Goal: Task Accomplishment & Management: Manage account settings

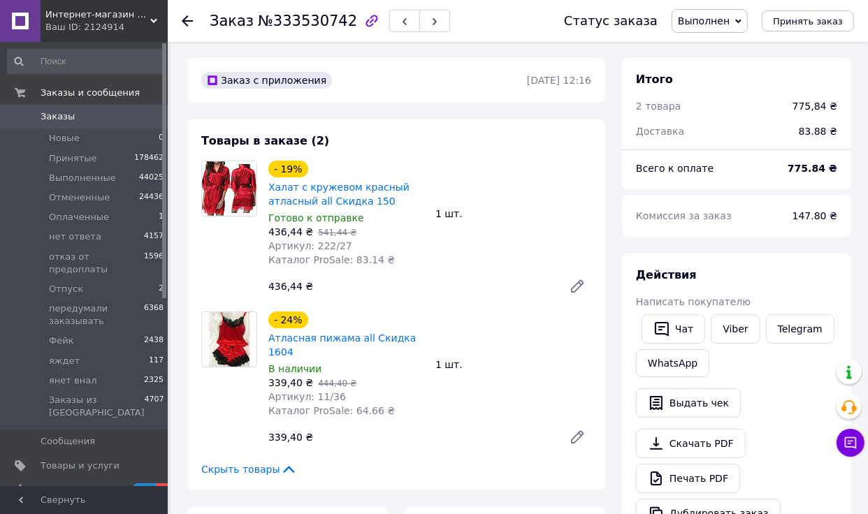
scroll to position [25, 0]
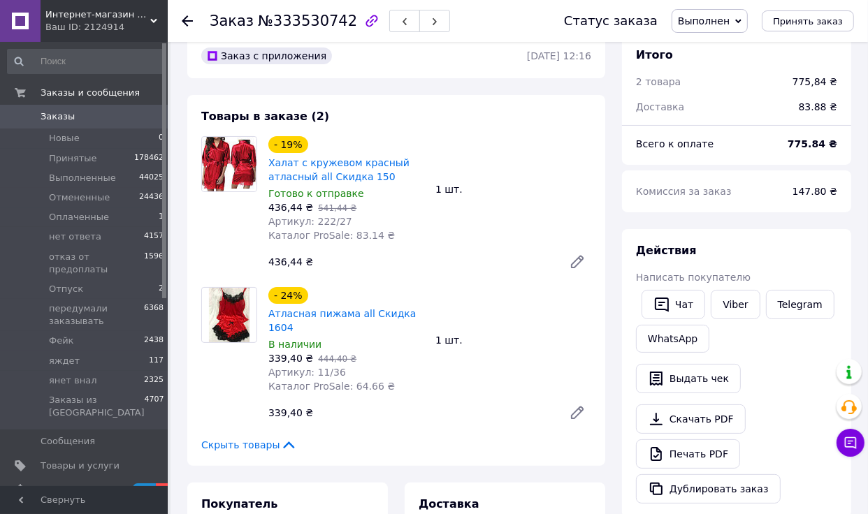
click at [81, 122] on span "Заказы" at bounding box center [85, 116] width 89 height 13
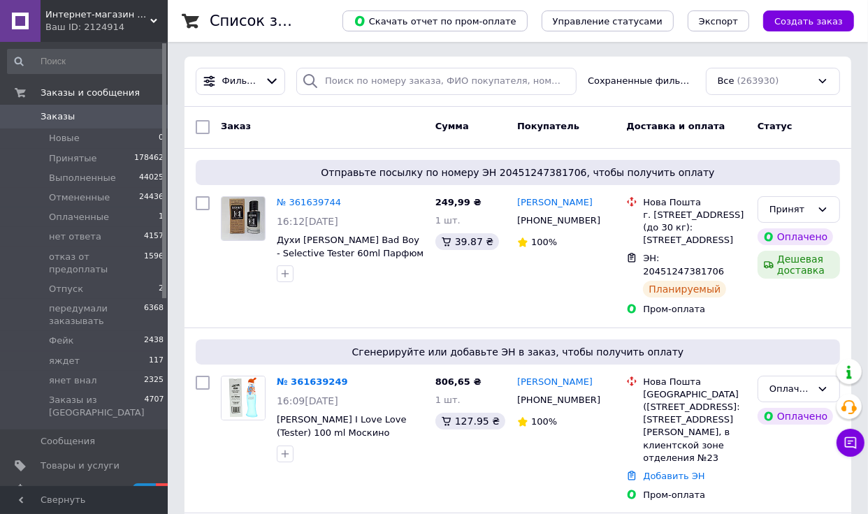
scroll to position [3, 0]
click at [357, 89] on input "search" at bounding box center [436, 80] width 280 height 27
paste input "361639744"
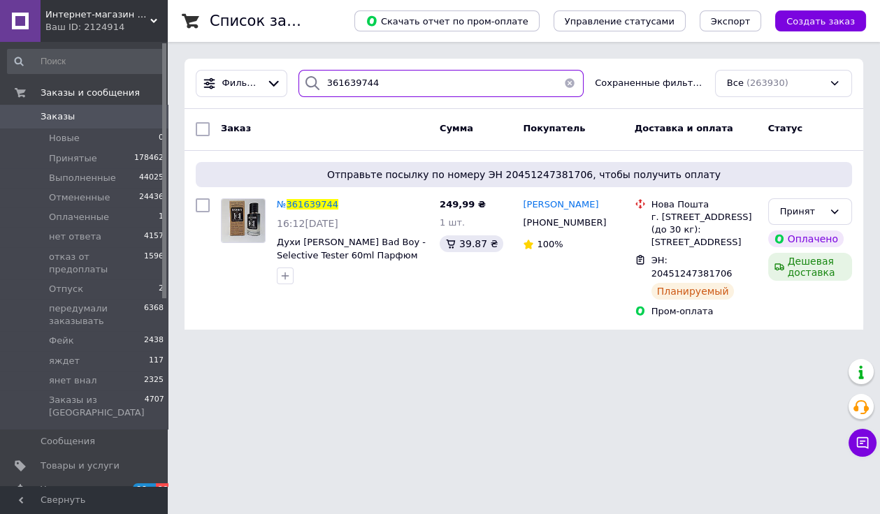
click at [351, 79] on input "361639744" at bounding box center [440, 83] width 285 height 27
paste input "249"
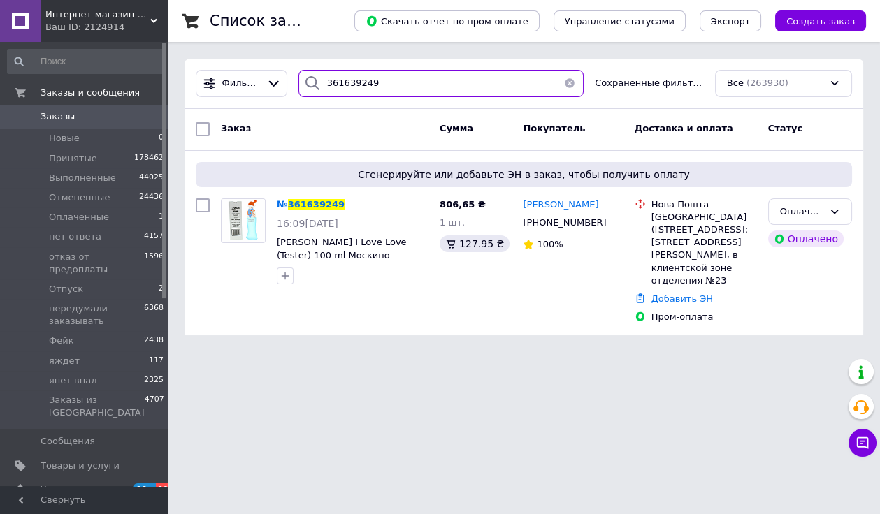
type input "361639249"
click at [355, 64] on div "Фильтры 361639249 Сохраненные фильтры: Все (263930)" at bounding box center [523, 84] width 679 height 50
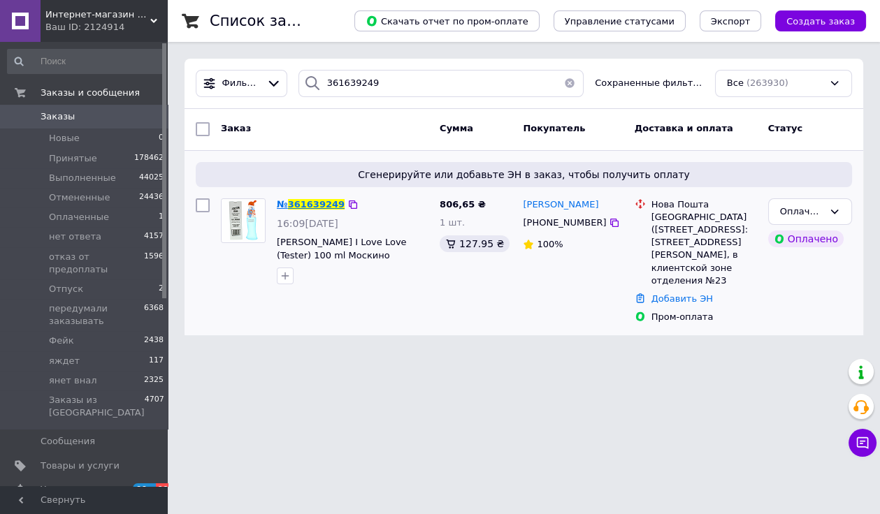
click at [328, 205] on span "361639249" at bounding box center [316, 204] width 57 height 10
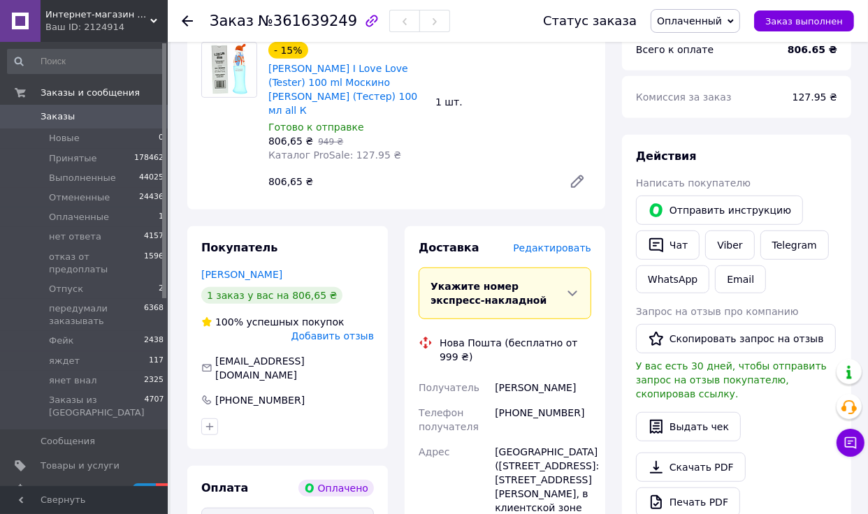
scroll to position [553, 0]
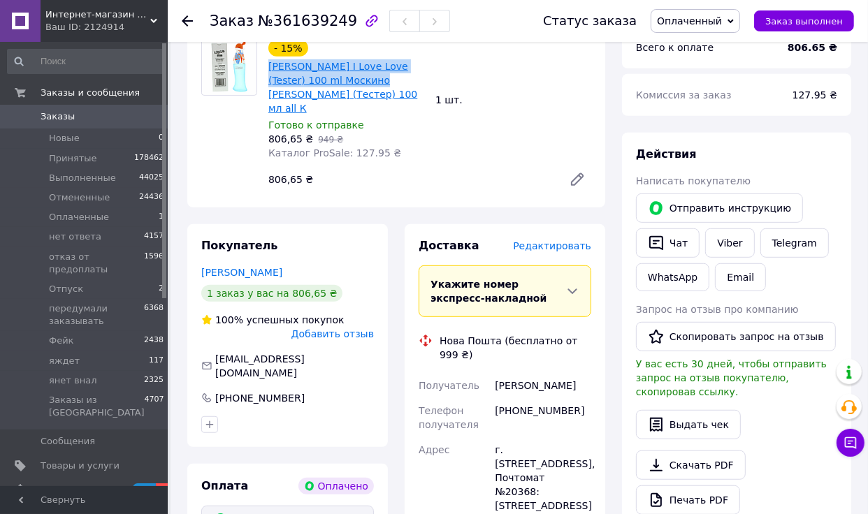
copy link "[PERSON_NAME] I Love Love (Tester) 100 ml"
drag, startPoint x: 267, startPoint y: 52, endPoint x: 361, endPoint y: 66, distance: 94.8
click at [361, 66] on div "[PERSON_NAME] I Love Love (Tester) 100 ml Москино [PERSON_NAME] (Тестер) 100 мл…" at bounding box center [346, 87] width 159 height 59
copy link "[PERSON_NAME] I Love Love (Tester) 100 ml"
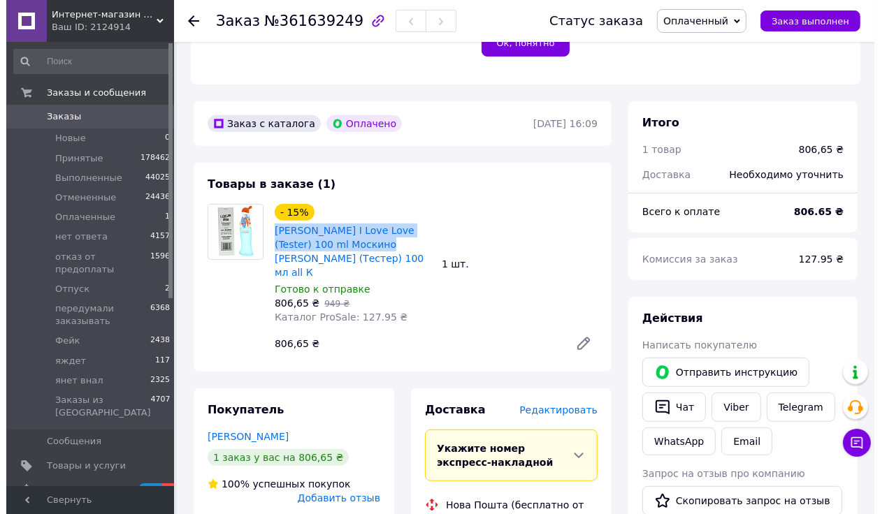
scroll to position [400, 0]
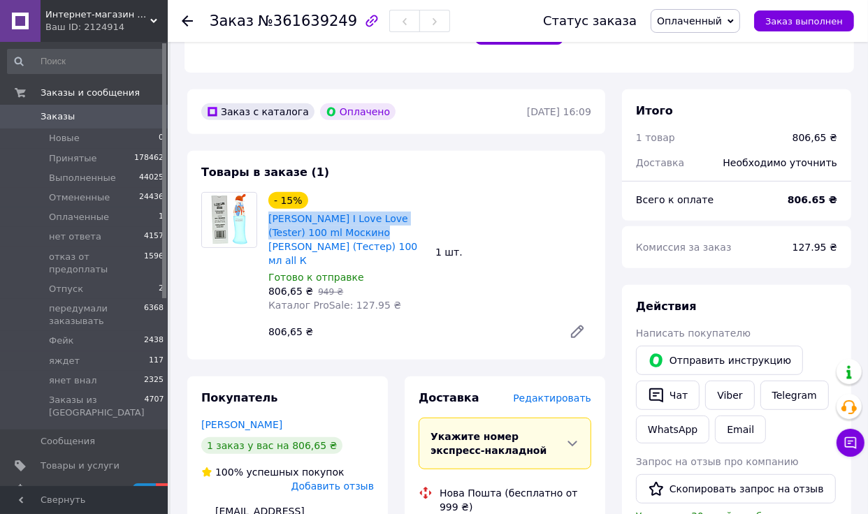
click at [722, 21] on span "Оплаченный" at bounding box center [689, 20] width 65 height 11
click at [705, 92] on li "Отменен" at bounding box center [716, 90] width 131 height 21
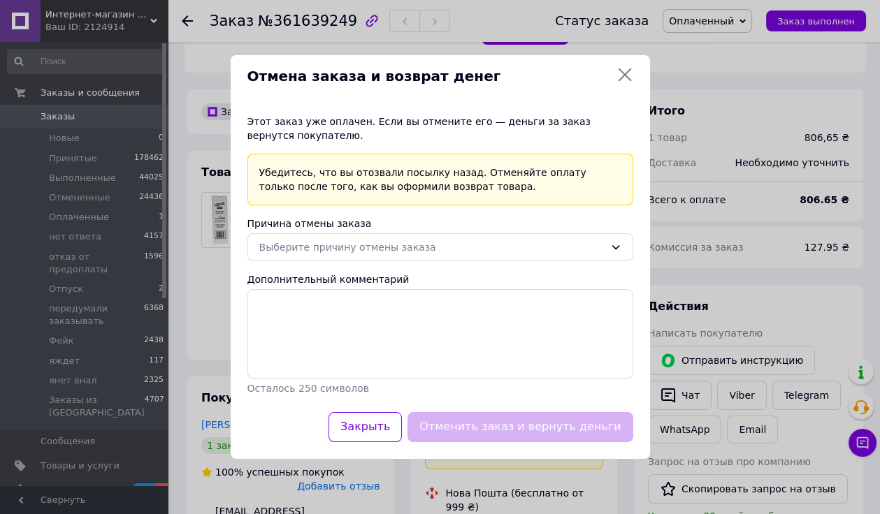
click at [552, 231] on div "Причина отмены заказа" at bounding box center [440, 224] width 386 height 14
click at [538, 254] on div "Выберите причину отмены заказа" at bounding box center [431, 247] width 345 height 15
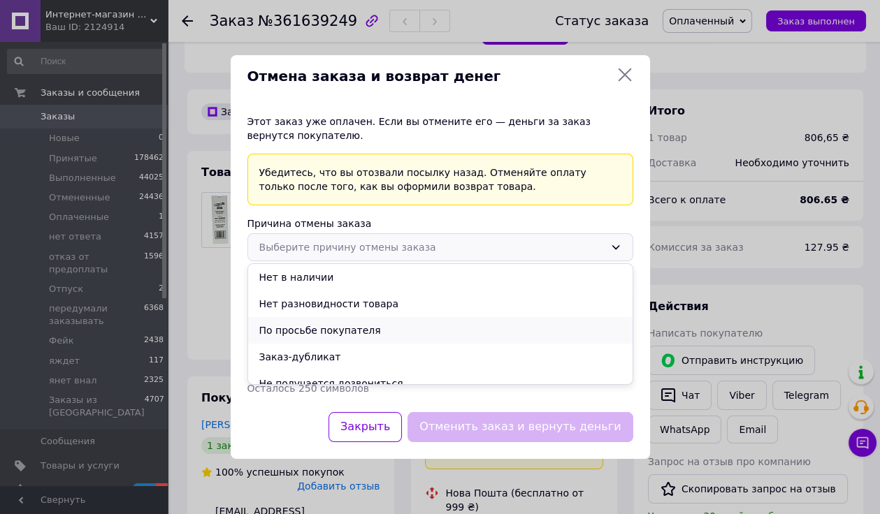
click at [353, 328] on li "По просьбе покупателя" at bounding box center [440, 330] width 384 height 27
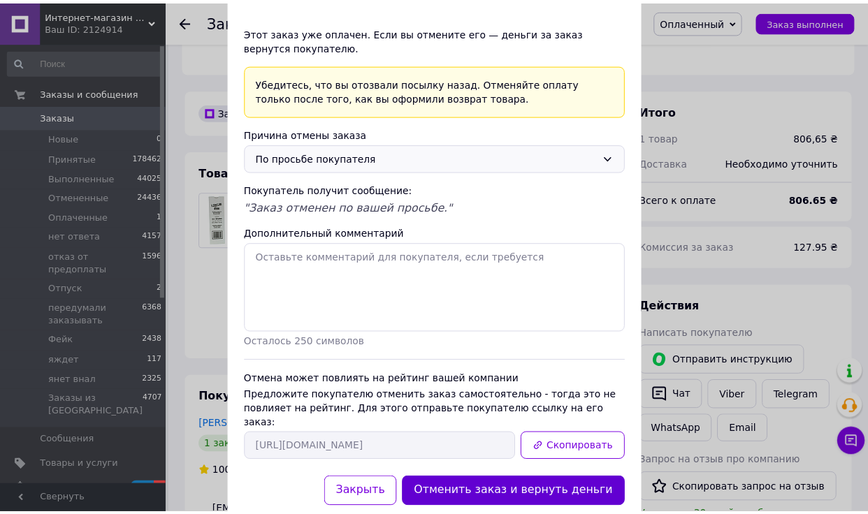
scroll to position [78, 0]
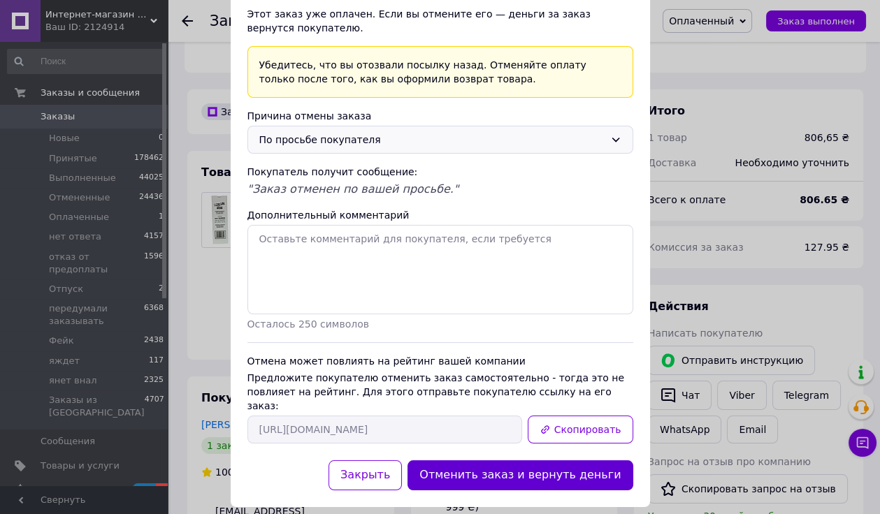
click at [548, 461] on button "Отменить заказ и вернуть деньги" at bounding box center [519, 476] width 225 height 30
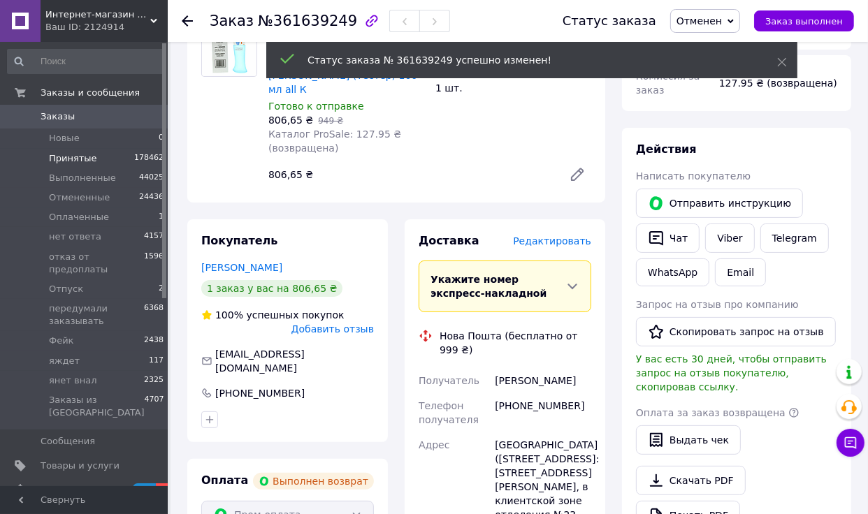
scroll to position [143, 0]
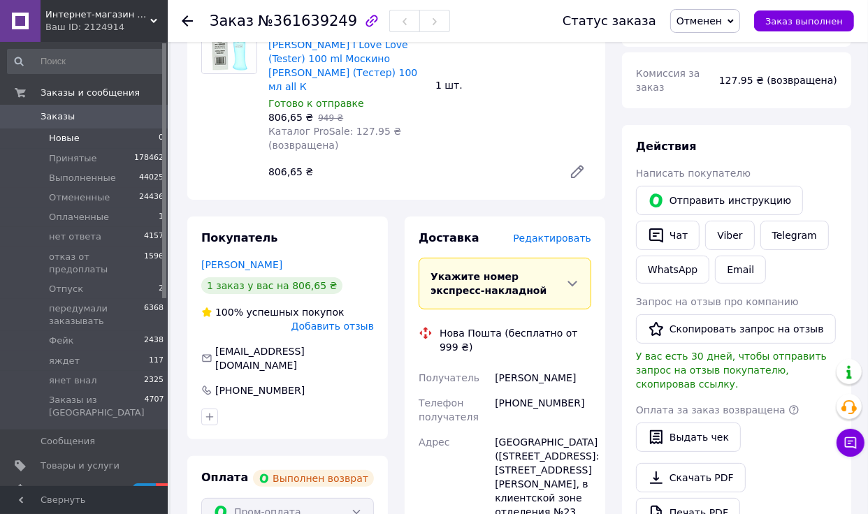
click at [100, 143] on li "Новые 0" at bounding box center [86, 139] width 172 height 20
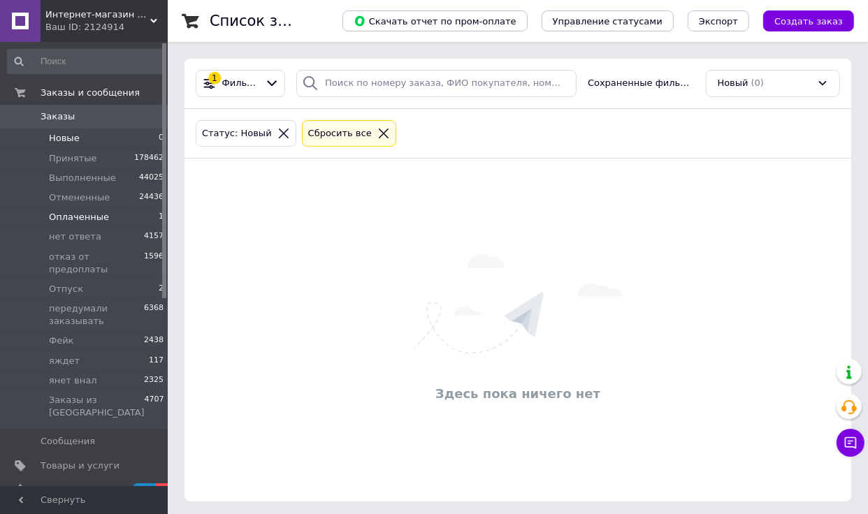
click at [114, 210] on li "Оплаченные 1" at bounding box center [86, 218] width 172 height 20
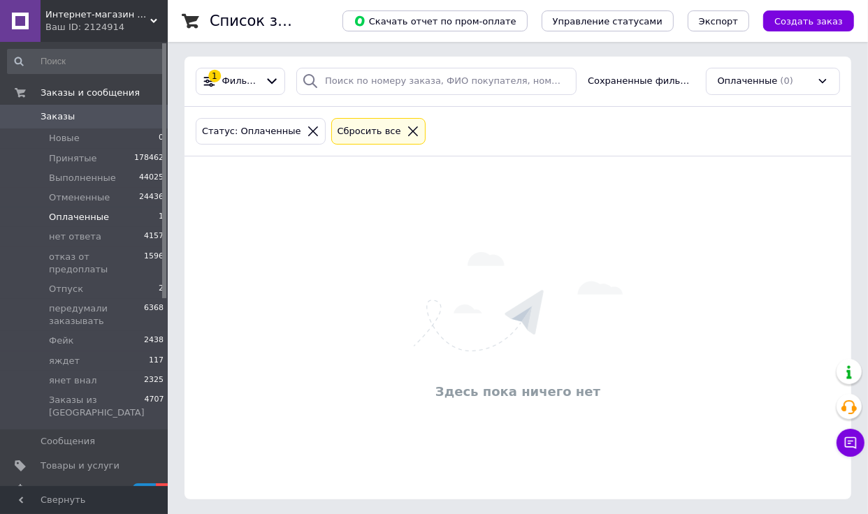
click at [407, 133] on icon at bounding box center [413, 131] width 13 height 13
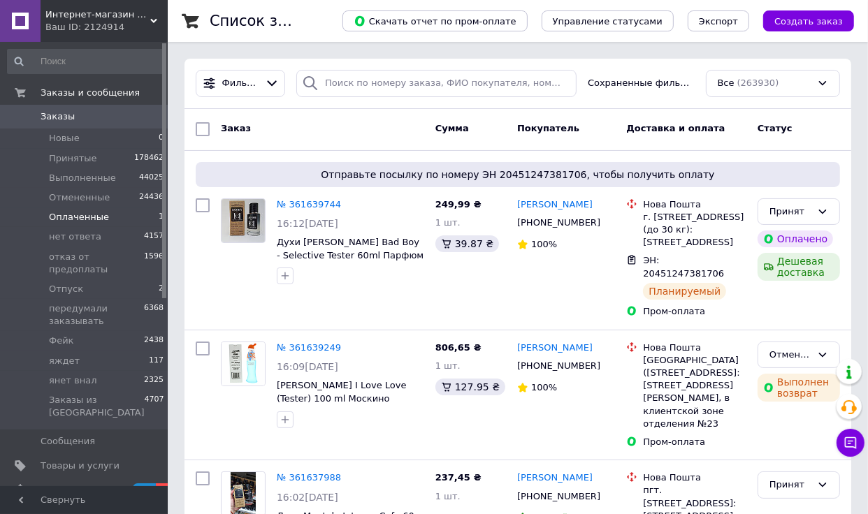
click at [96, 223] on span "Оплаченные" at bounding box center [79, 217] width 60 height 13
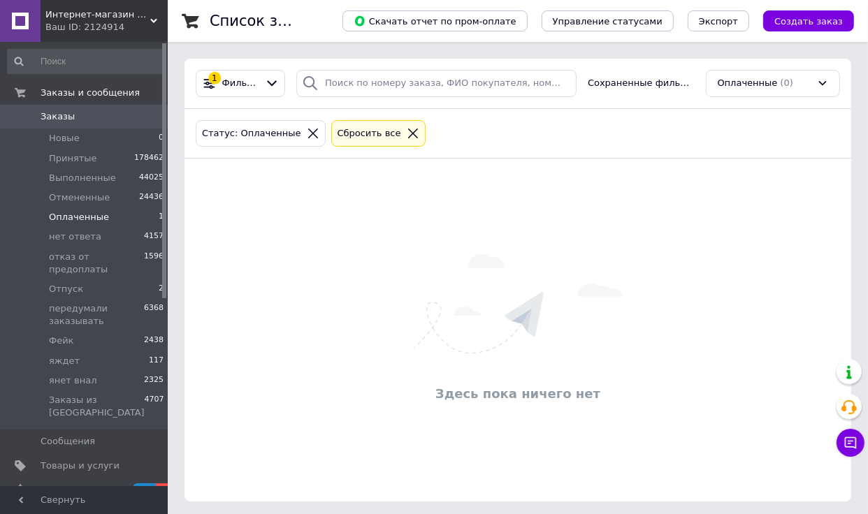
click at [402, 139] on div "Сбросить все" at bounding box center [378, 133] width 94 height 27
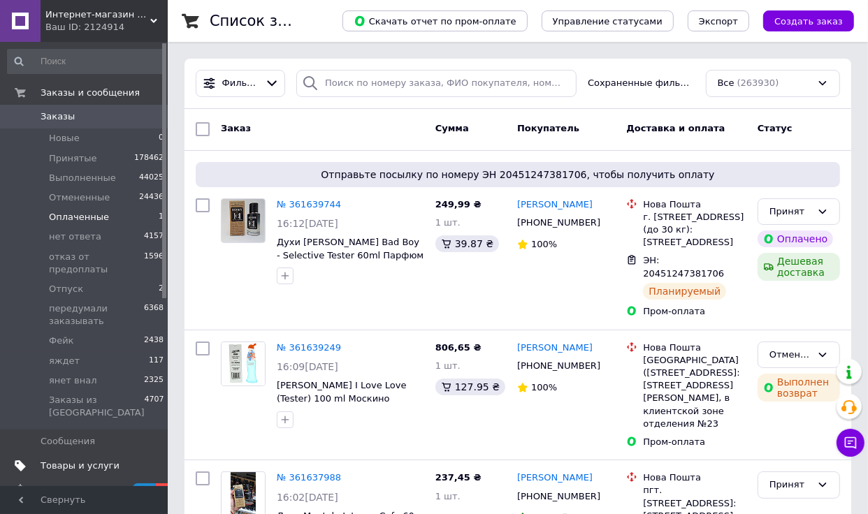
click at [97, 460] on span "Товары и услуги" at bounding box center [80, 466] width 79 height 13
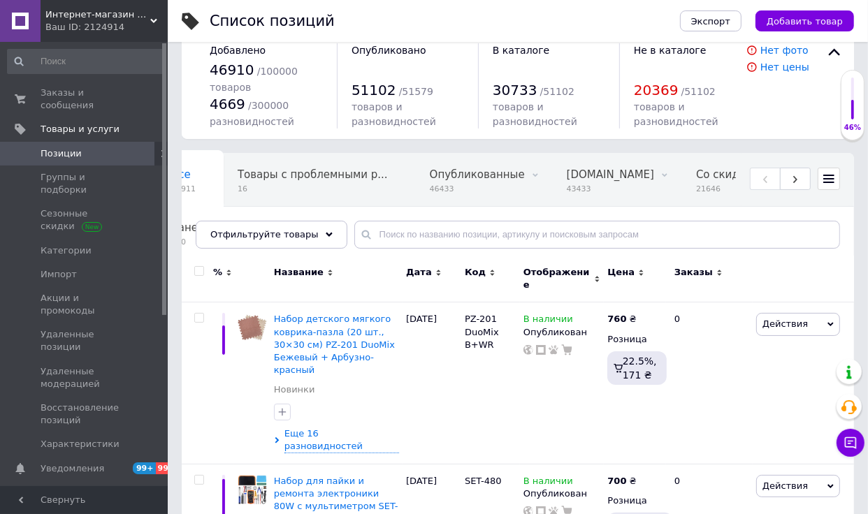
scroll to position [27, 0]
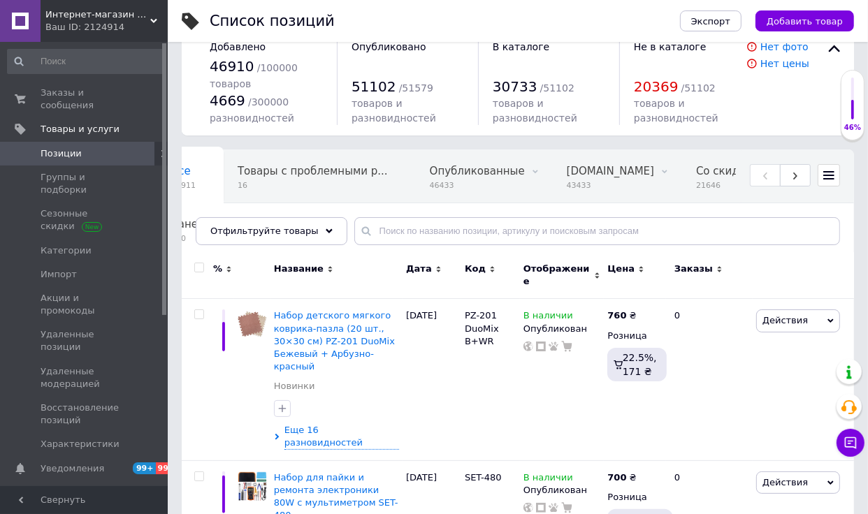
click at [827, 176] on icon at bounding box center [828, 175] width 11 height 11
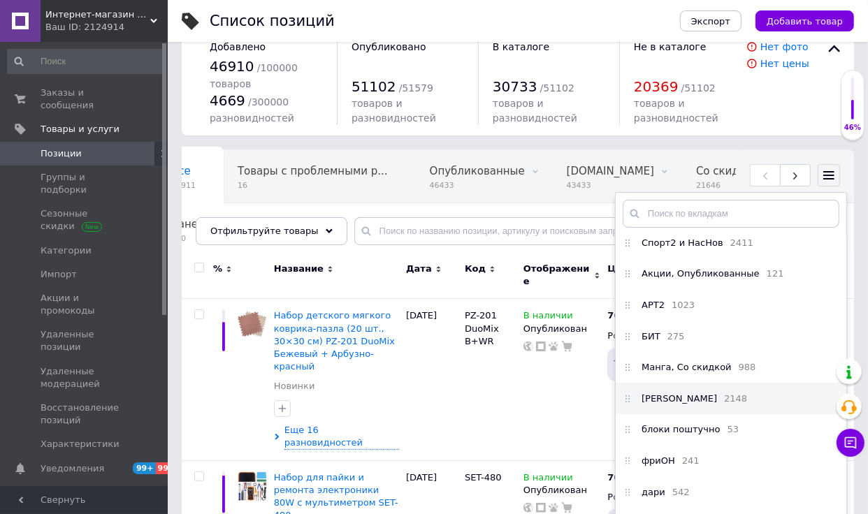
scroll to position [294, 0]
click at [724, 403] on span "2148" at bounding box center [735, 396] width 23 height 13
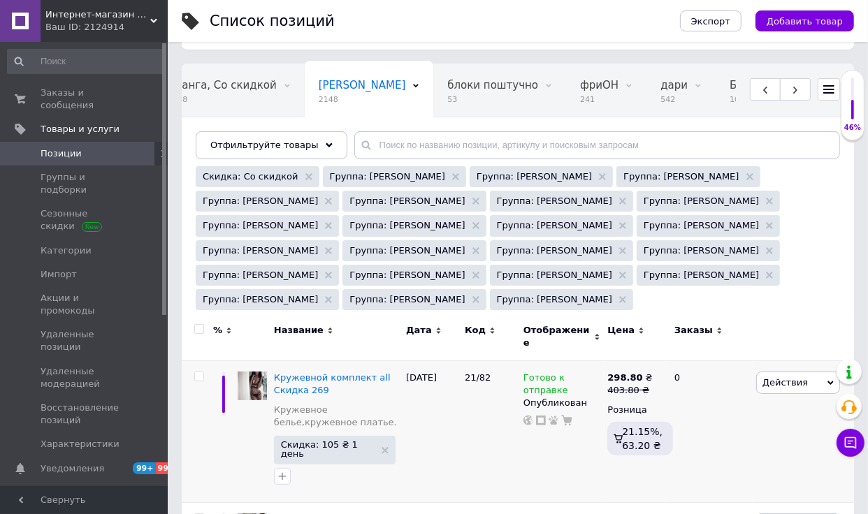
scroll to position [142, 0]
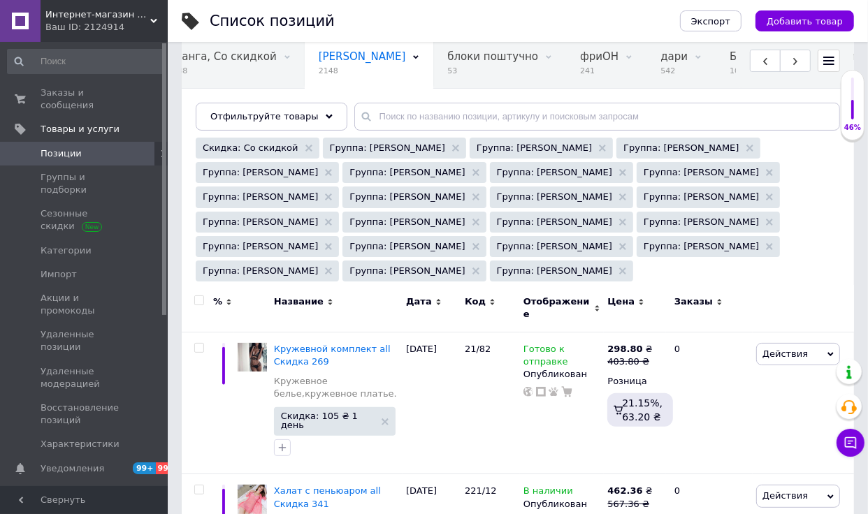
click at [199, 296] on input "checkbox" at bounding box center [198, 300] width 9 height 9
checkbox input "true"
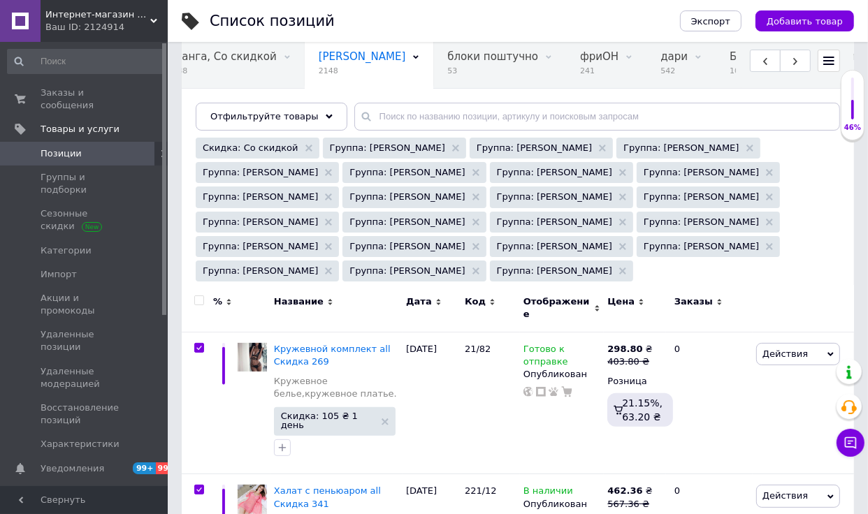
checkbox input "true"
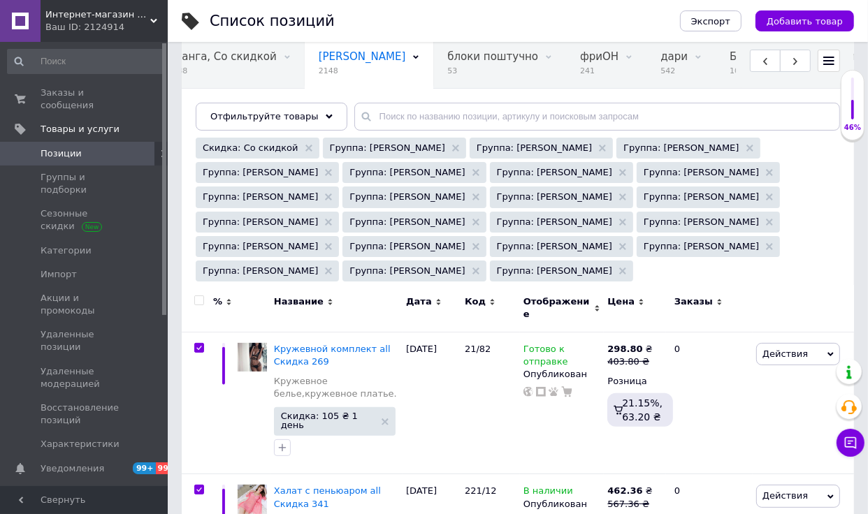
checkbox input "true"
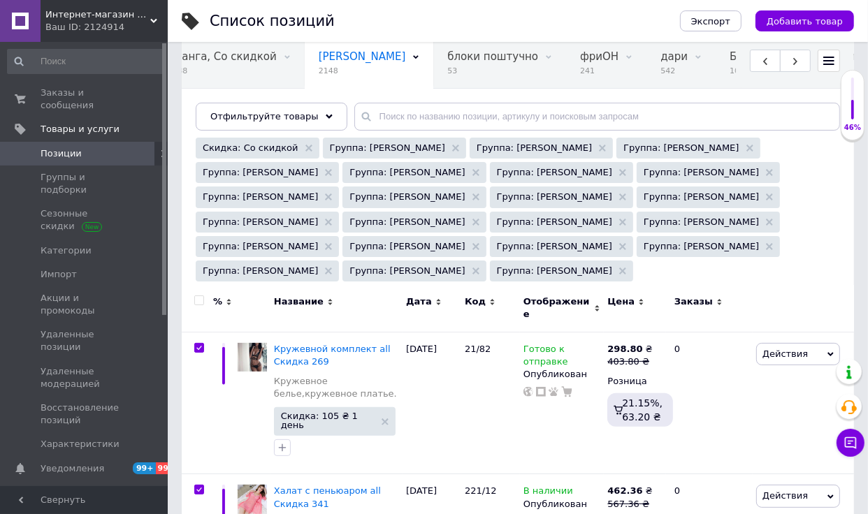
checkbox input "true"
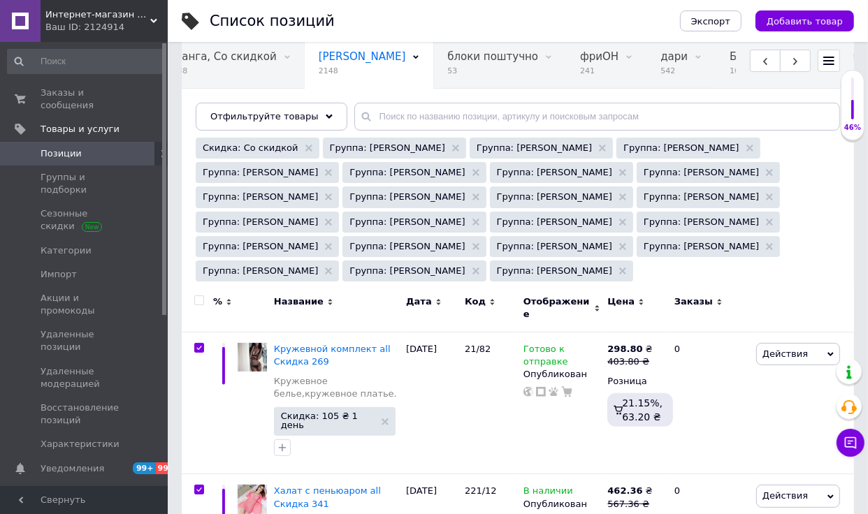
checkbox input "true"
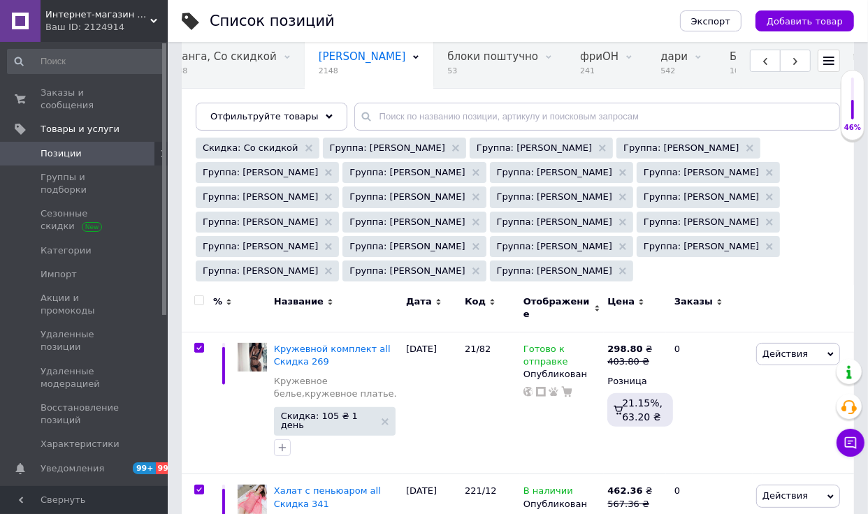
checkbox input "true"
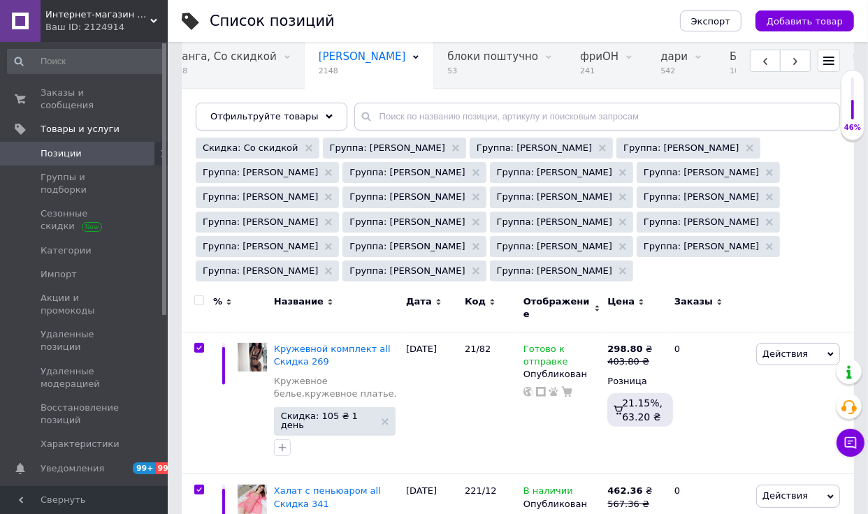
checkbox input "true"
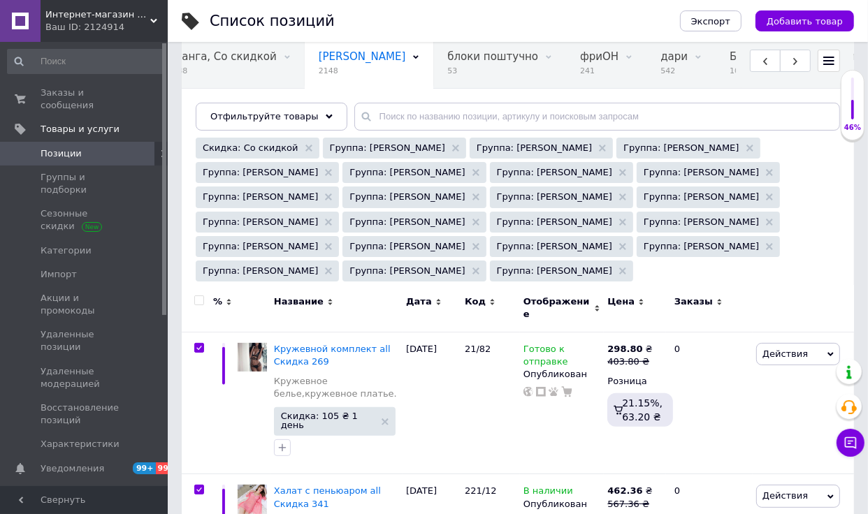
checkbox input "true"
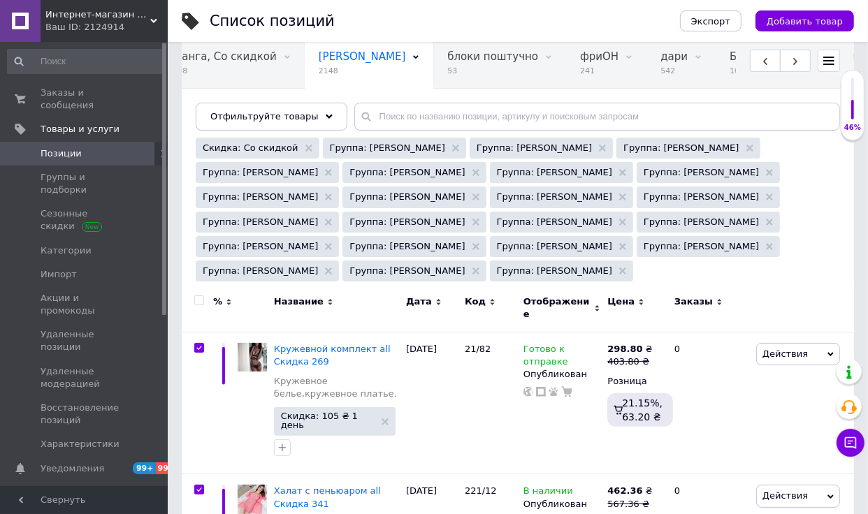
checkbox input "true"
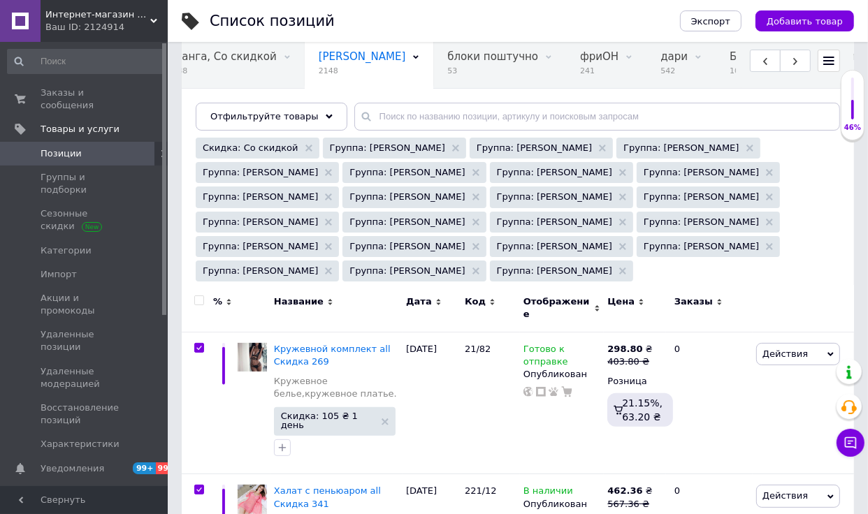
checkbox input "true"
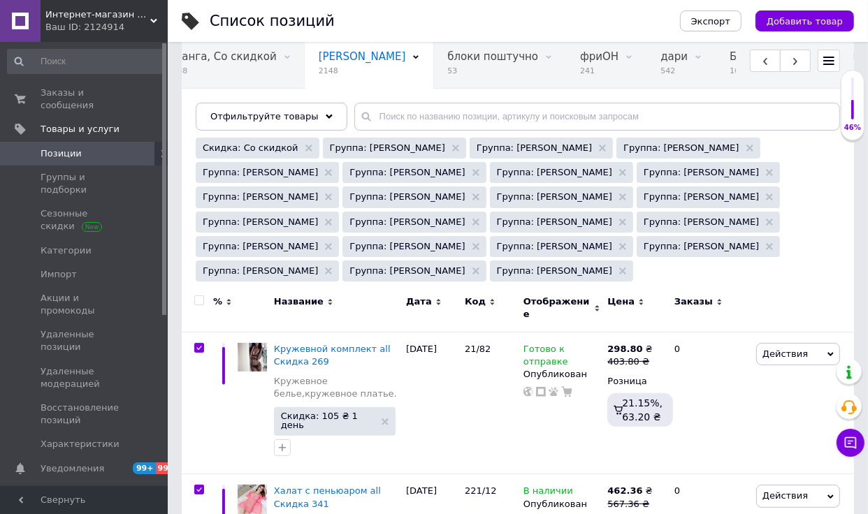
checkbox input "true"
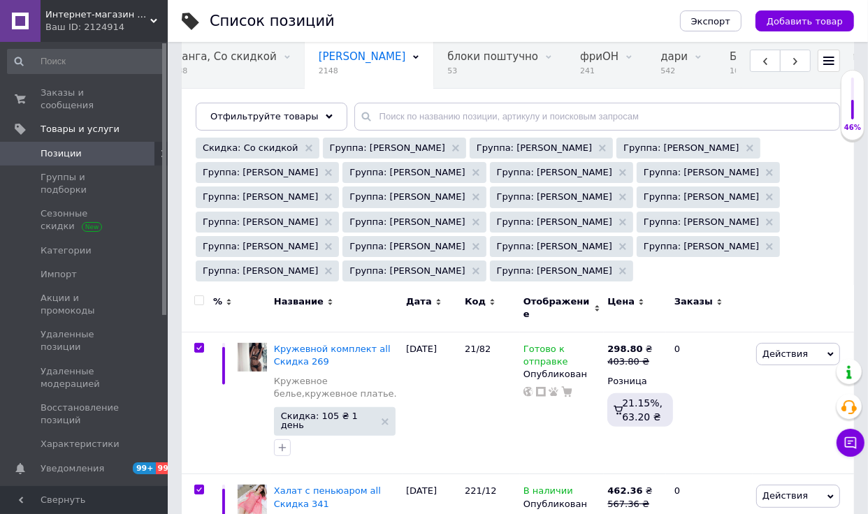
checkbox input "true"
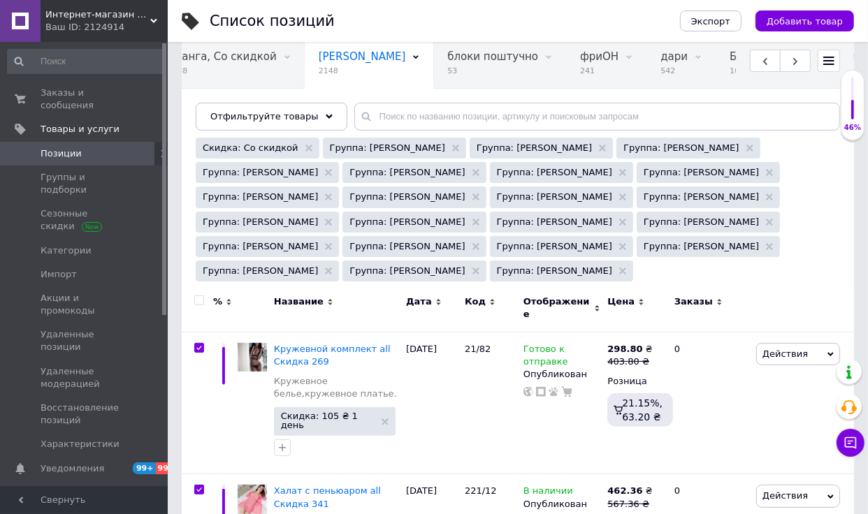
checkbox input "true"
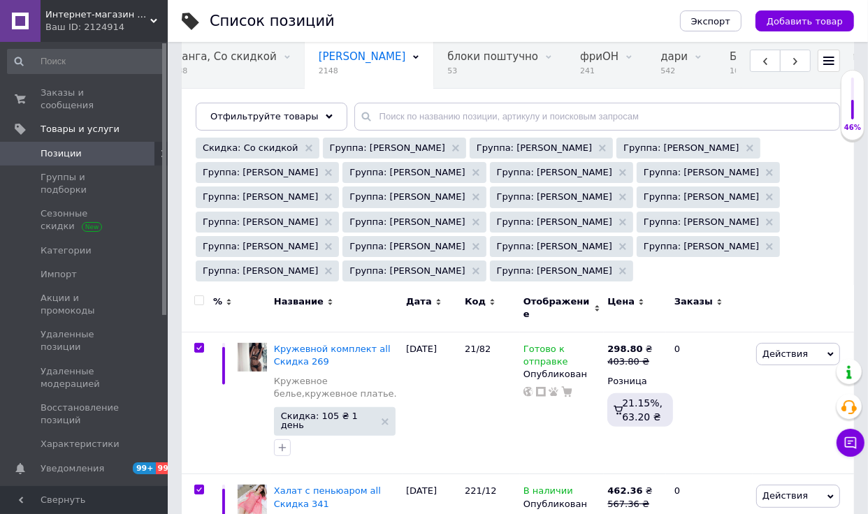
checkbox input "true"
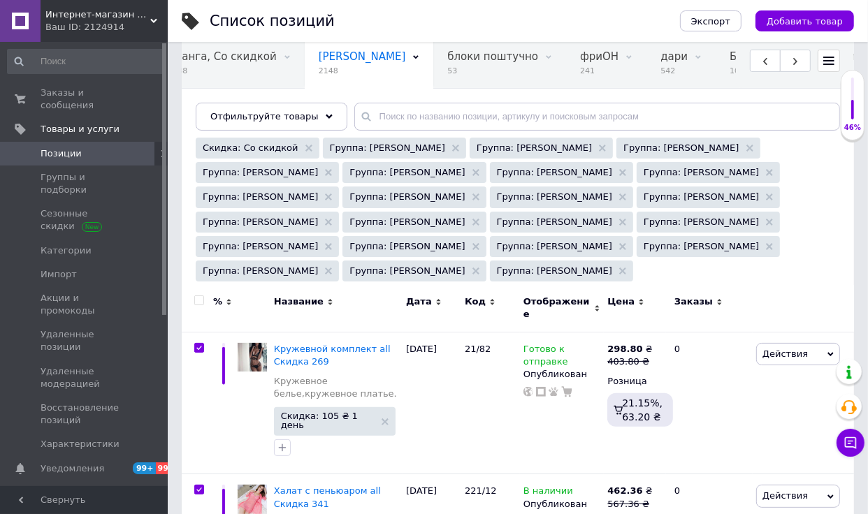
checkbox input "true"
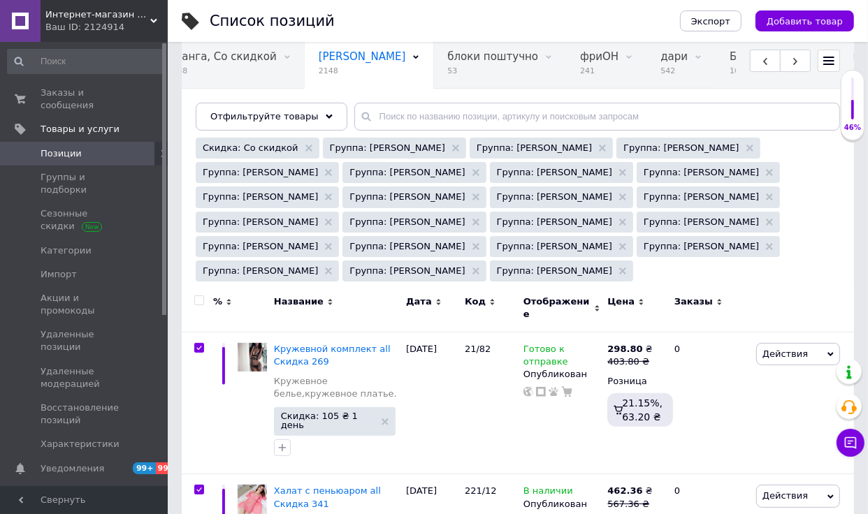
checkbox input "true"
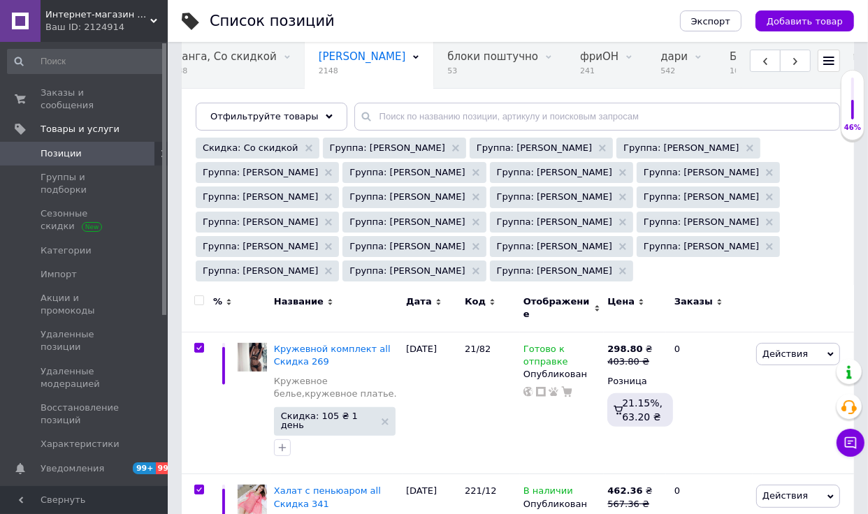
checkbox input "true"
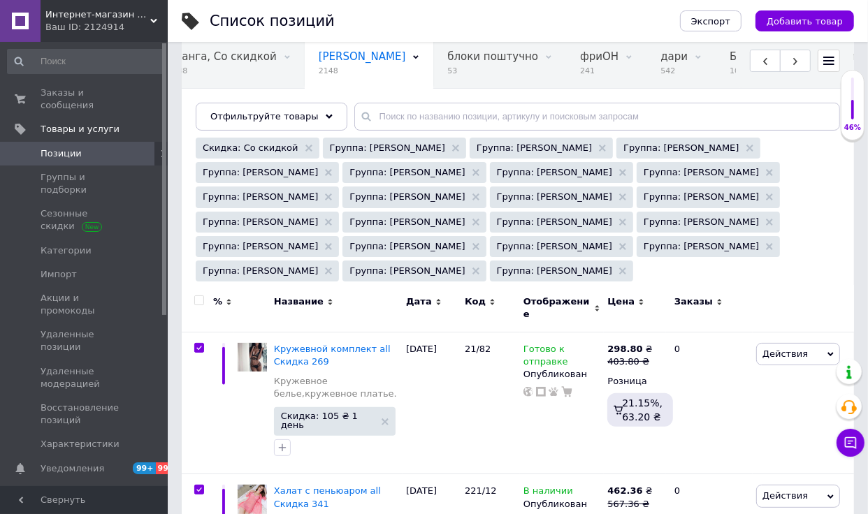
checkbox input "true"
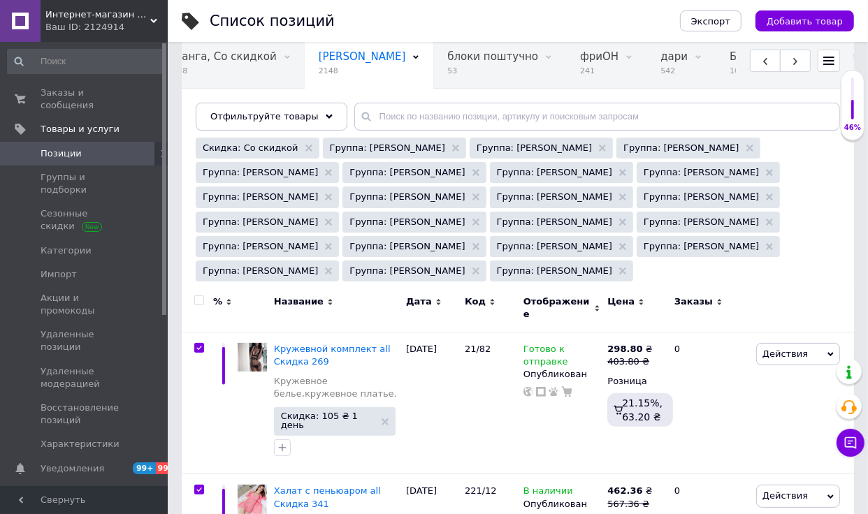
checkbox input "true"
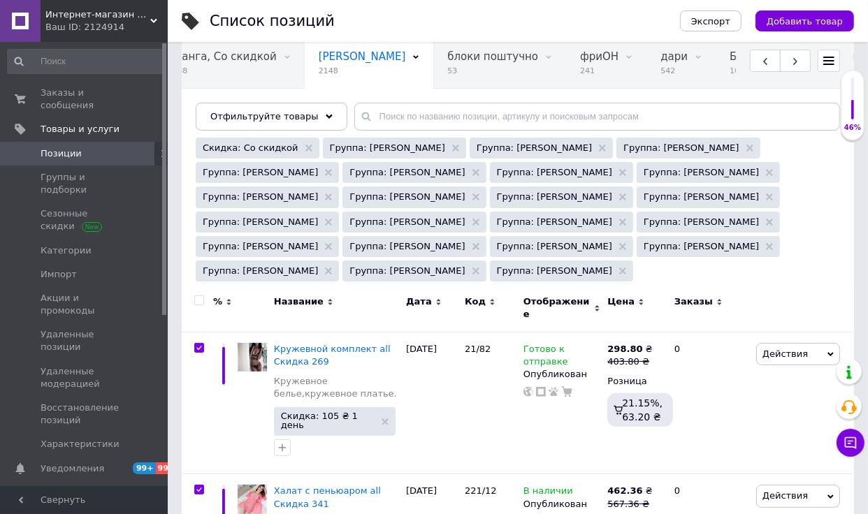
checkbox input "true"
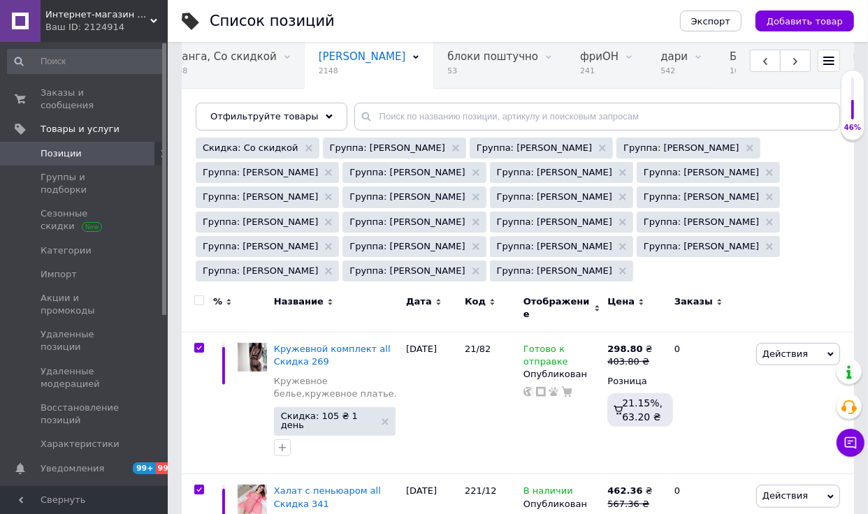
checkbox input "true"
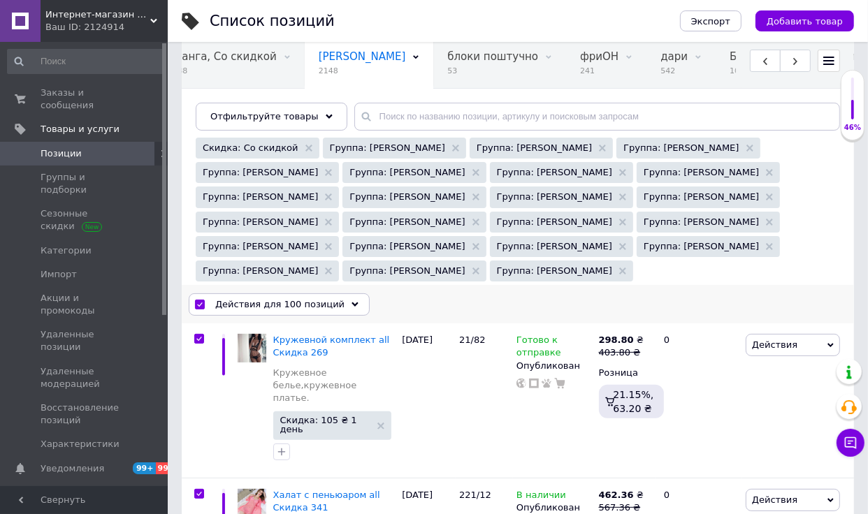
click at [352, 287] on div "Действия для 100 позиций Выбрать все 2148 позиций Выбраны все 2148 позиций Отме…" at bounding box center [518, 305] width 672 height 36
click at [347, 293] on div "Действия для 100 позиций" at bounding box center [279, 304] width 181 height 22
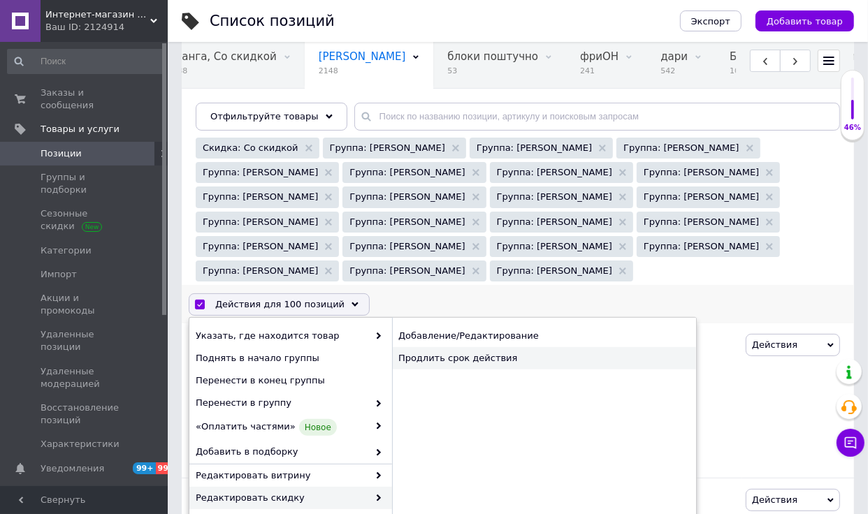
click at [479, 347] on div "Продлить срок действия" at bounding box center [544, 358] width 304 height 22
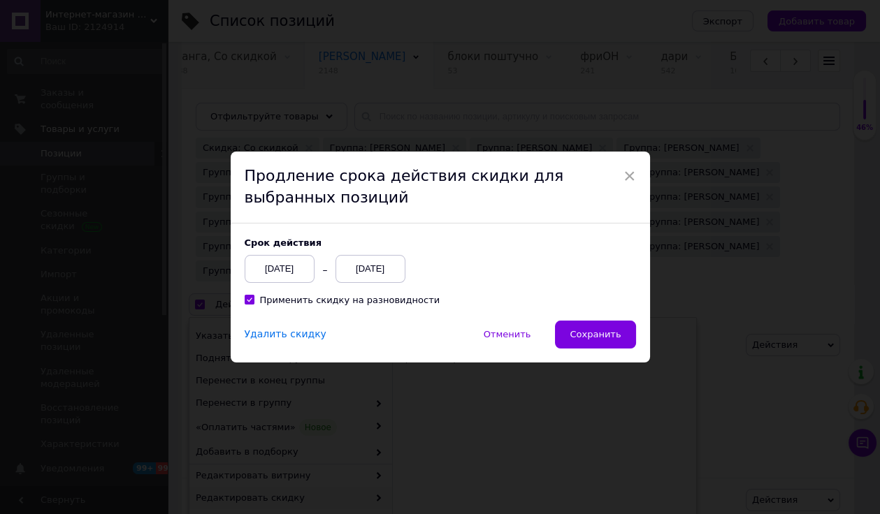
click at [282, 259] on div "[DATE]" at bounding box center [280, 269] width 70 height 28
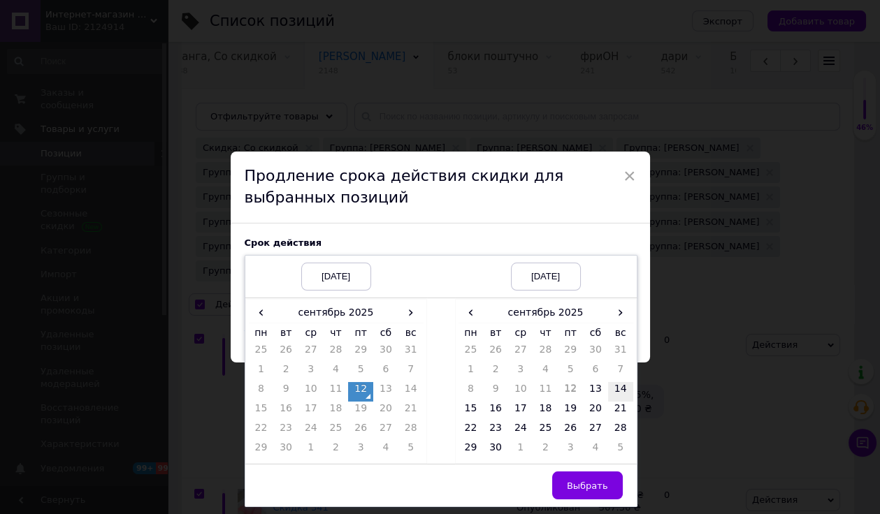
click at [613, 386] on td "14" at bounding box center [620, 392] width 25 height 20
click at [587, 481] on span "Выбрать" at bounding box center [587, 486] width 41 height 10
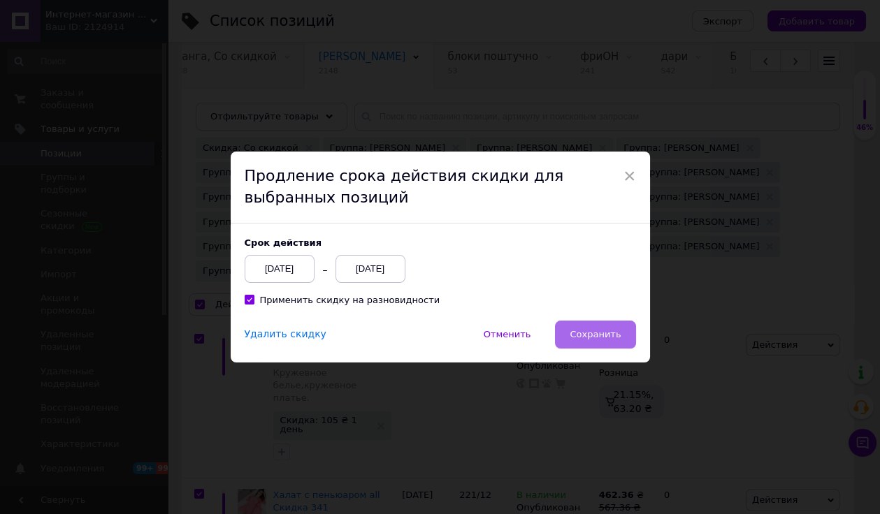
click at [610, 321] on button "Сохранить" at bounding box center [595, 335] width 80 height 28
click at [604, 330] on span "Сохранить" at bounding box center [595, 334] width 51 height 10
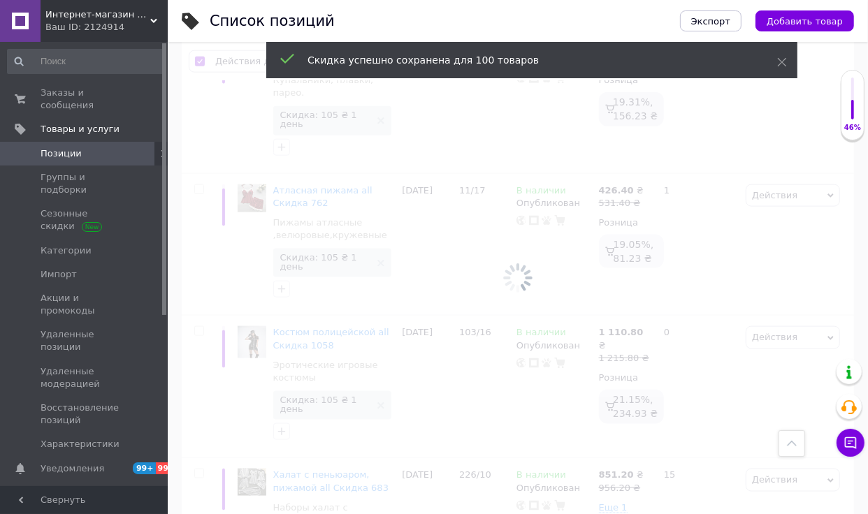
checkbox input "false"
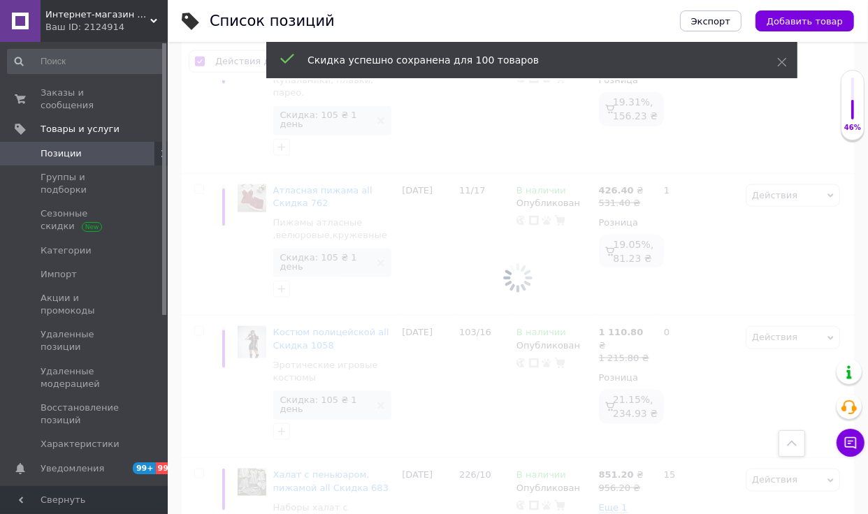
checkbox input "false"
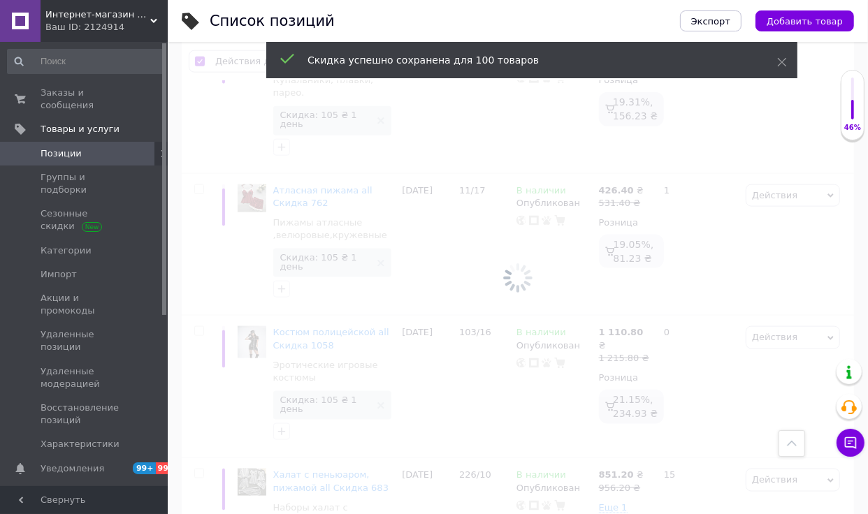
checkbox input "false"
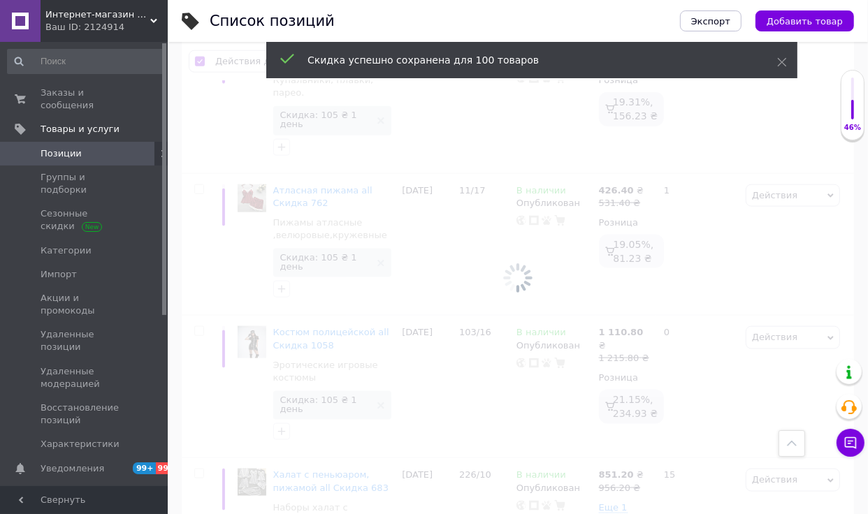
checkbox input "false"
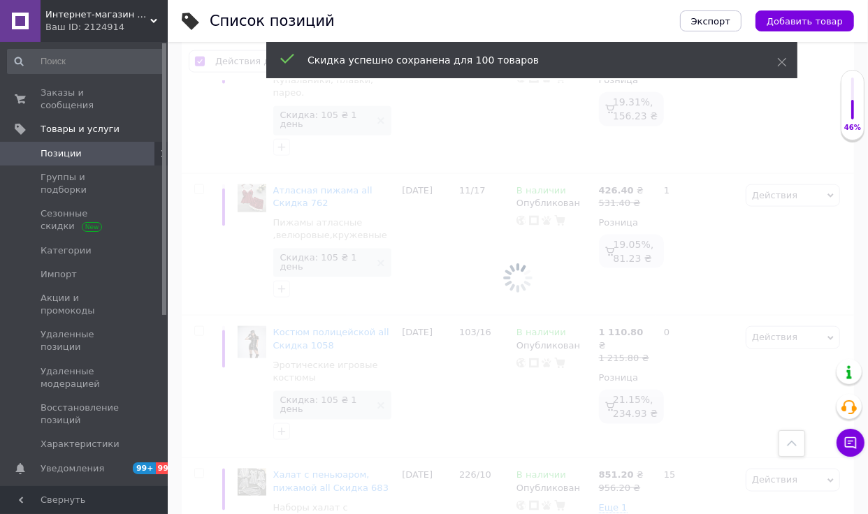
checkbox input "false"
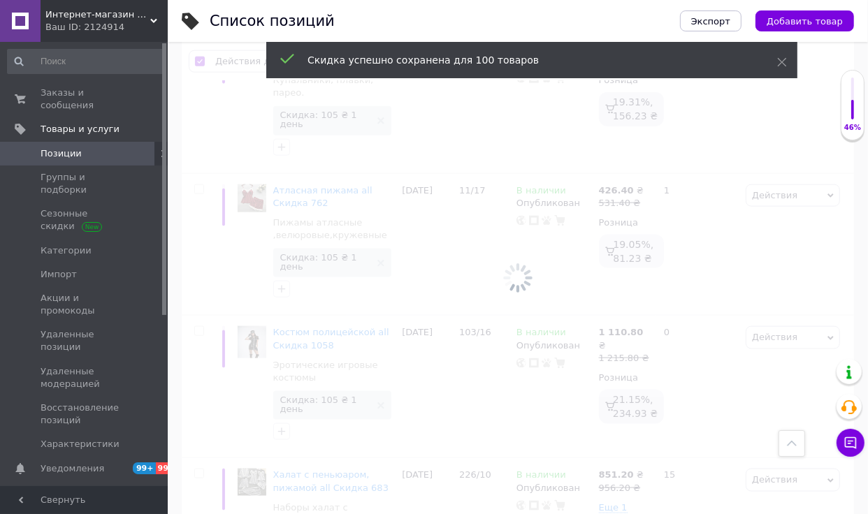
checkbox input "false"
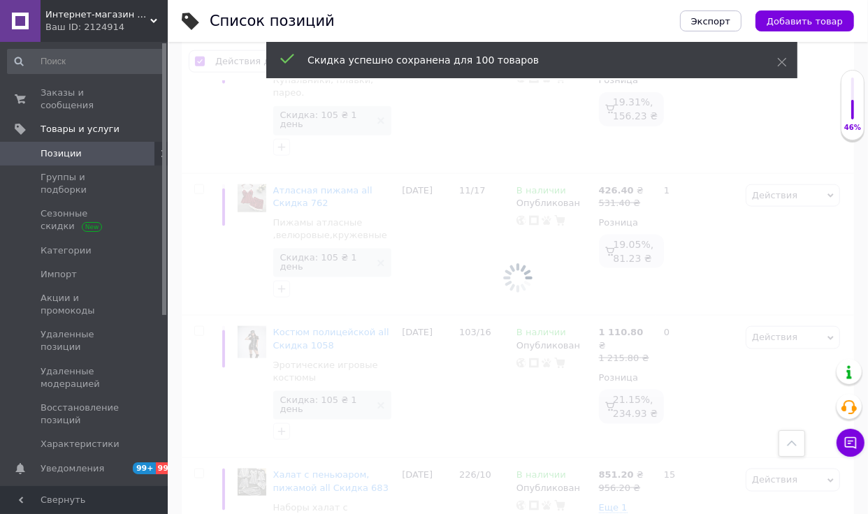
checkbox input "false"
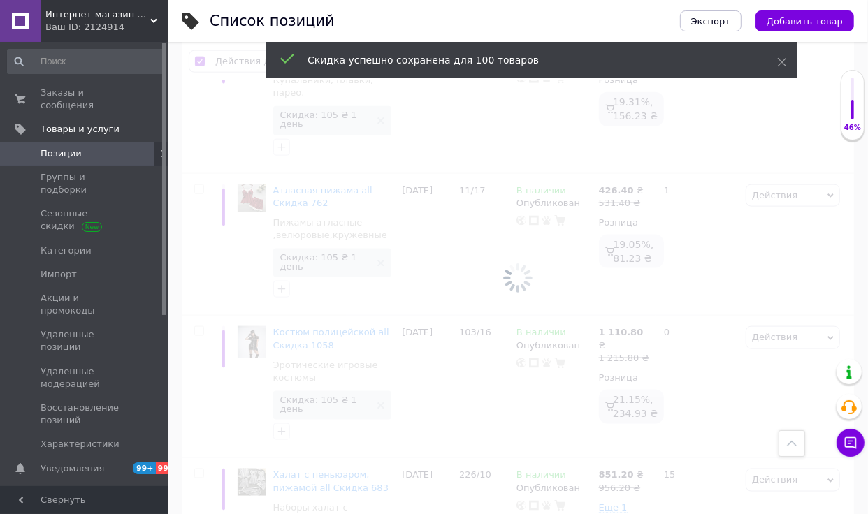
checkbox input "false"
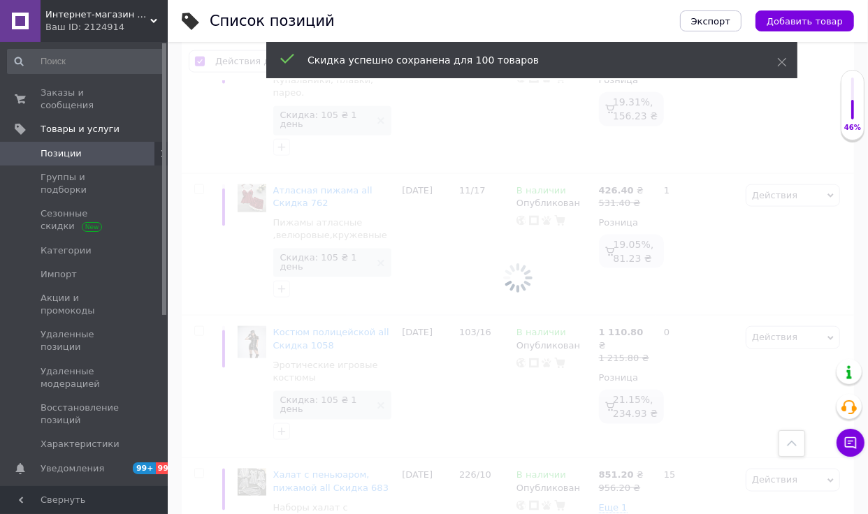
checkbox input "false"
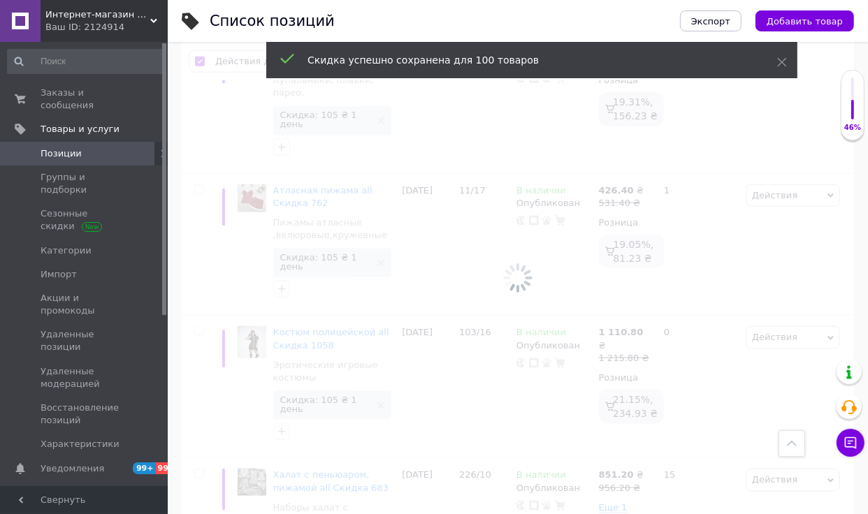
checkbox input "false"
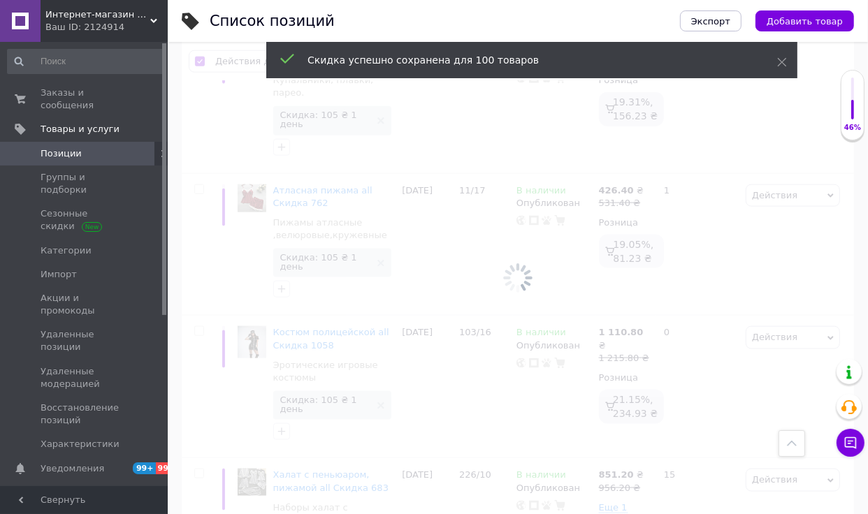
checkbox input "false"
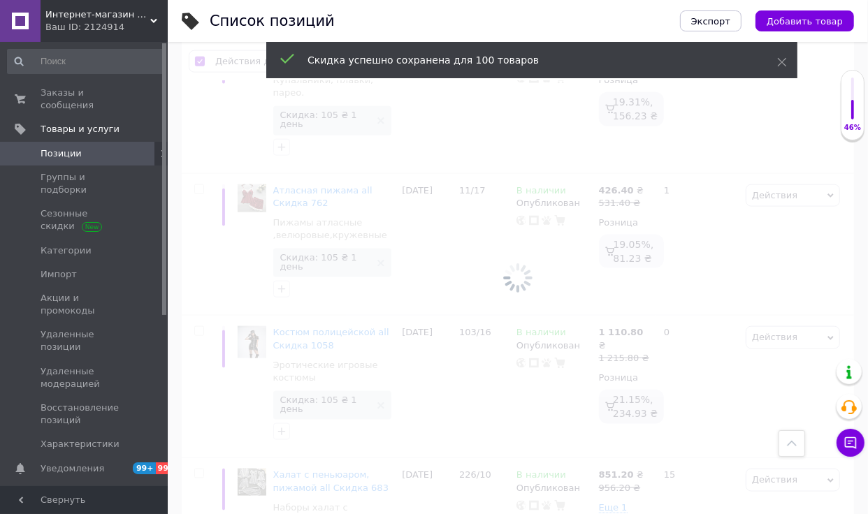
checkbox input "false"
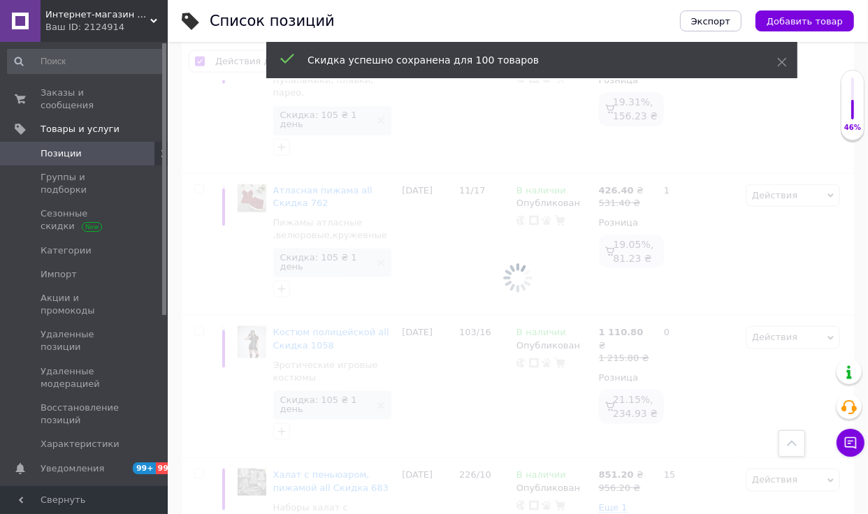
checkbox input "false"
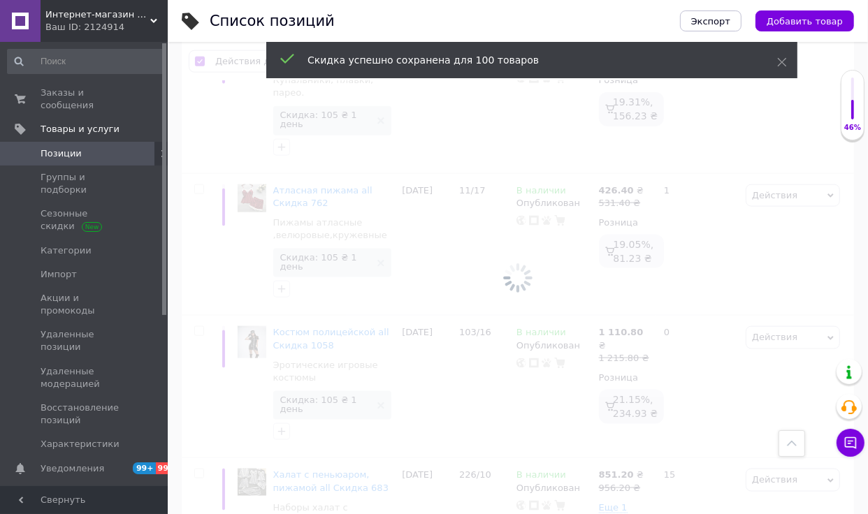
checkbox input "false"
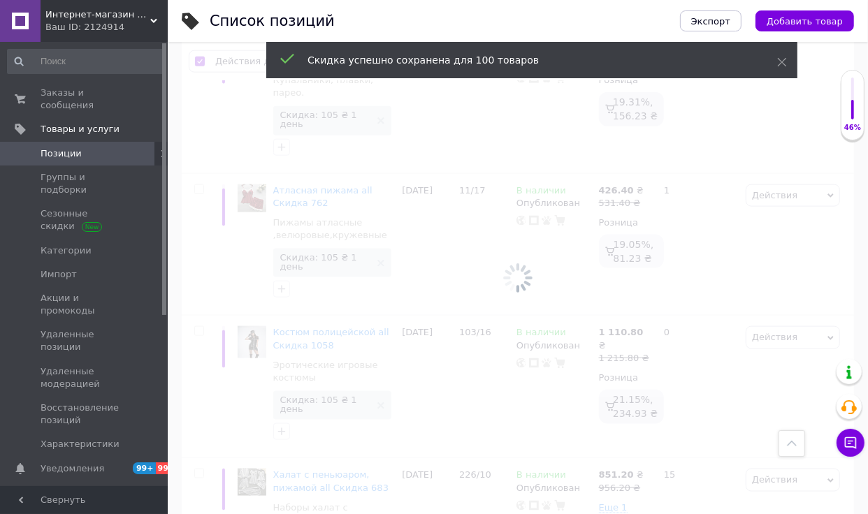
checkbox input "false"
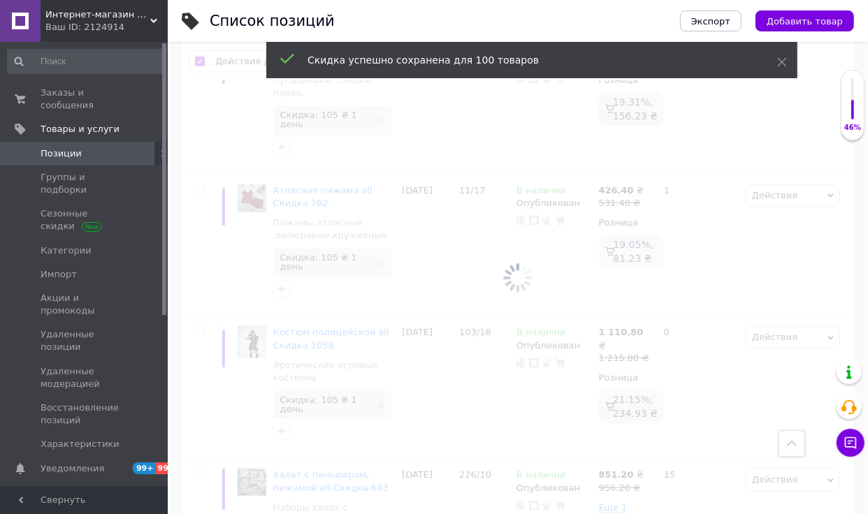
checkbox input "false"
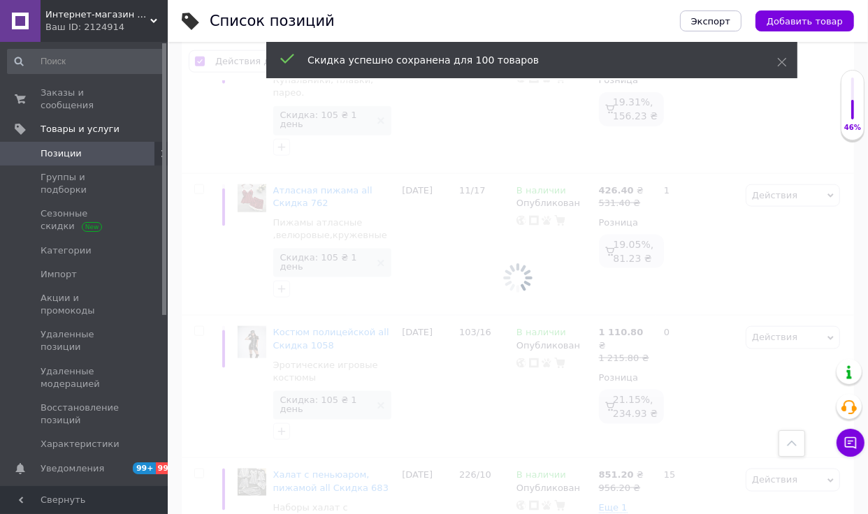
checkbox input "false"
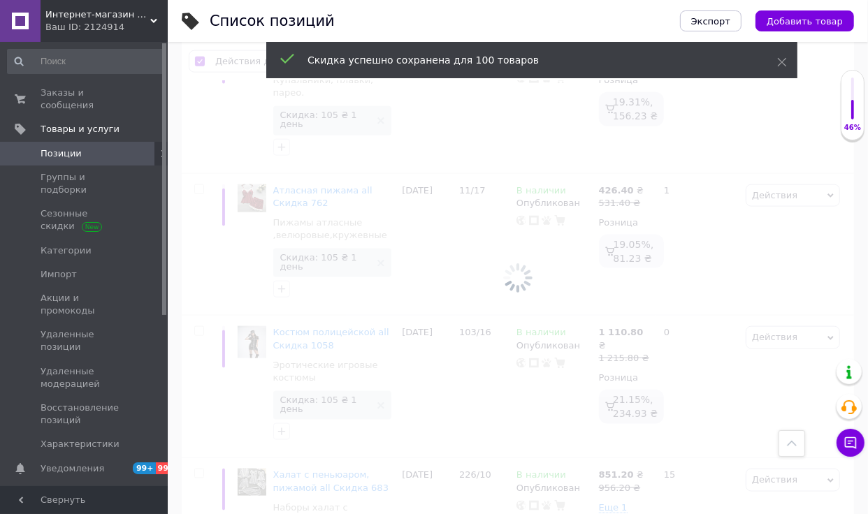
checkbox input "false"
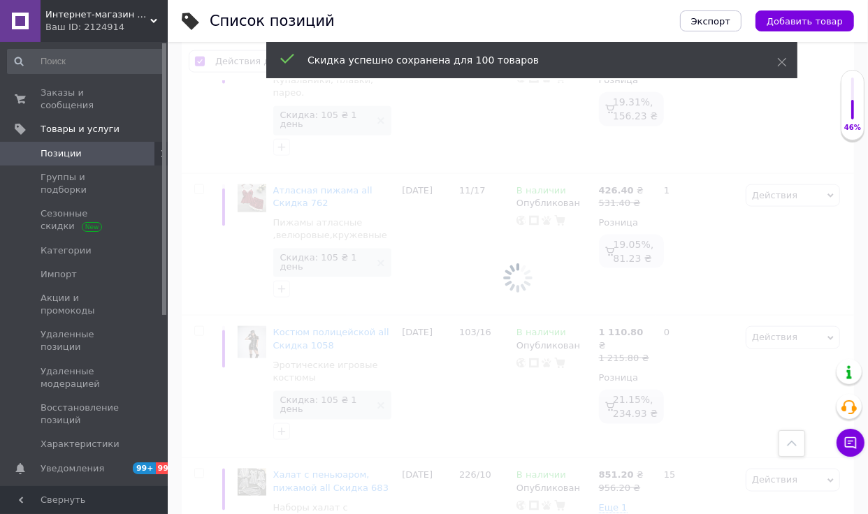
checkbox input "false"
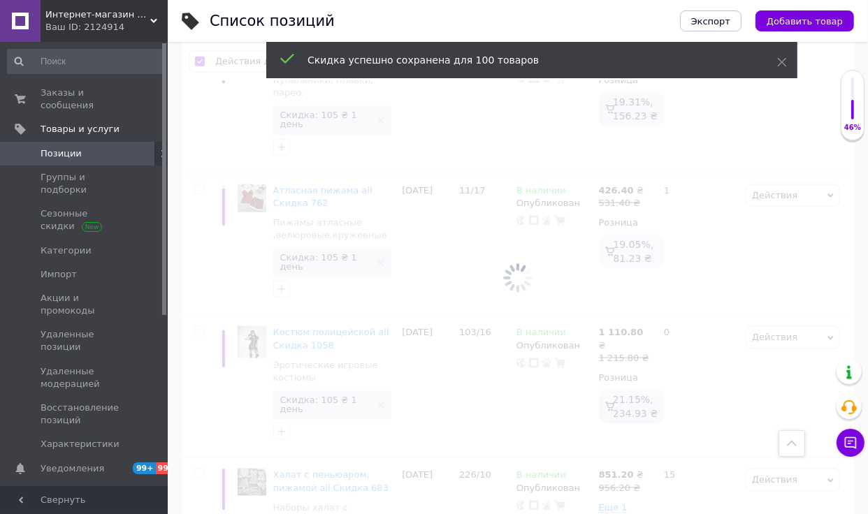
checkbox input "false"
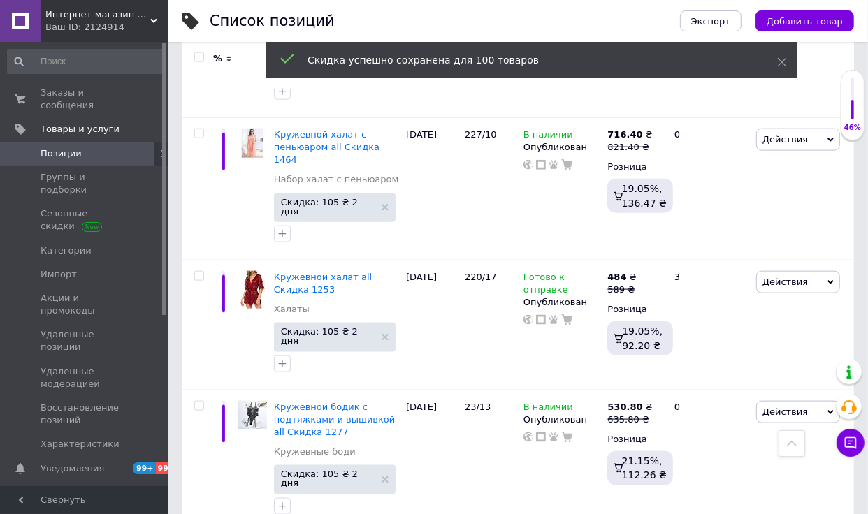
scroll to position [13235, 0]
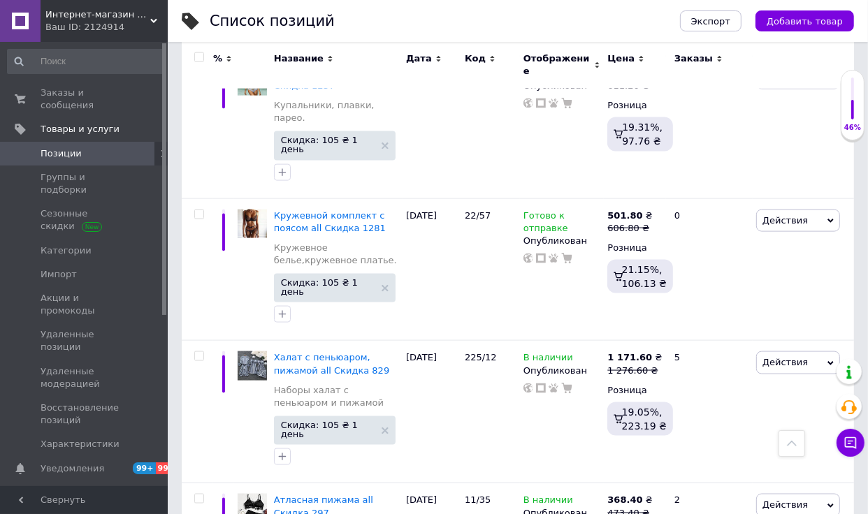
click at [197, 55] on input "checkbox" at bounding box center [198, 57] width 9 height 9
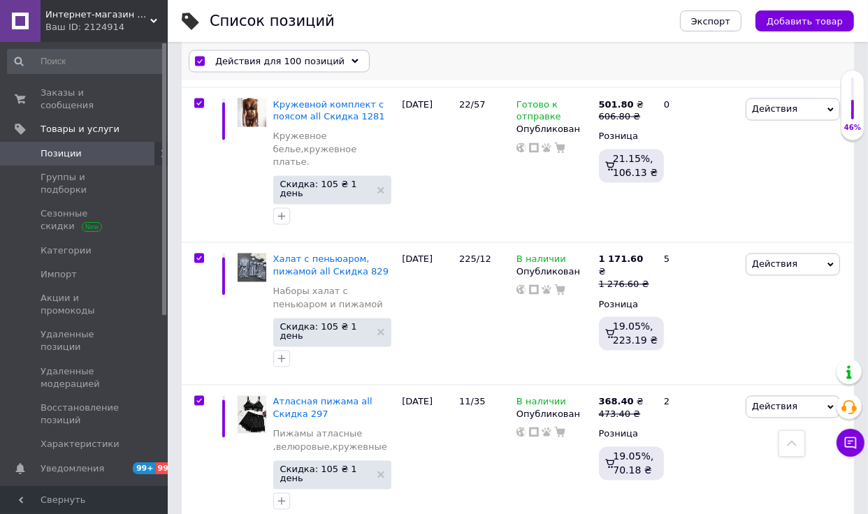
click at [298, 60] on span "Действия для 100 позиций" at bounding box center [279, 61] width 129 height 13
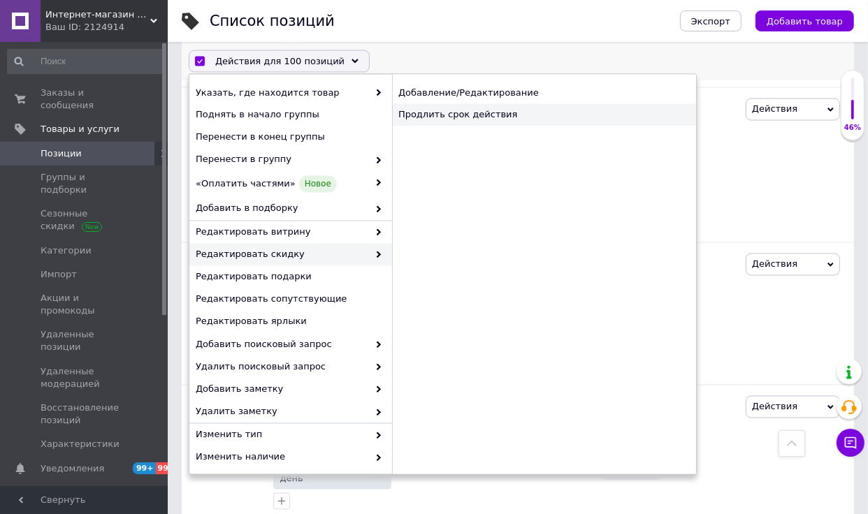
click at [468, 110] on div "Продлить срок действия" at bounding box center [544, 115] width 304 height 22
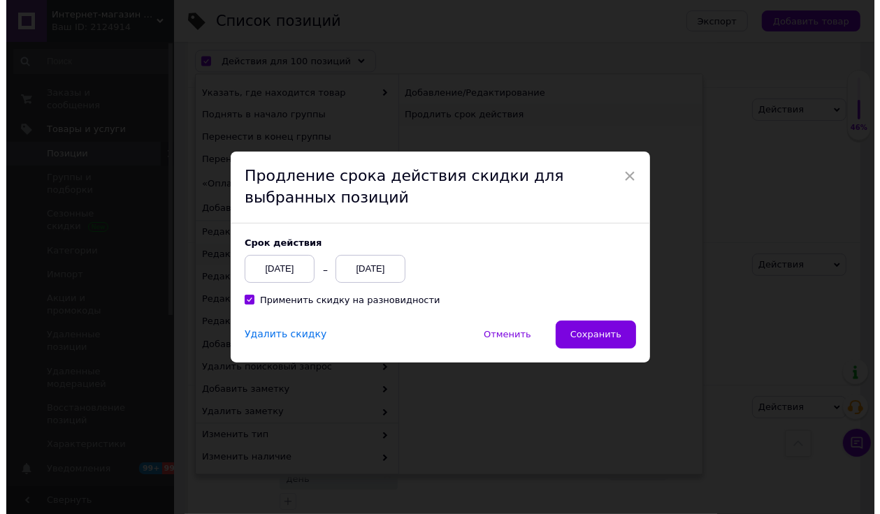
scroll to position [13479, 0]
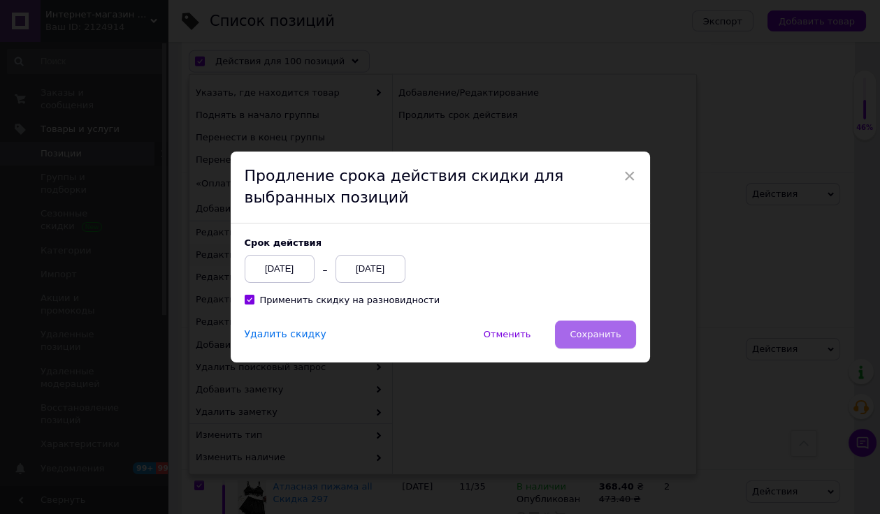
click at [572, 334] on span "Сохранить" at bounding box center [595, 334] width 51 height 10
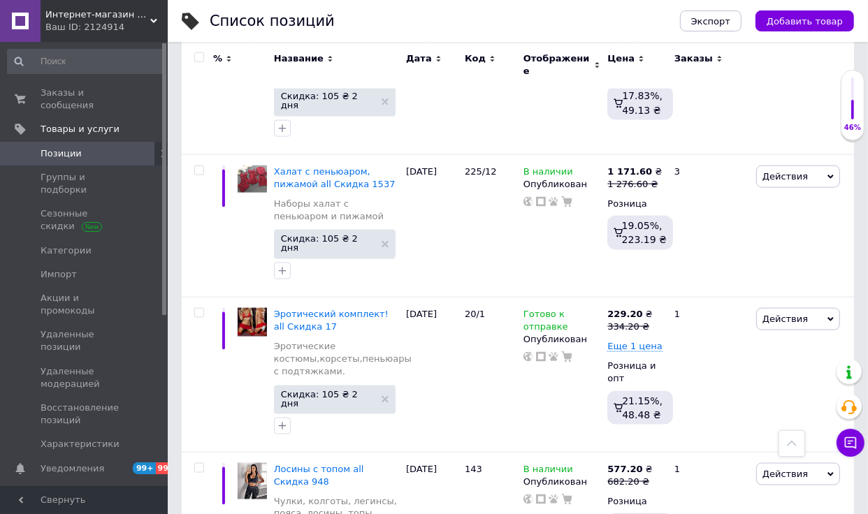
scroll to position [13164, 0]
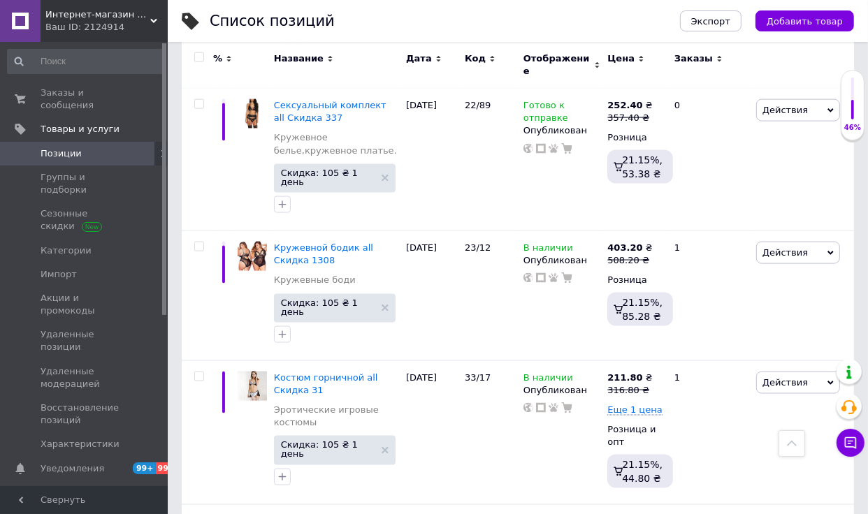
scroll to position [13107, 0]
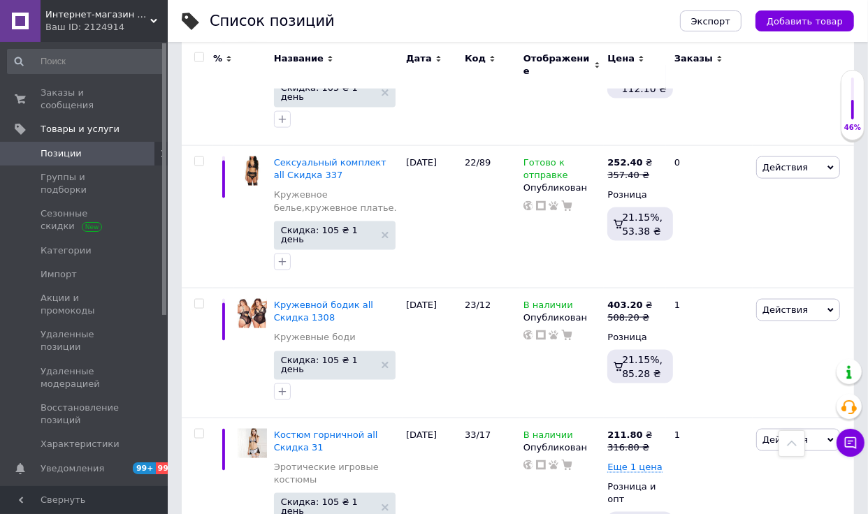
click at [194, 47] on div at bounding box center [197, 65] width 31 height 47
click at [193, 51] on div at bounding box center [197, 65] width 31 height 47
click at [199, 54] on input "checkbox" at bounding box center [198, 57] width 9 height 9
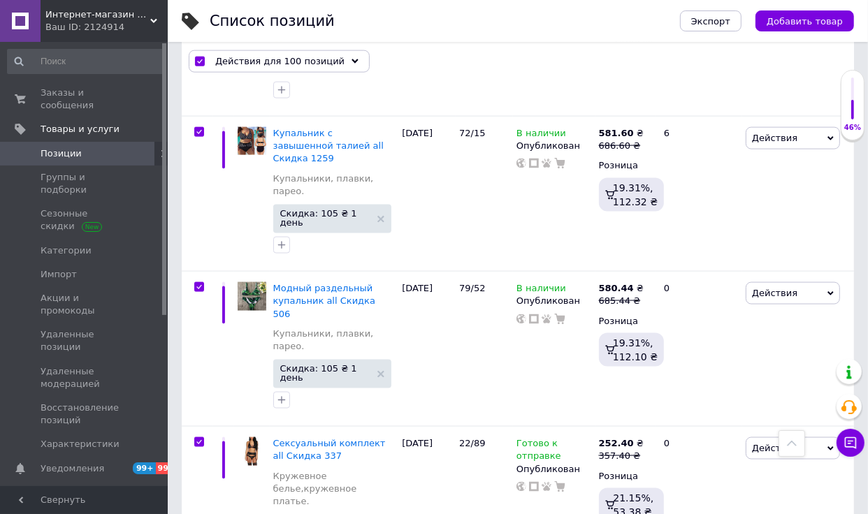
scroll to position [13729, 0]
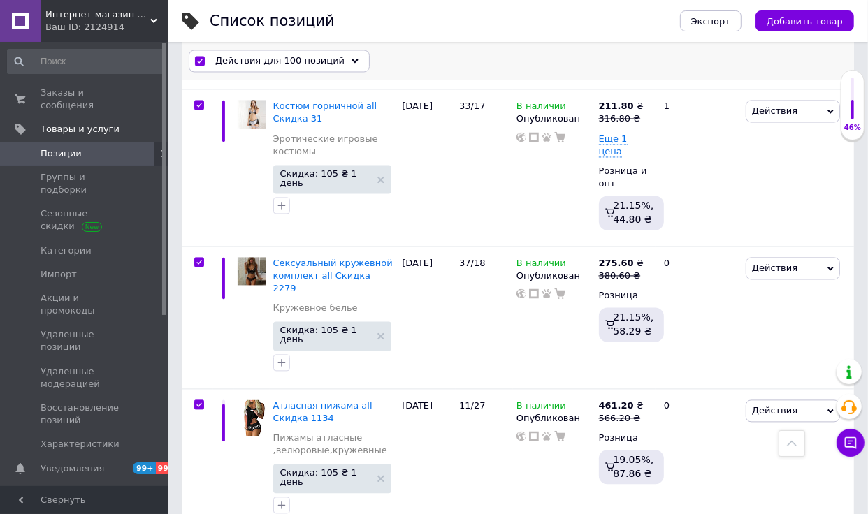
click at [290, 55] on span "Действия для 100 позиций" at bounding box center [279, 61] width 129 height 13
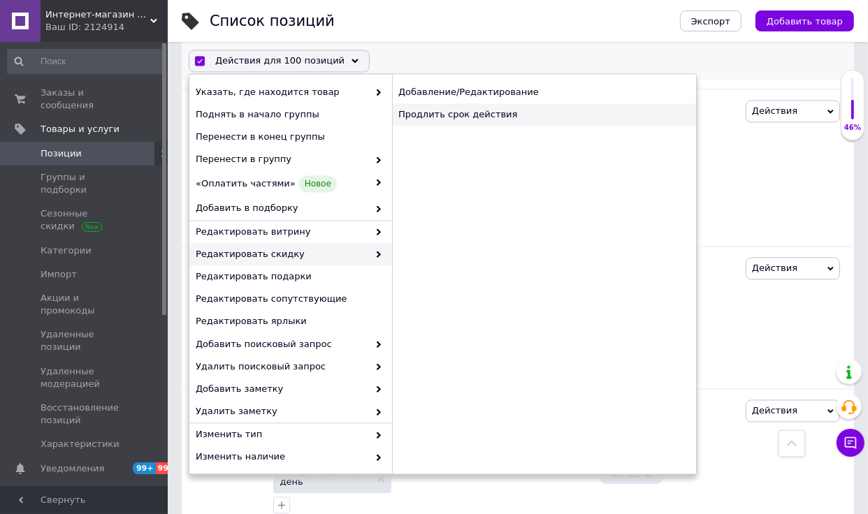
click at [494, 122] on div "Продлить срок действия" at bounding box center [544, 115] width 304 height 22
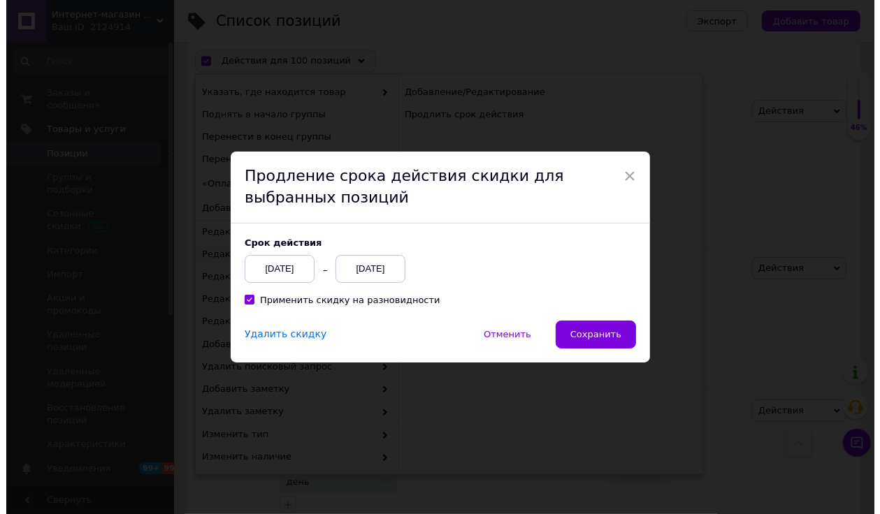
scroll to position [13645, 0]
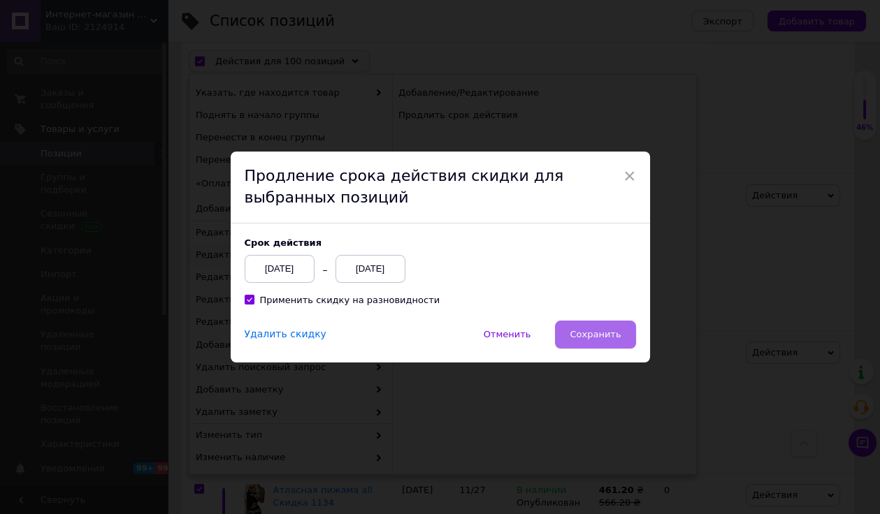
click at [558, 325] on button "Сохранить" at bounding box center [595, 335] width 80 height 28
click at [625, 338] on button "Сохранить" at bounding box center [595, 335] width 80 height 28
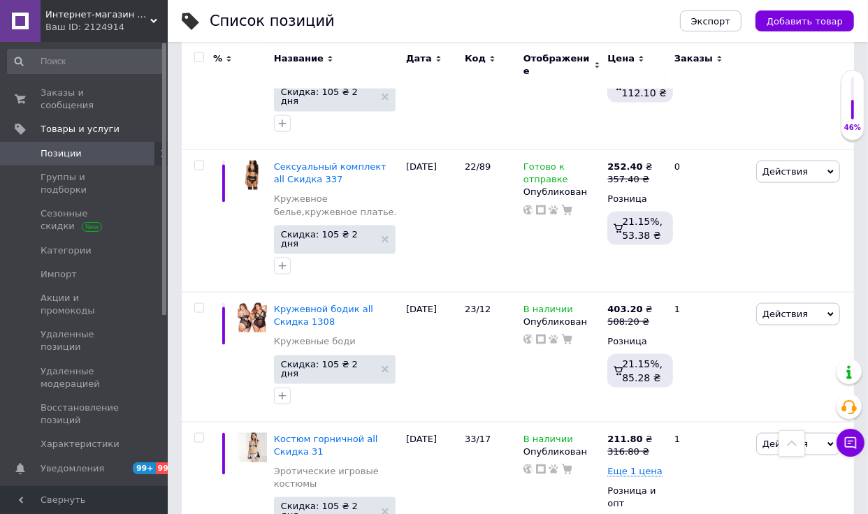
scroll to position [13107, 0]
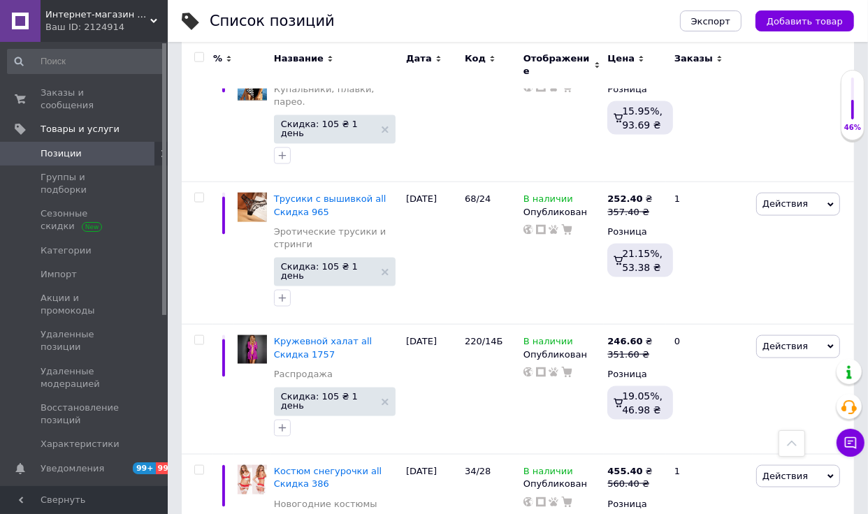
scroll to position [13248, 0]
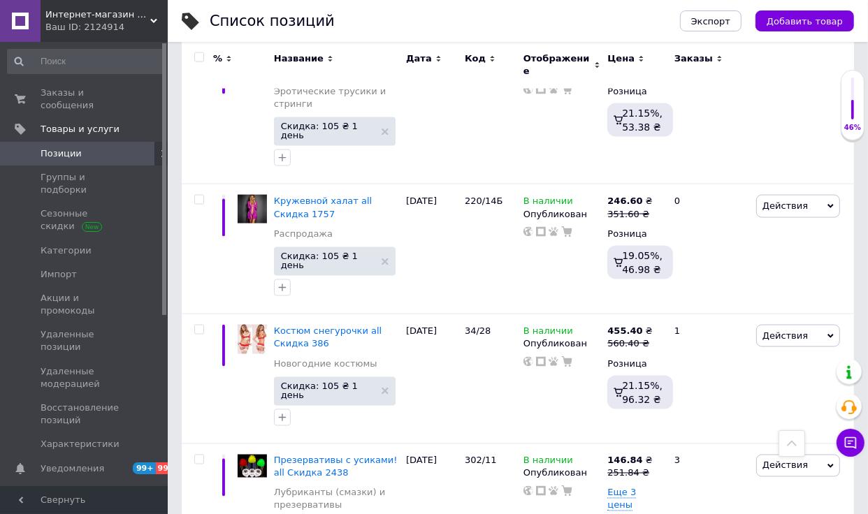
click at [203, 50] on div at bounding box center [197, 65] width 31 height 47
click at [200, 53] on input "checkbox" at bounding box center [198, 57] width 9 height 9
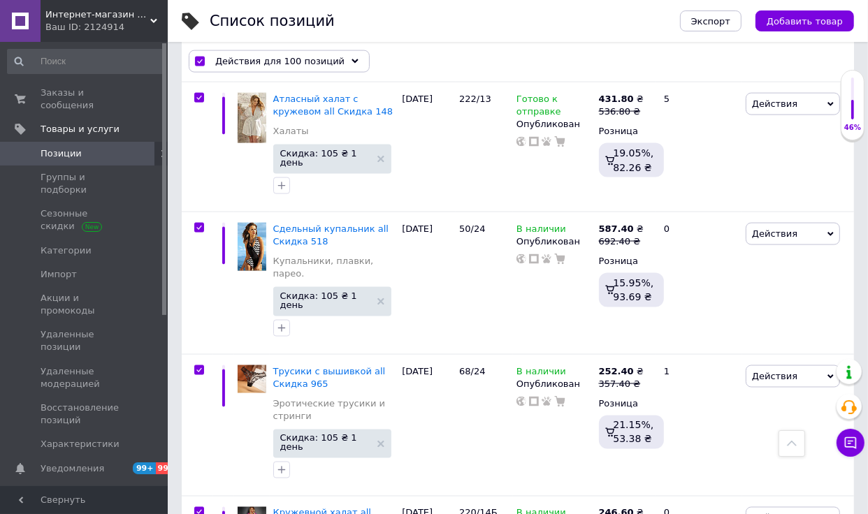
scroll to position [13746, 0]
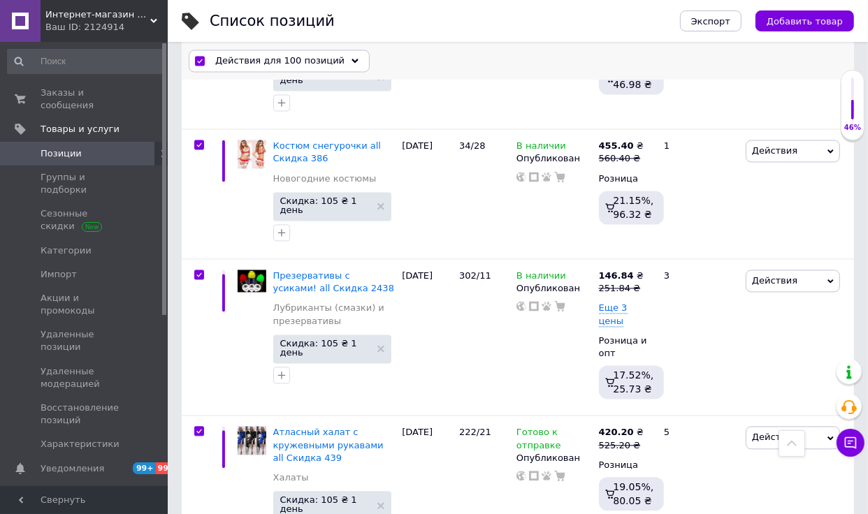
click at [301, 55] on span "Действия для 100 позиций" at bounding box center [279, 61] width 129 height 13
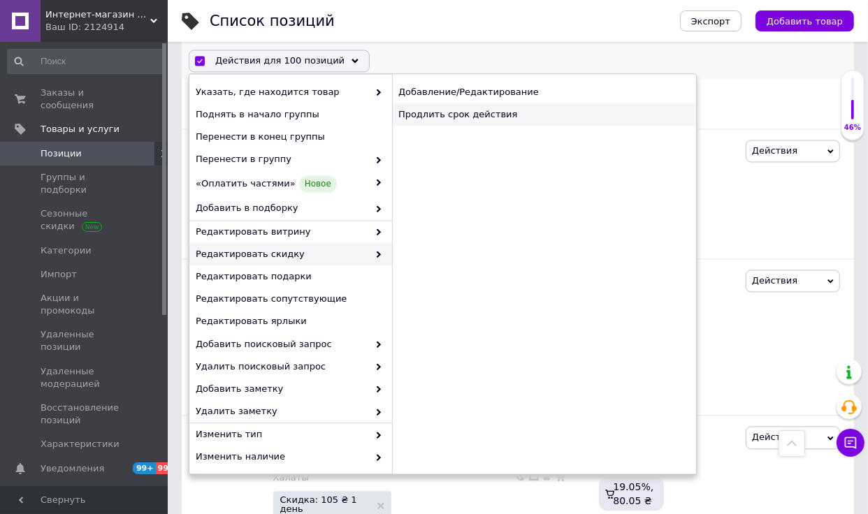
click at [467, 110] on div "Продлить срок действия" at bounding box center [544, 115] width 304 height 22
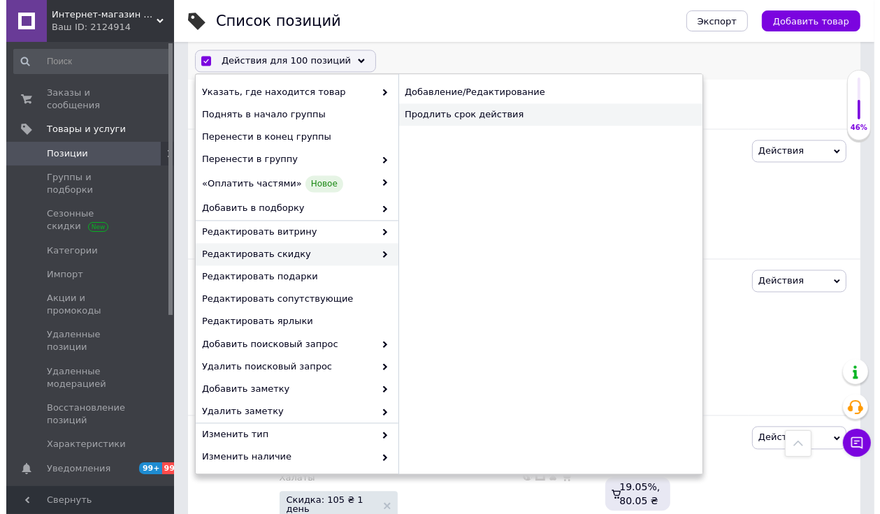
scroll to position [13661, 0]
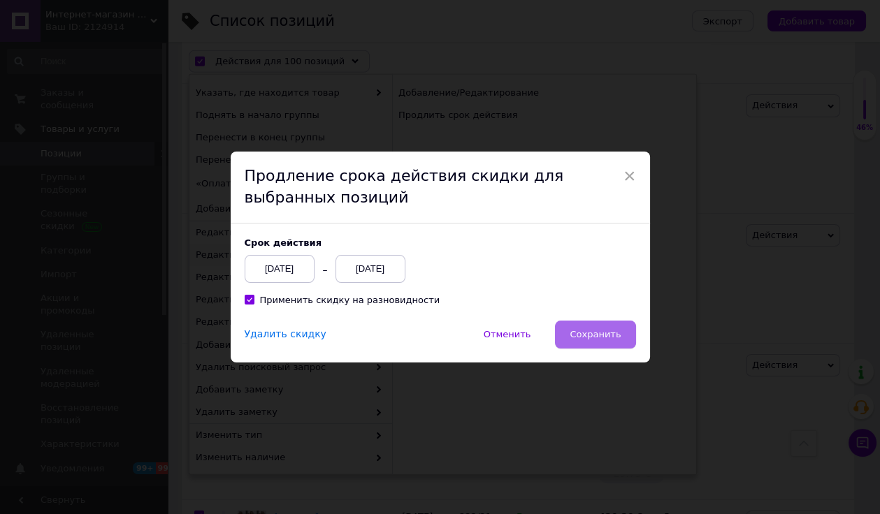
click at [584, 328] on button "Сохранить" at bounding box center [595, 335] width 80 height 28
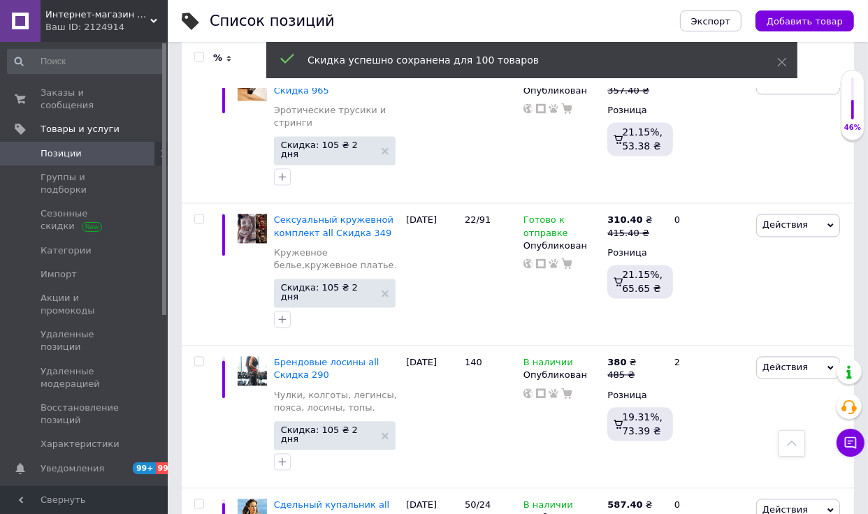
scroll to position [13269, 0]
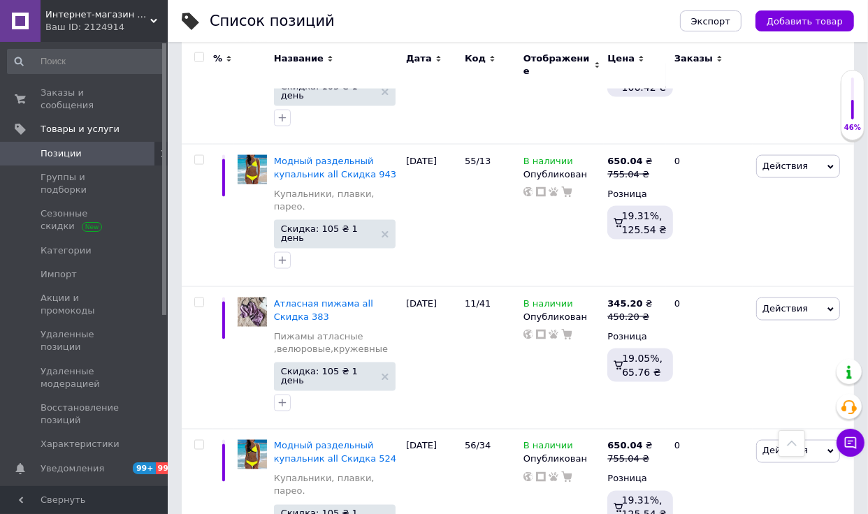
scroll to position [13072, 0]
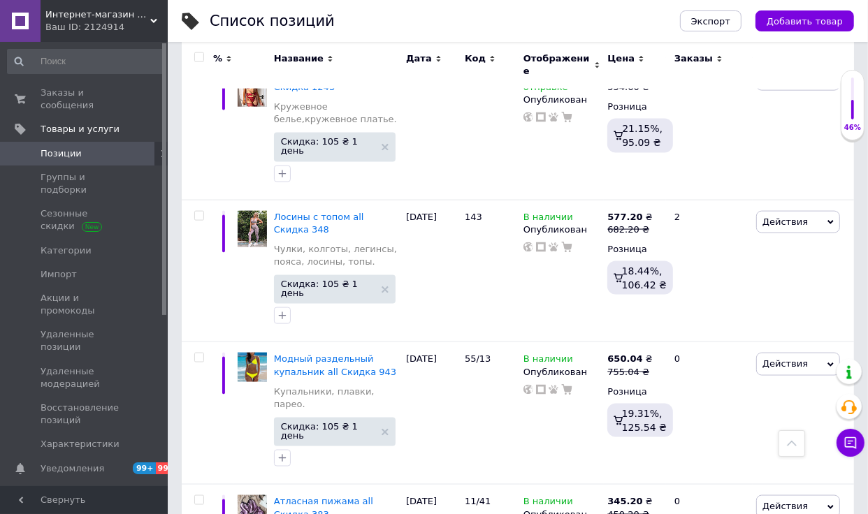
click at [203, 57] on span at bounding box center [199, 57] width 10 height 10
click at [203, 57] on input "checkbox" at bounding box center [198, 57] width 9 height 9
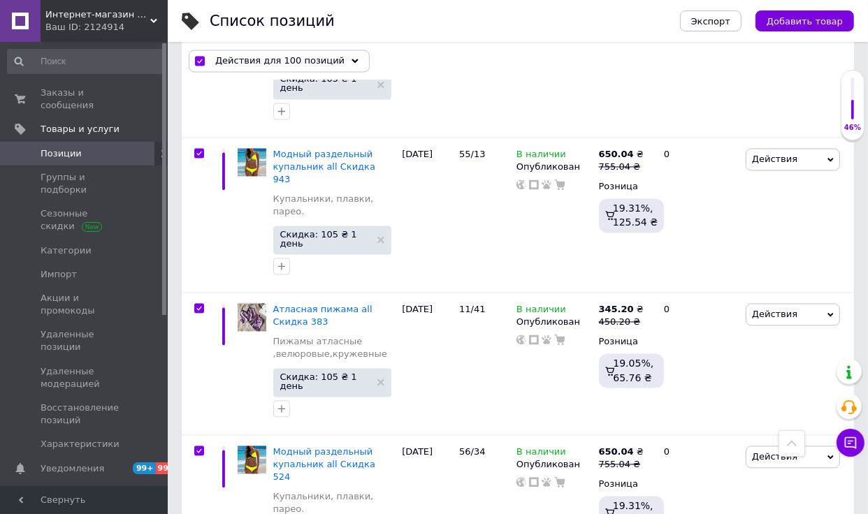
click at [201, 57] on input "checkbox" at bounding box center [199, 61] width 9 height 9
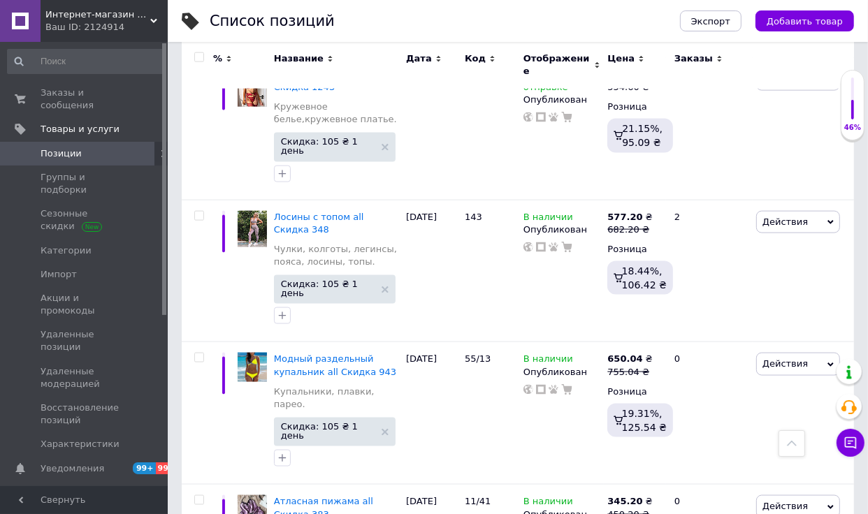
click at [201, 57] on input "checkbox" at bounding box center [198, 57] width 9 height 9
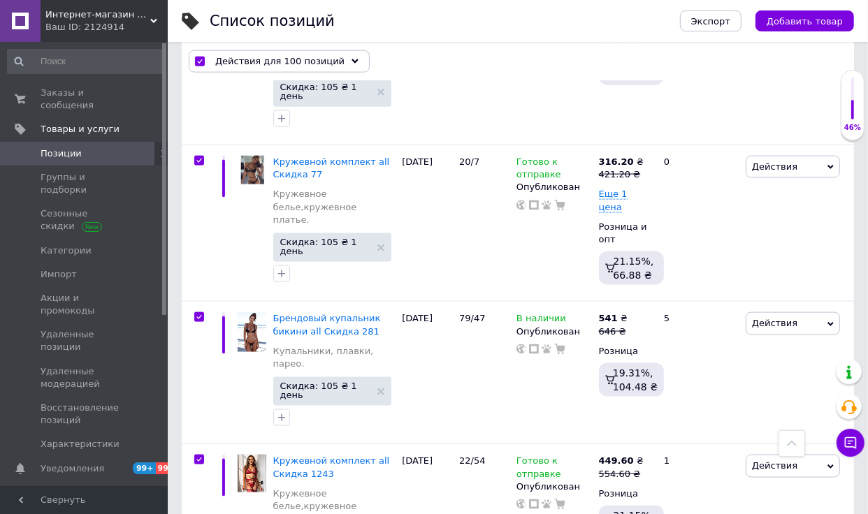
scroll to position [13690, 0]
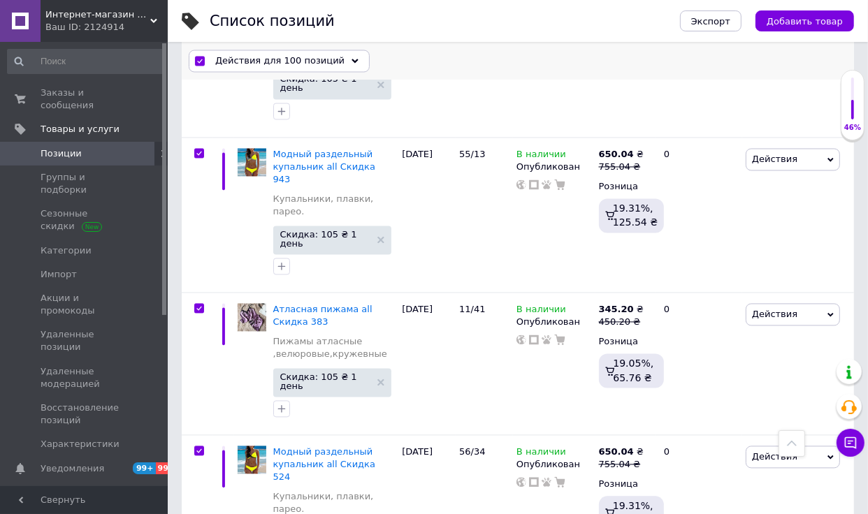
click at [357, 62] on div "Действия для 100 позиций" at bounding box center [279, 61] width 181 height 22
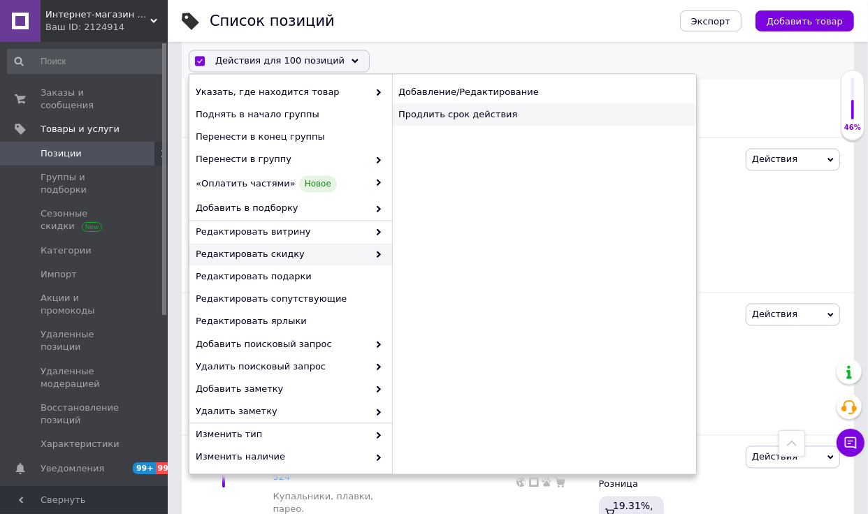
click at [488, 108] on div "Продлить срок действия" at bounding box center [544, 115] width 304 height 22
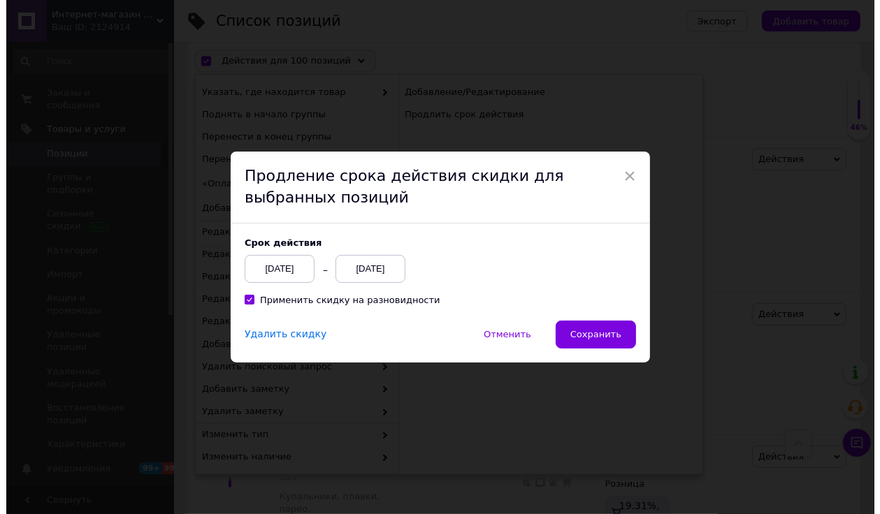
scroll to position [13606, 0]
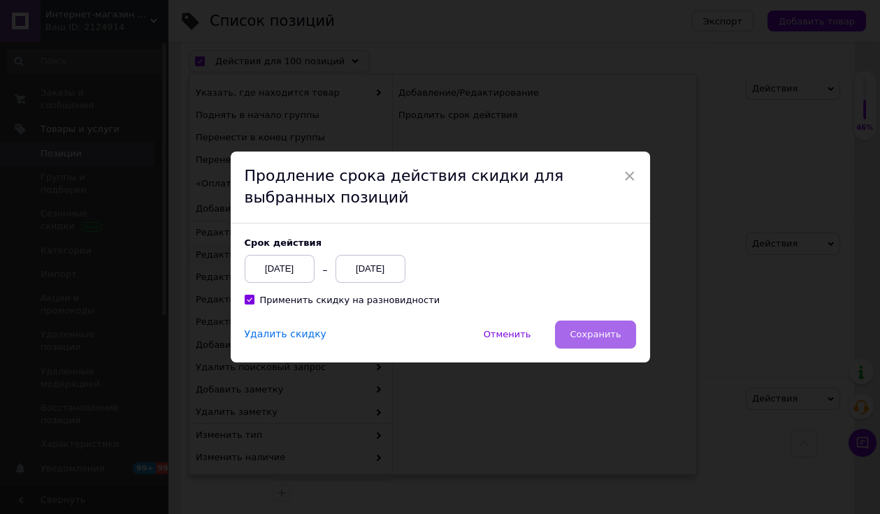
click at [601, 323] on button "Сохранить" at bounding box center [595, 335] width 80 height 28
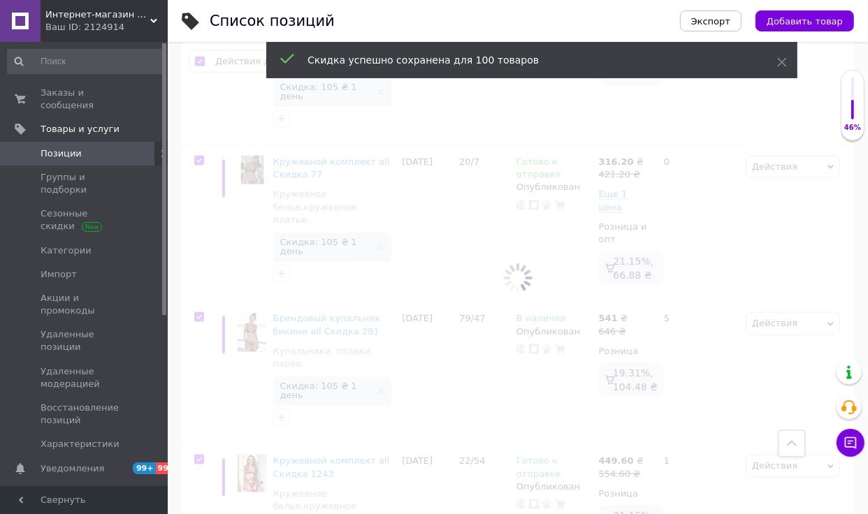
scroll to position [13719, 0]
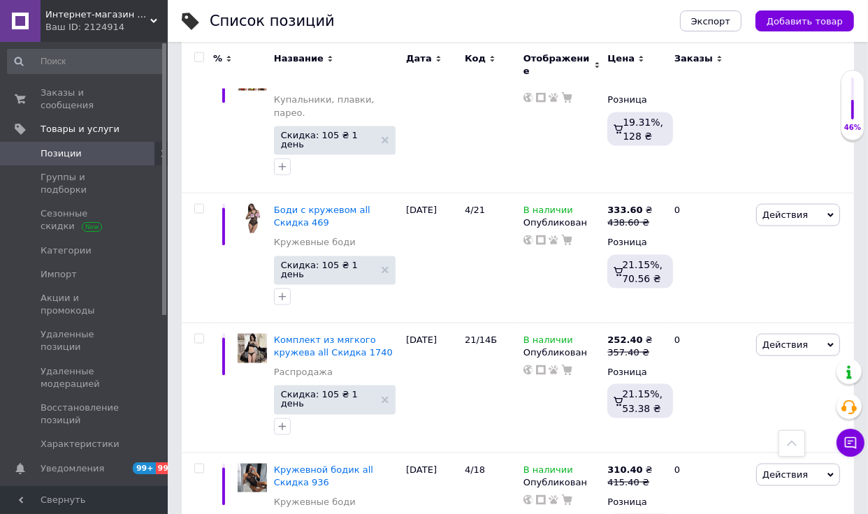
scroll to position [12995, 0]
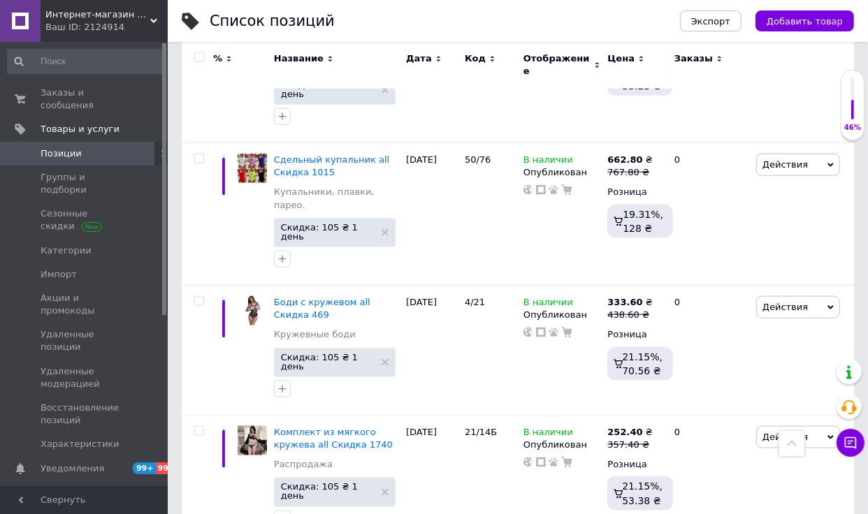
click at [203, 55] on input "checkbox" at bounding box center [198, 57] width 9 height 9
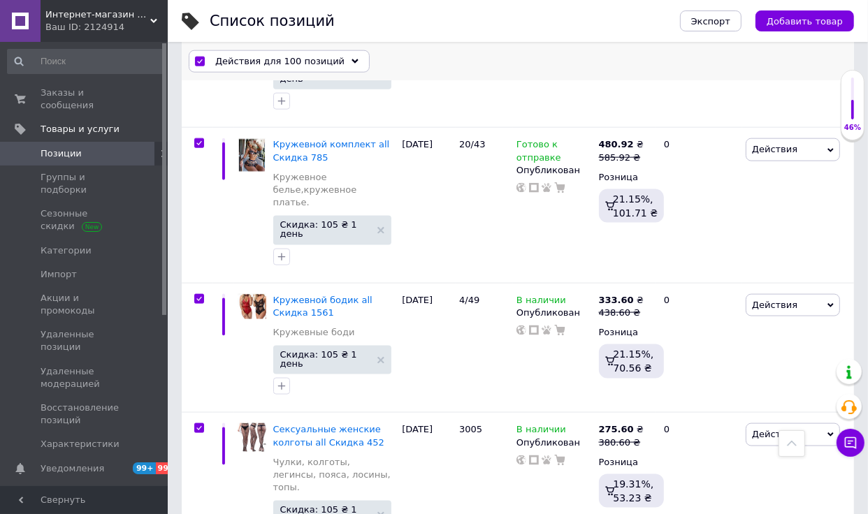
scroll to position [13631, 0]
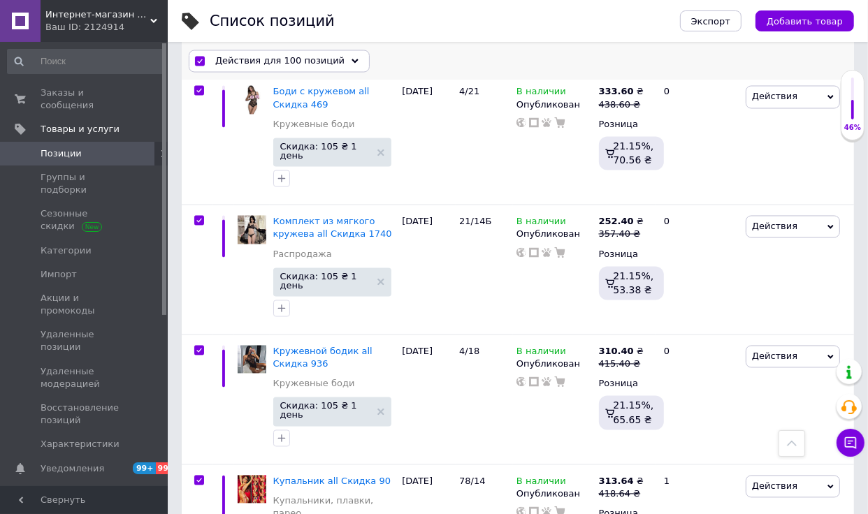
click at [297, 55] on span "Действия для 100 позиций" at bounding box center [279, 61] width 129 height 13
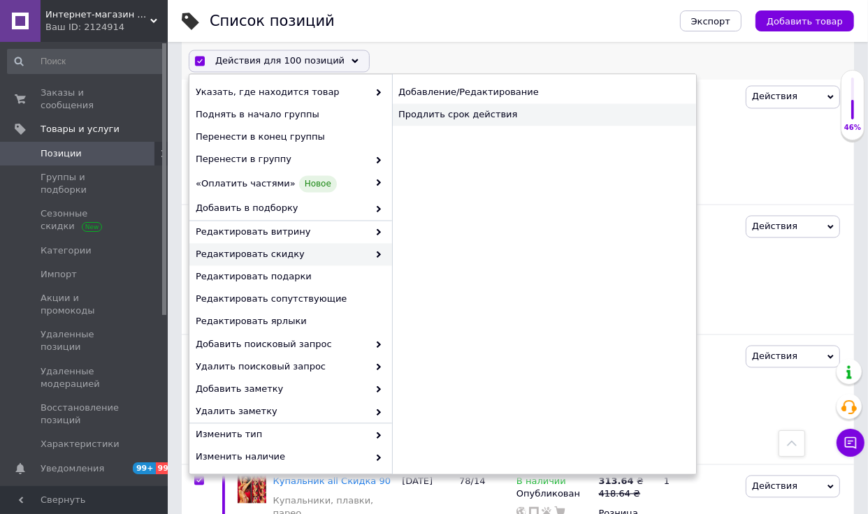
click at [484, 116] on div "Продлить срок действия" at bounding box center [544, 115] width 304 height 22
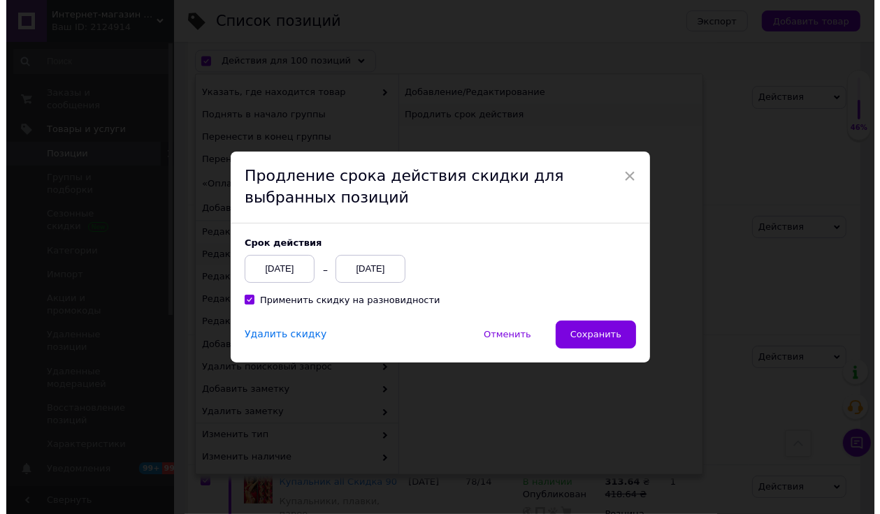
scroll to position [13546, 0]
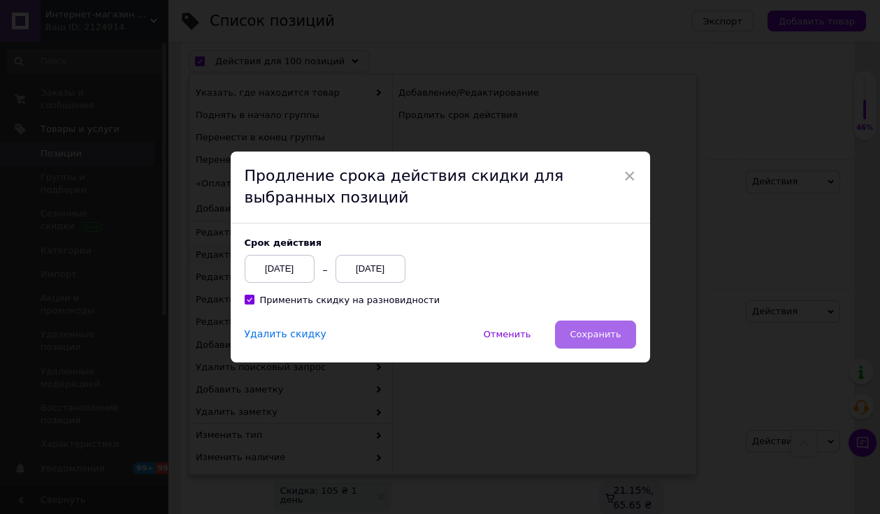
click at [583, 324] on button "Сохранить" at bounding box center [595, 335] width 80 height 28
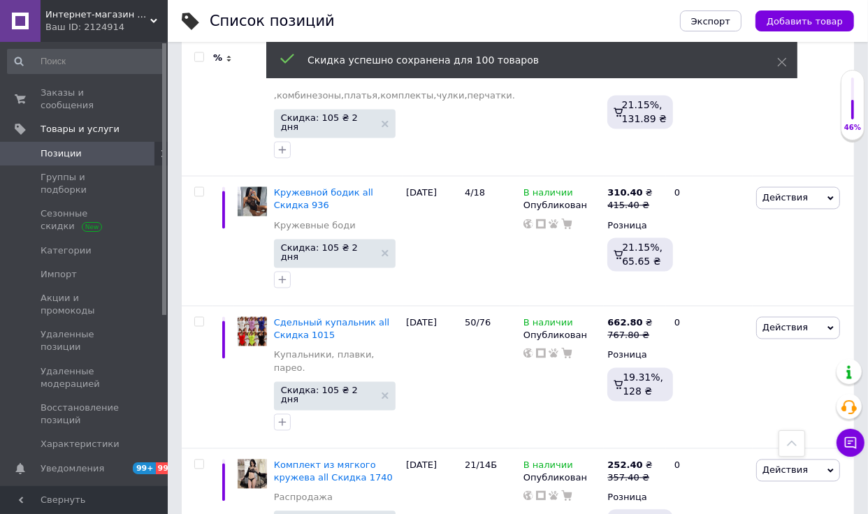
scroll to position [12975, 0]
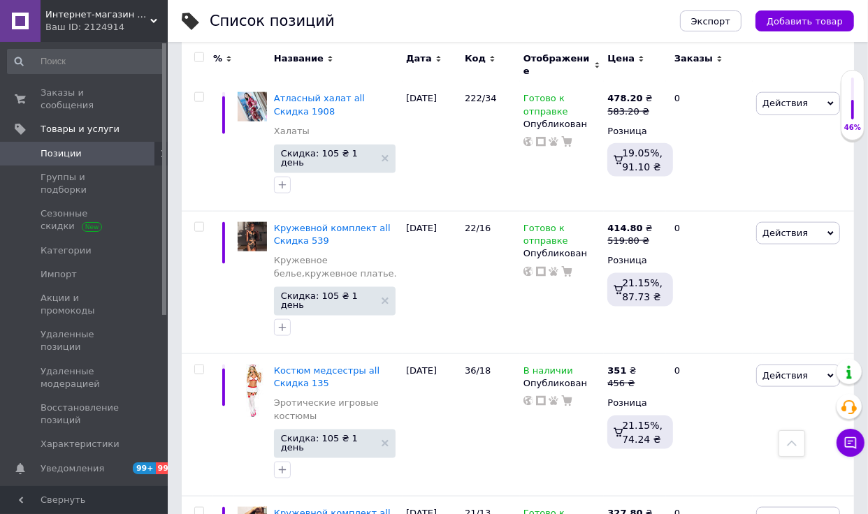
scroll to position [13059, 0]
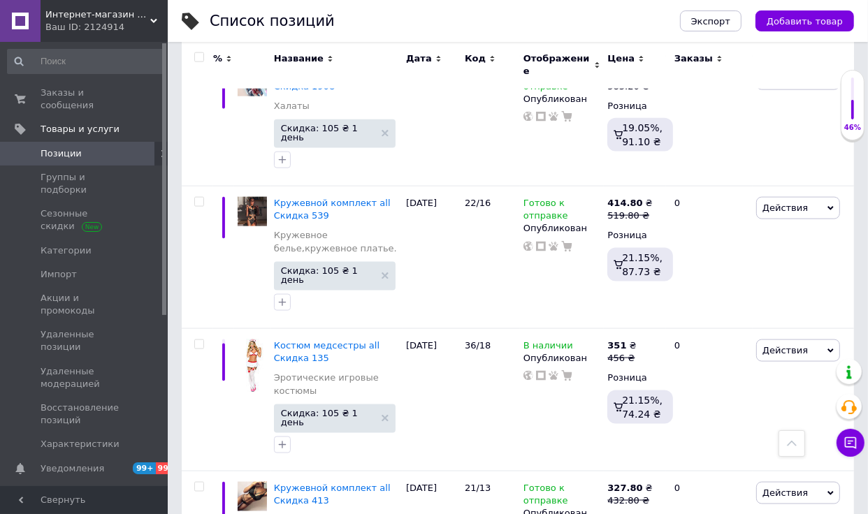
click at [204, 54] on div at bounding box center [199, 57] width 28 height 10
click at [313, 54] on span "Название" at bounding box center [299, 58] width 50 height 13
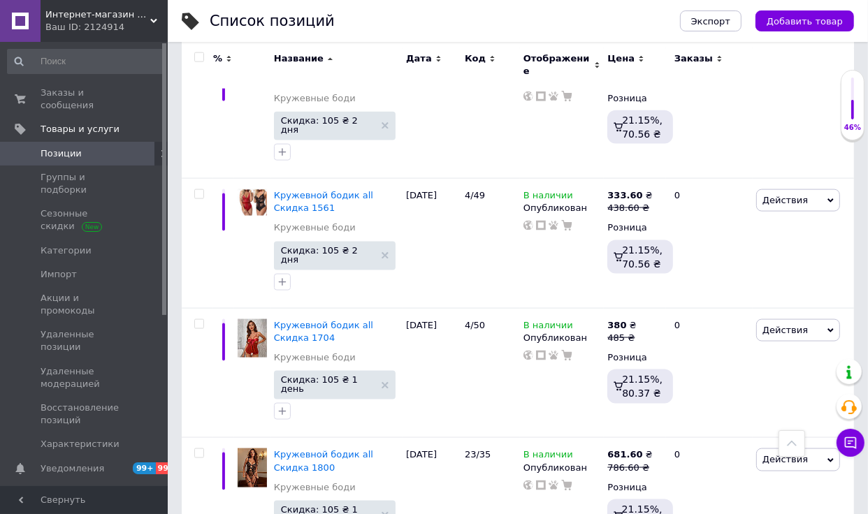
scroll to position [12877, 0]
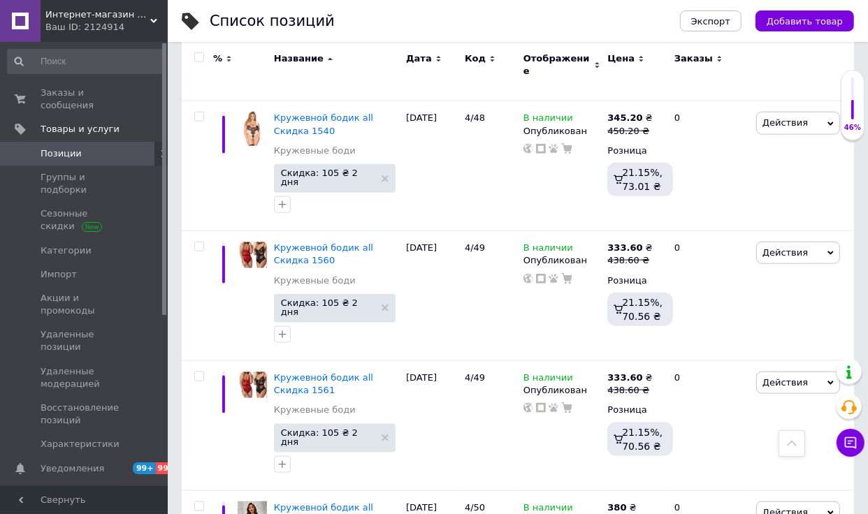
click at [197, 58] on input "checkbox" at bounding box center [198, 57] width 9 height 9
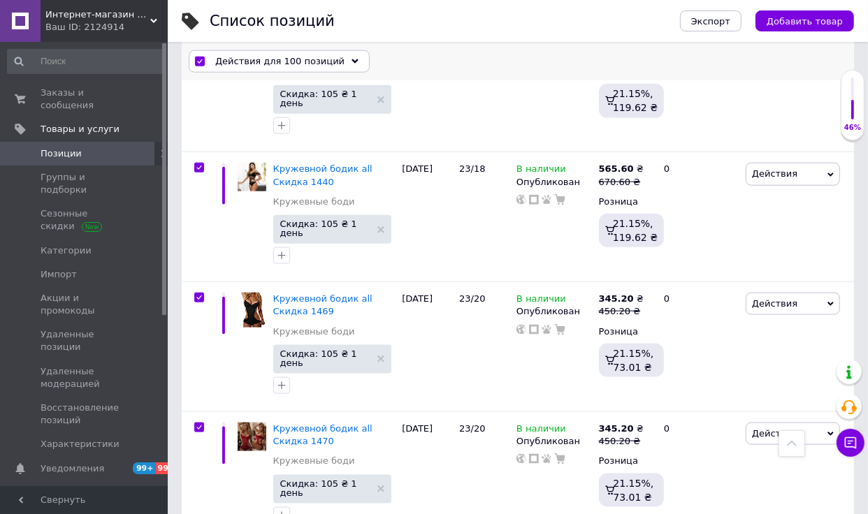
scroll to position [13377, 0]
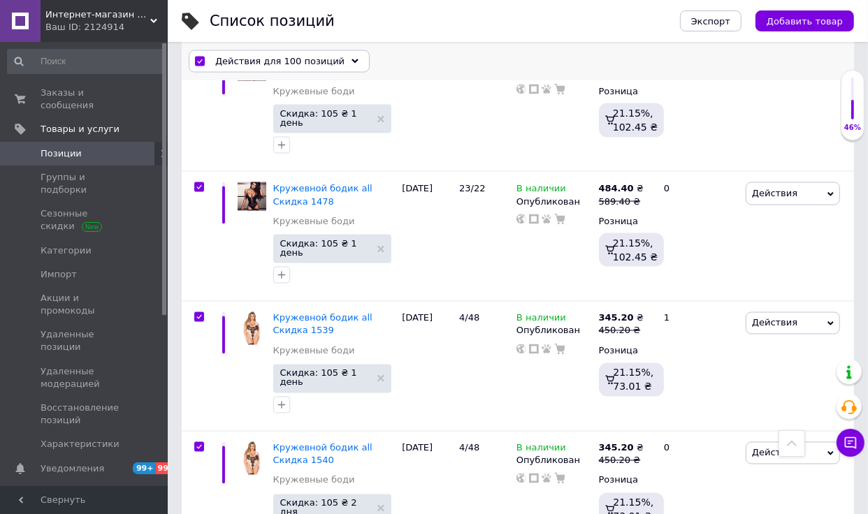
click at [349, 57] on div "Действия для 100 позиций" at bounding box center [279, 61] width 181 height 22
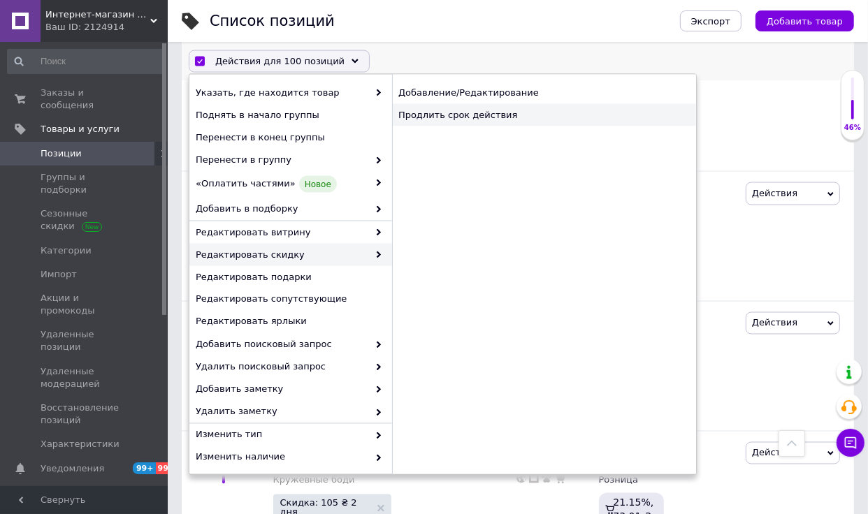
click at [496, 118] on div "Продлить срок действия" at bounding box center [544, 115] width 304 height 22
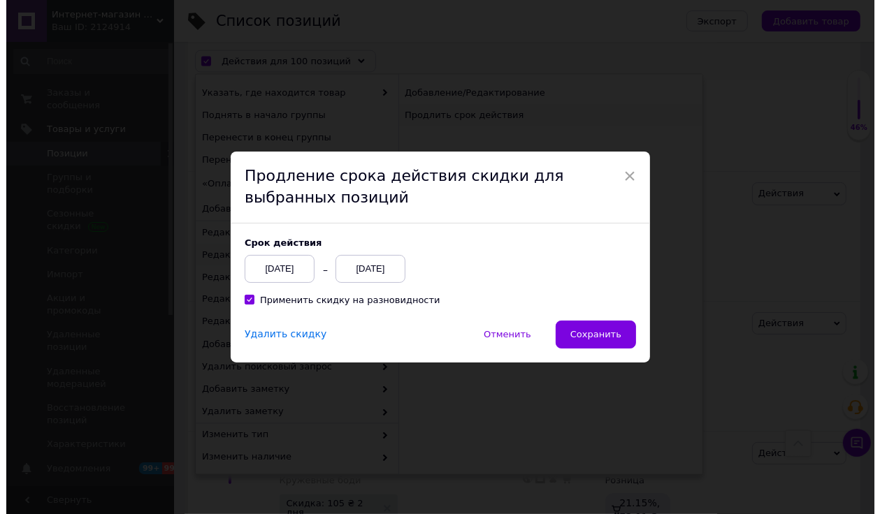
scroll to position [13292, 0]
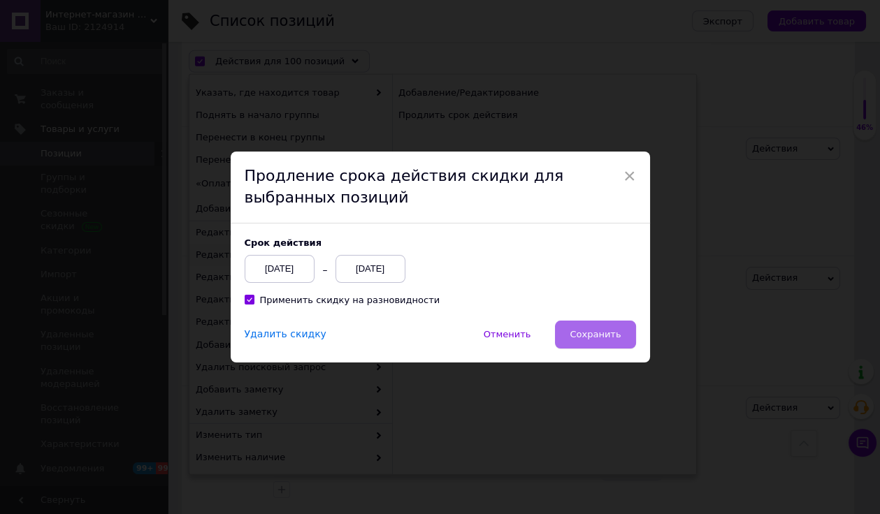
click at [613, 328] on button "Сохранить" at bounding box center [595, 335] width 80 height 28
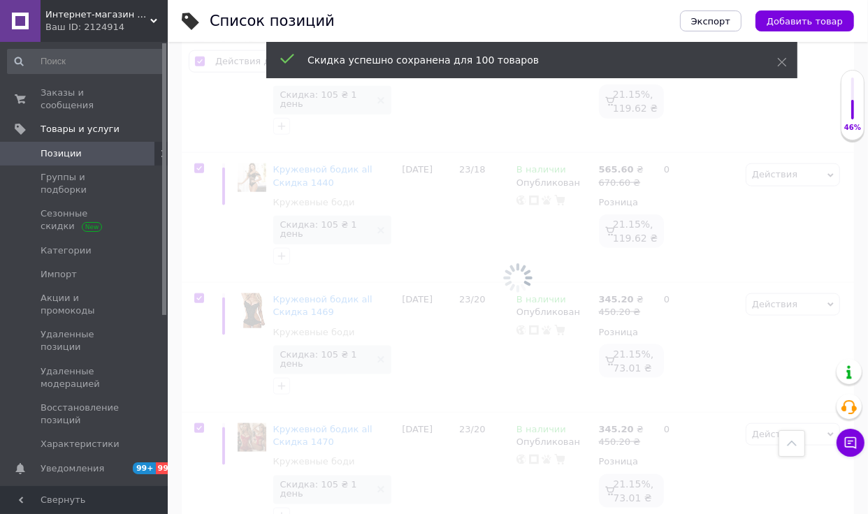
scroll to position [13406, 0]
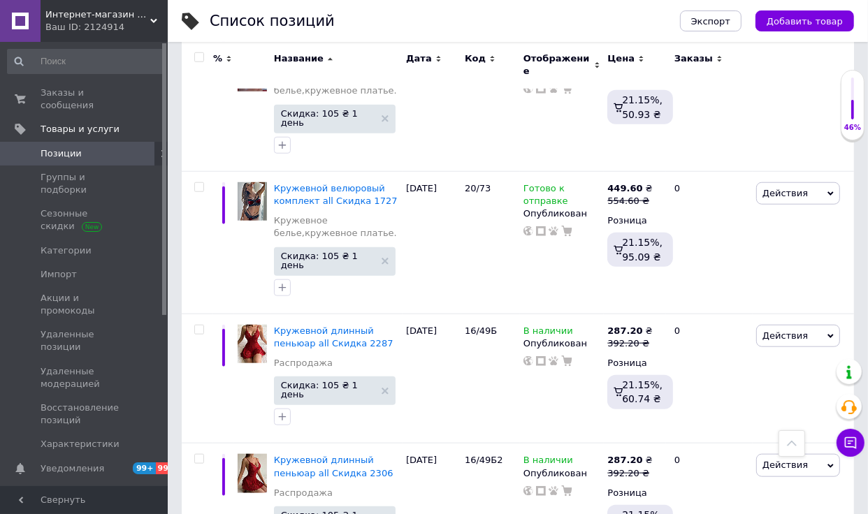
scroll to position [12508, 0]
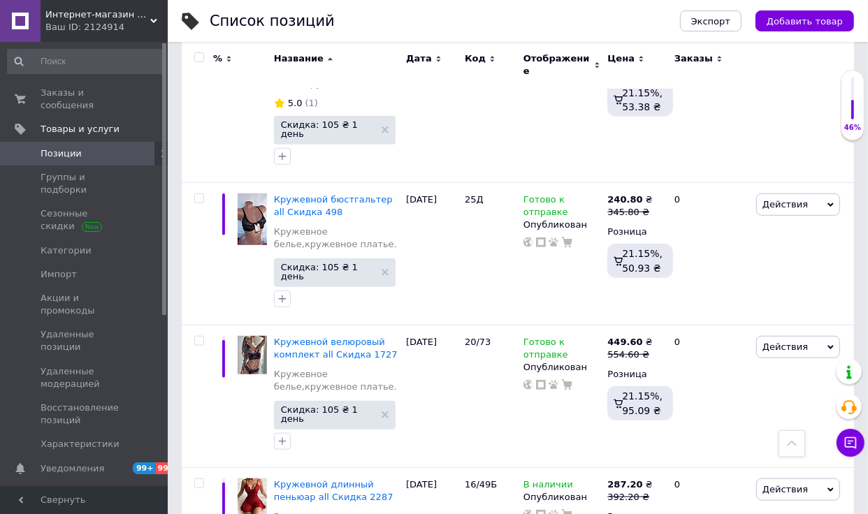
click at [308, 48] on div "Название" at bounding box center [336, 65] width 132 height 47
click at [317, 55] on span "Название" at bounding box center [299, 58] width 50 height 13
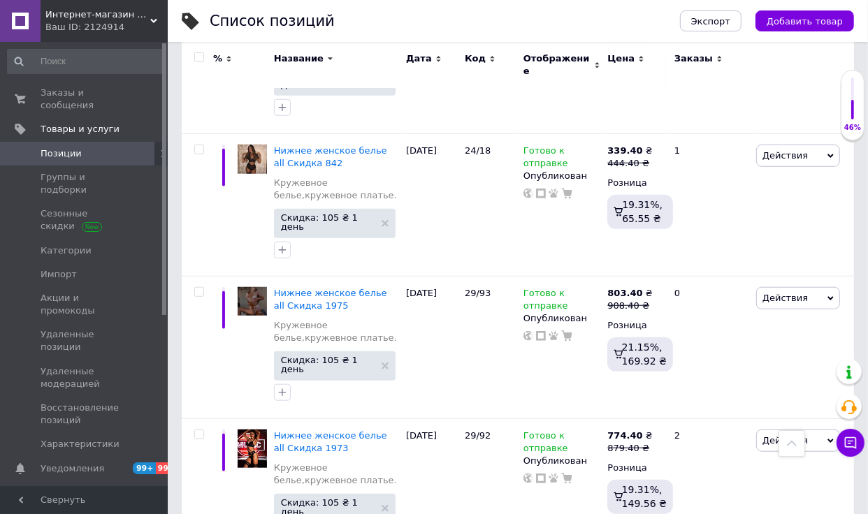
click at [196, 55] on input "checkbox" at bounding box center [198, 57] width 9 height 9
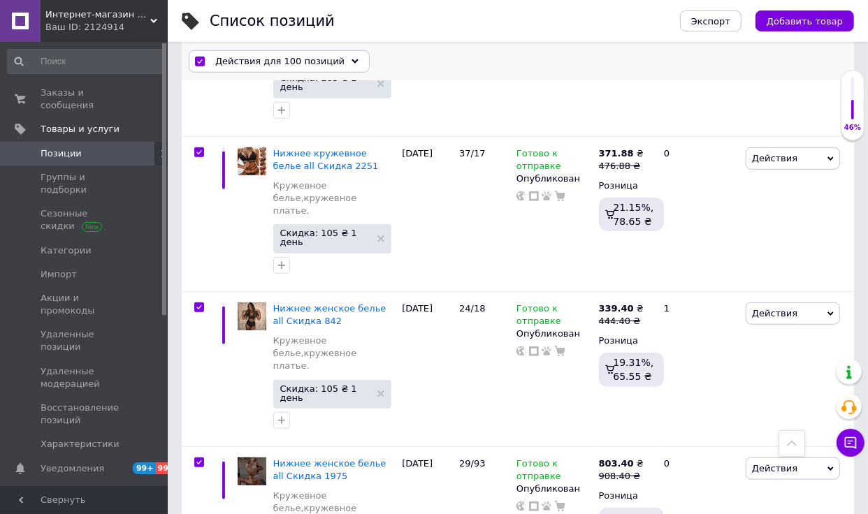
scroll to position [12875, 0]
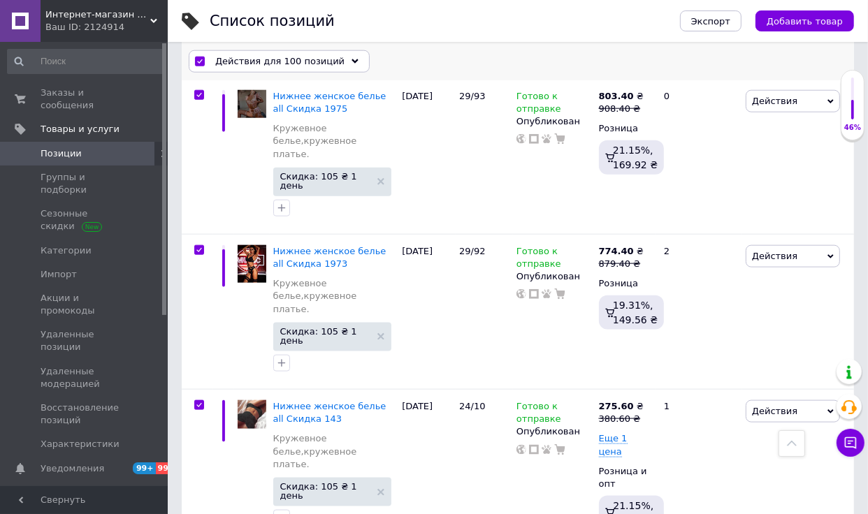
click at [336, 58] on div "Действия для 100 позиций" at bounding box center [279, 61] width 181 height 22
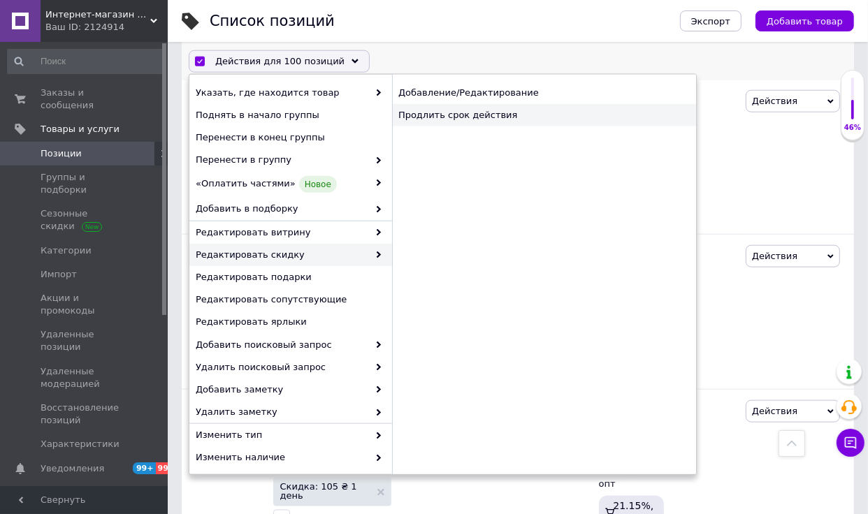
click at [500, 119] on div "Продлить срок действия" at bounding box center [544, 115] width 304 height 22
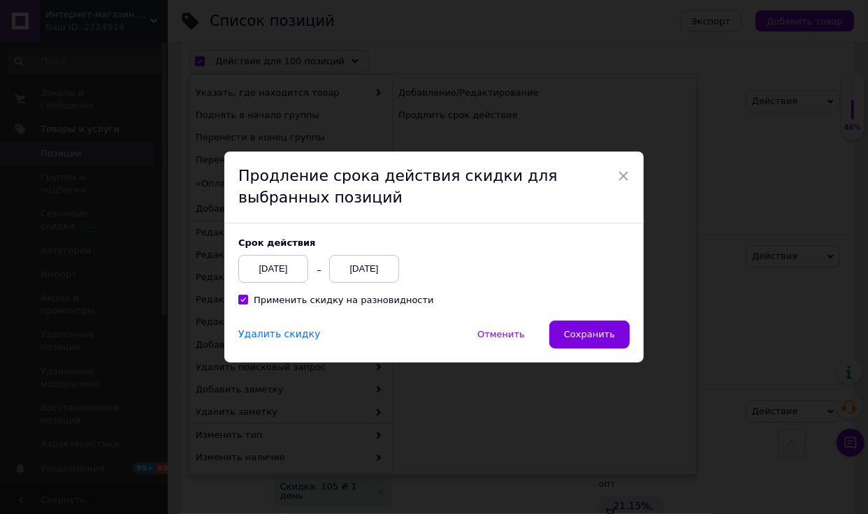
scroll to position [12790, 0]
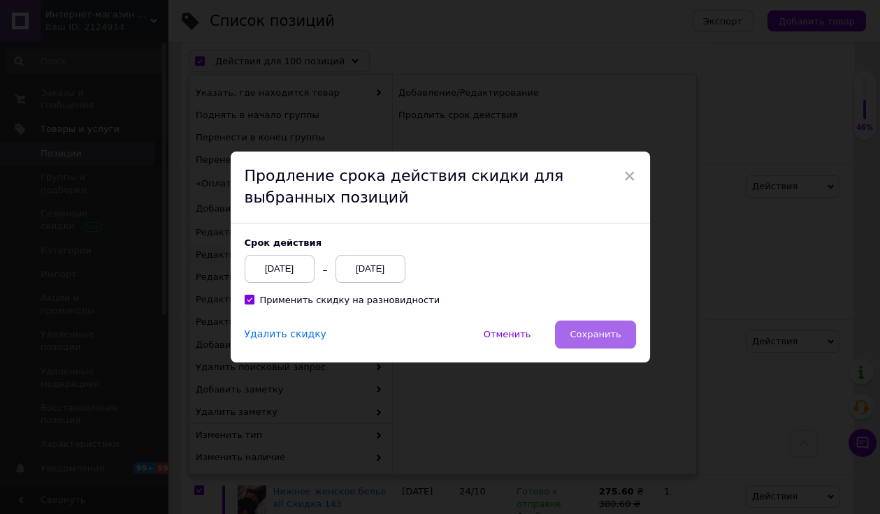
click at [586, 330] on span "Сохранить" at bounding box center [595, 334] width 51 height 10
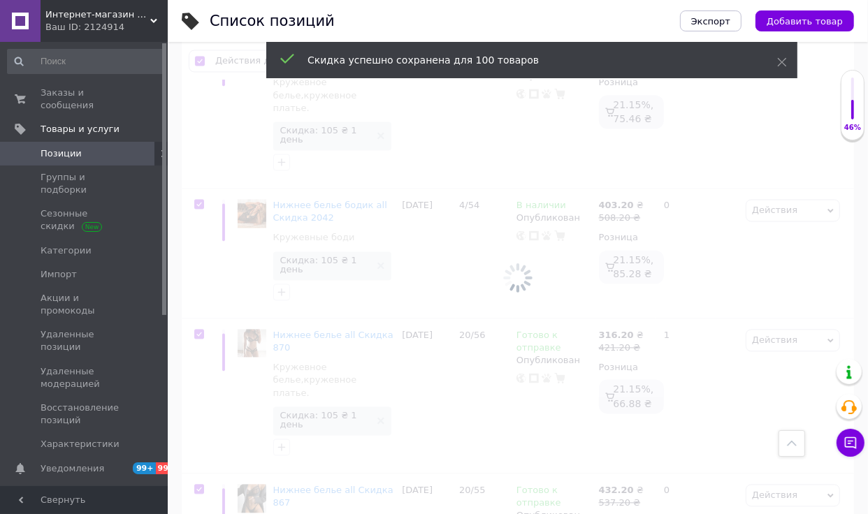
scroll to position [13817, 0]
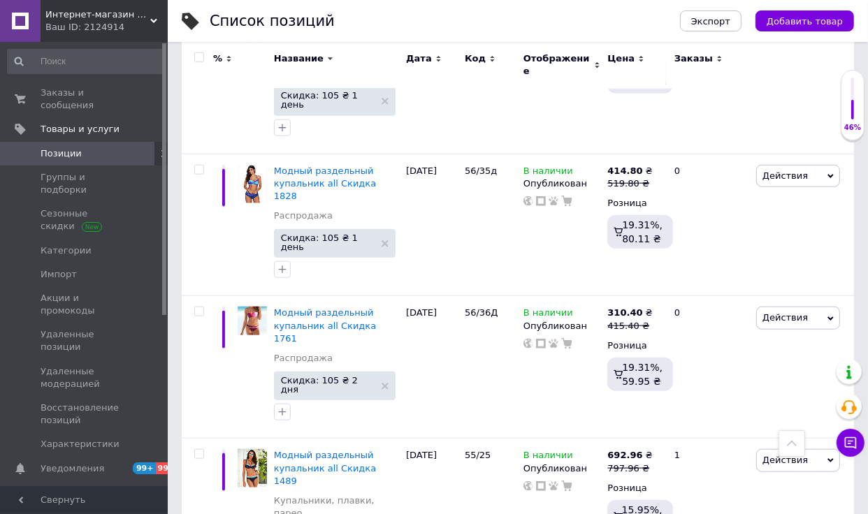
click at [203, 57] on input "checkbox" at bounding box center [198, 57] width 9 height 9
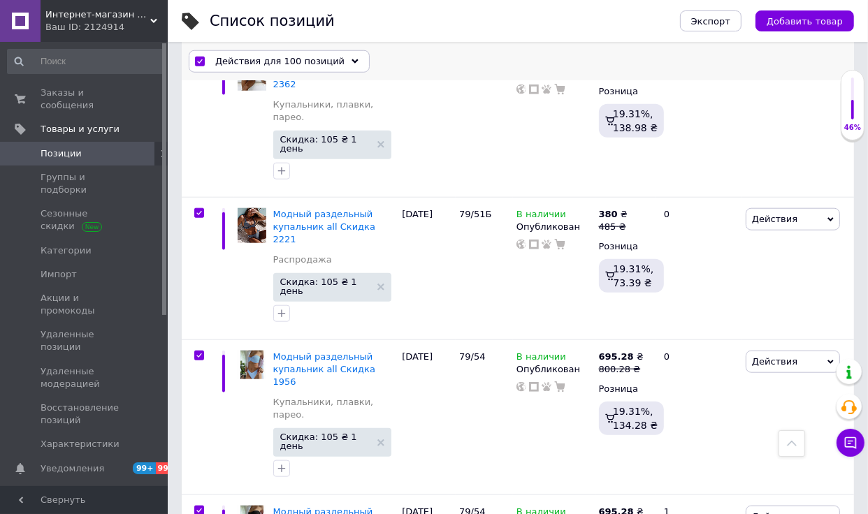
scroll to position [13231, 0]
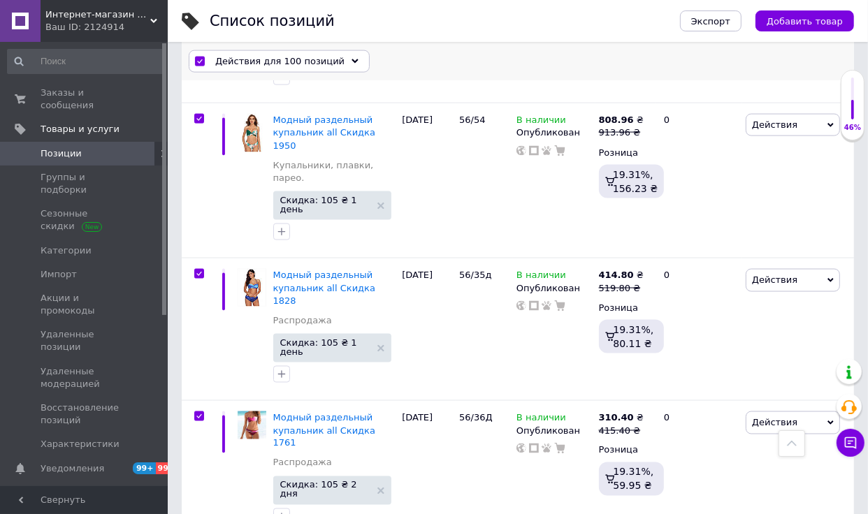
click at [293, 57] on span "Действия для 100 позиций" at bounding box center [279, 61] width 129 height 13
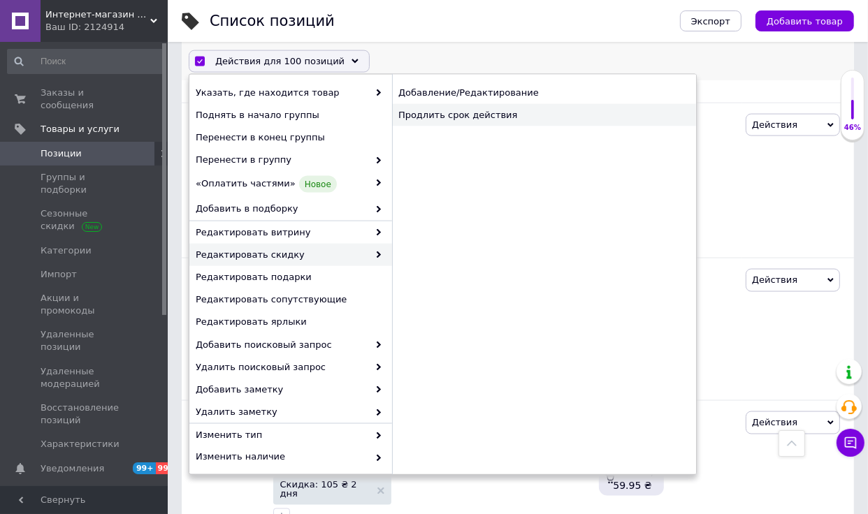
click at [495, 113] on div "Продлить срок действия" at bounding box center [544, 115] width 304 height 22
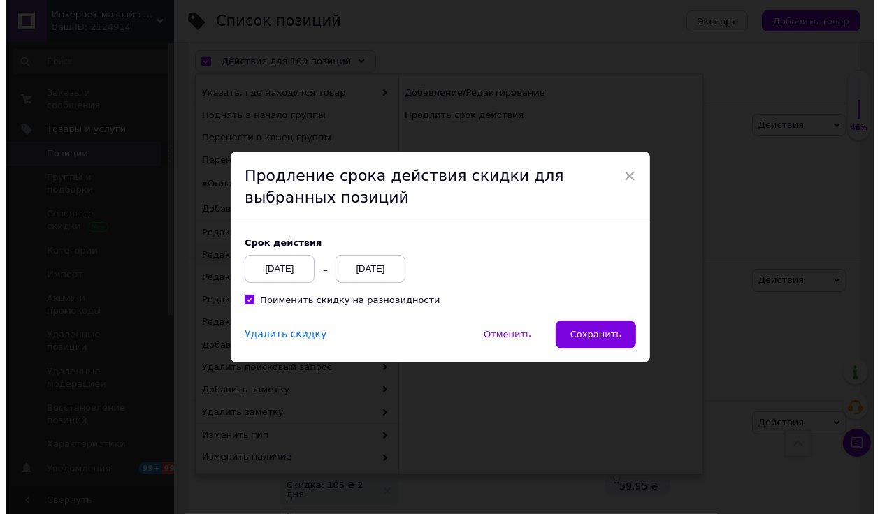
scroll to position [13146, 0]
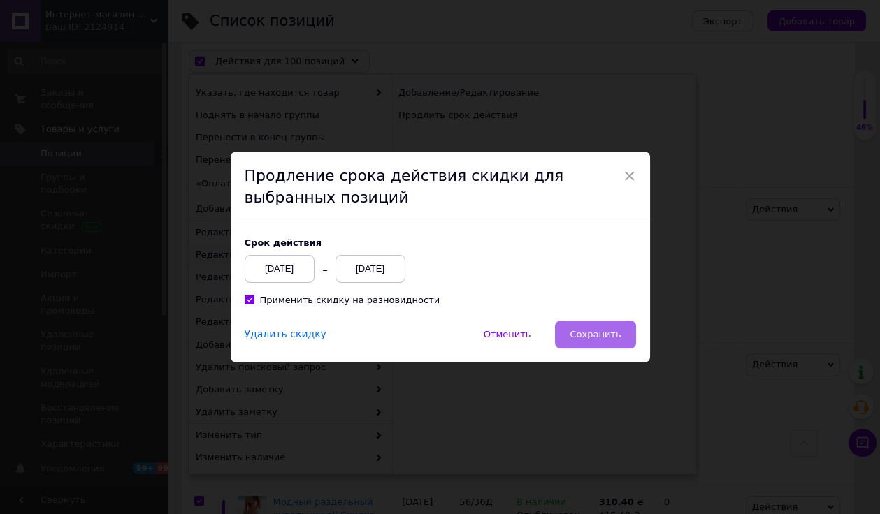
click at [585, 329] on span "Сохранить" at bounding box center [595, 334] width 51 height 10
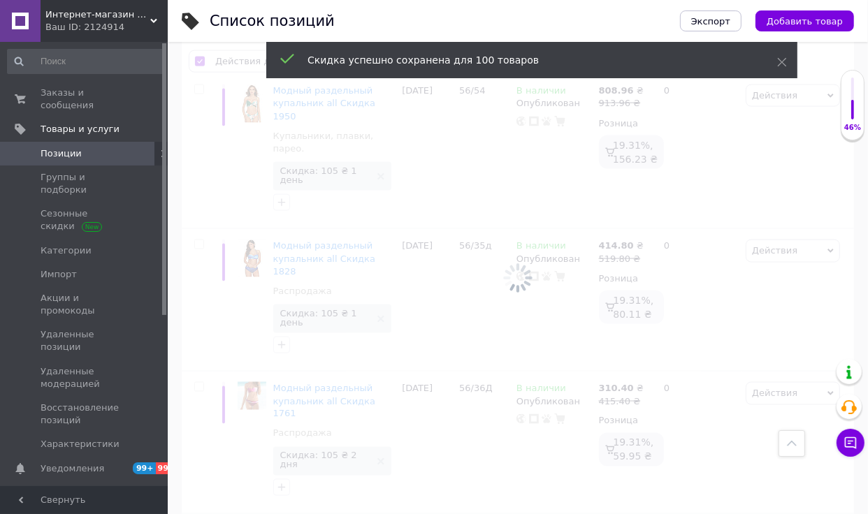
scroll to position [12684, 0]
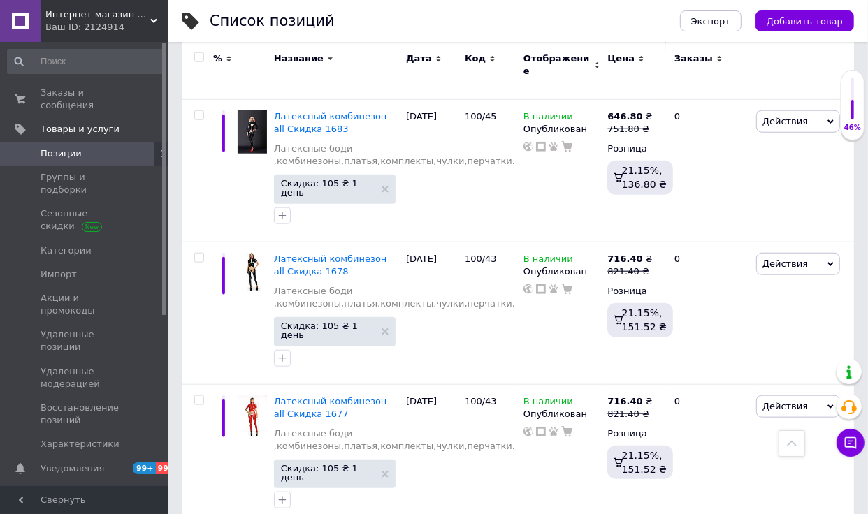
click at [194, 55] on input "checkbox" at bounding box center [198, 57] width 9 height 9
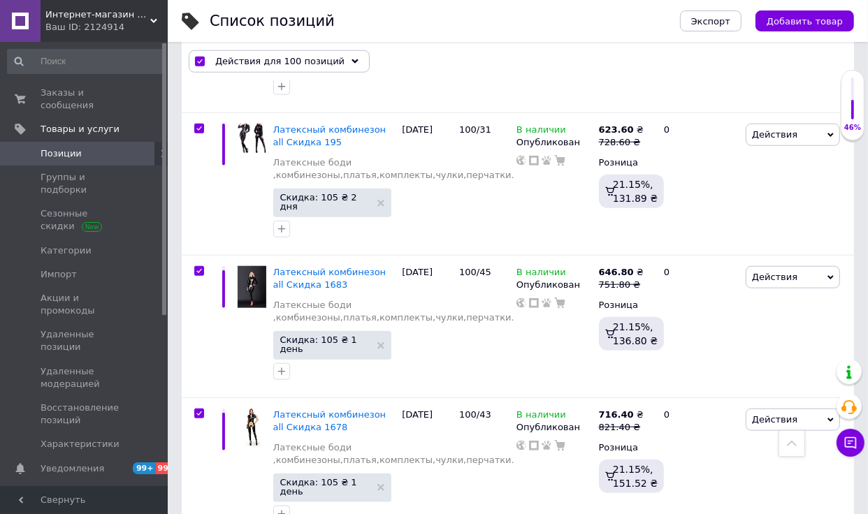
scroll to position [13190, 0]
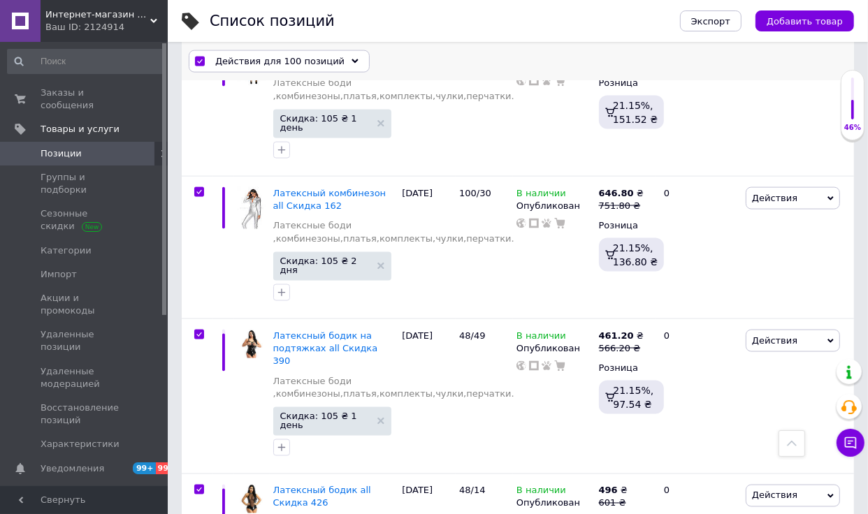
click at [318, 52] on div "Действия для 100 позиций" at bounding box center [279, 61] width 181 height 22
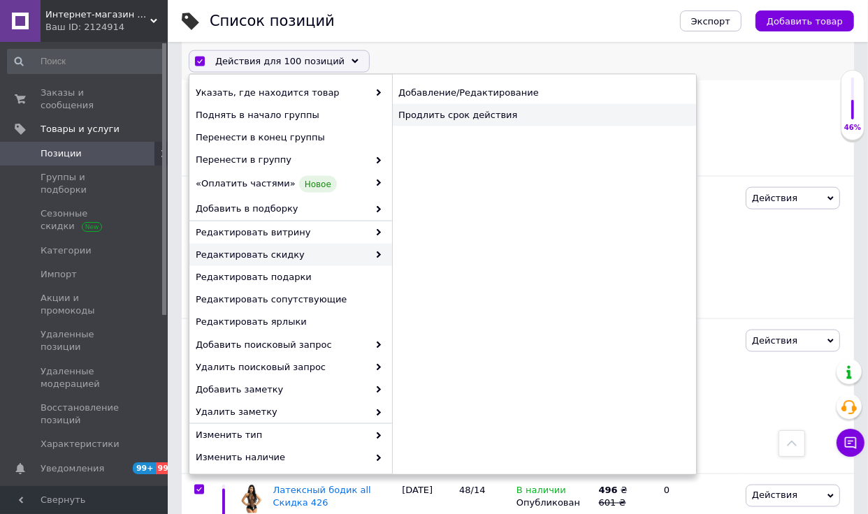
click at [503, 125] on div "Продлить срок действия" at bounding box center [544, 115] width 304 height 22
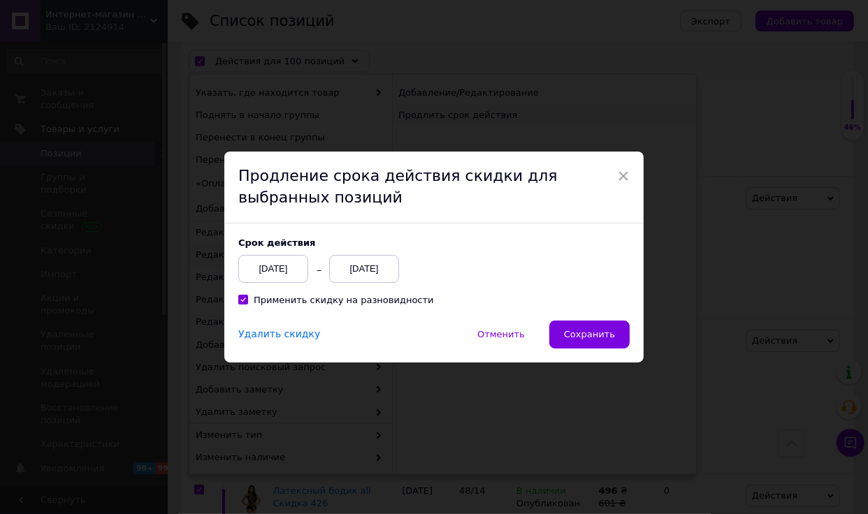
scroll to position [13106, 0]
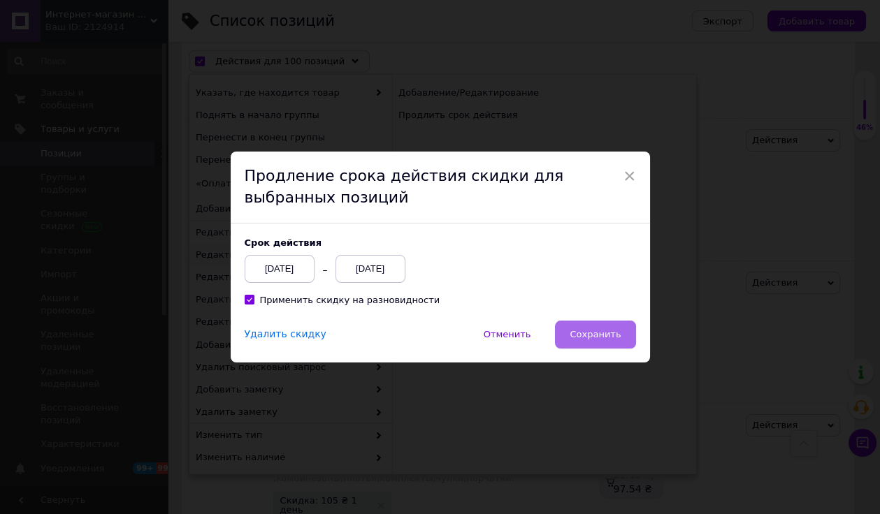
click at [594, 322] on button "Сохранить" at bounding box center [595, 335] width 80 height 28
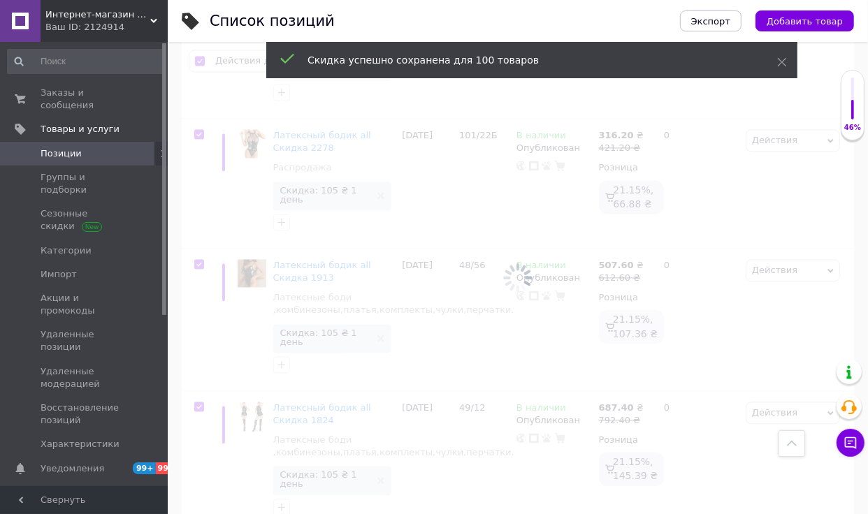
scroll to position [13742, 0]
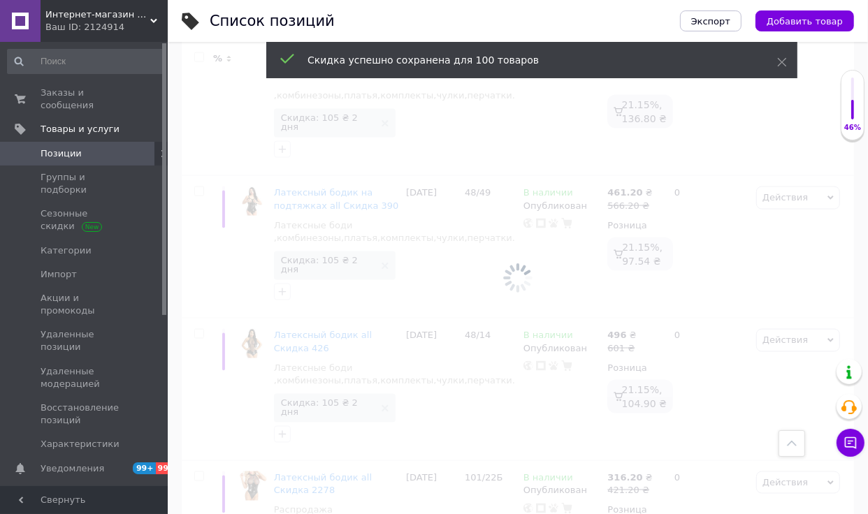
scroll to position [13178, 0]
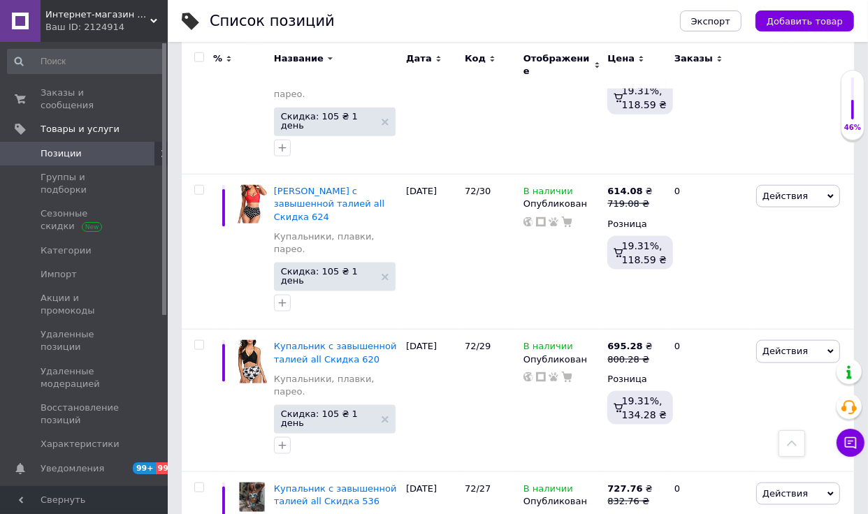
click at [198, 55] on input "checkbox" at bounding box center [198, 57] width 9 height 9
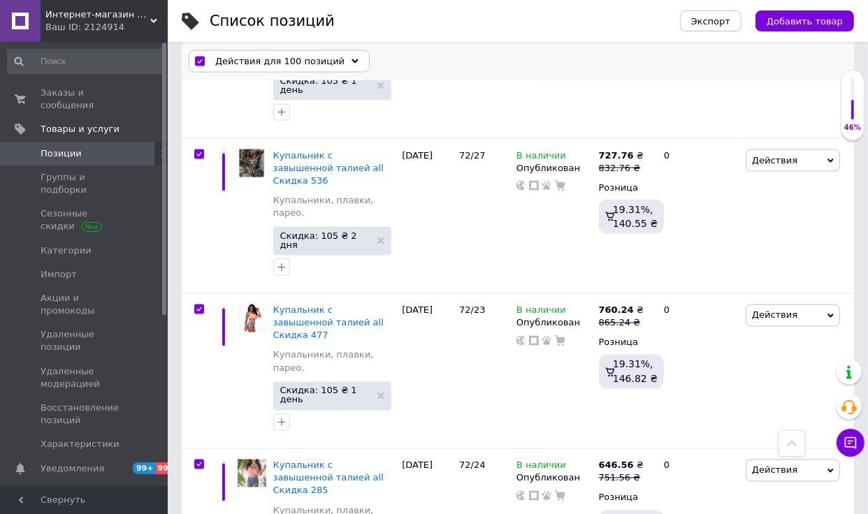
click at [310, 57] on span "Действия для 100 позиций" at bounding box center [279, 61] width 129 height 13
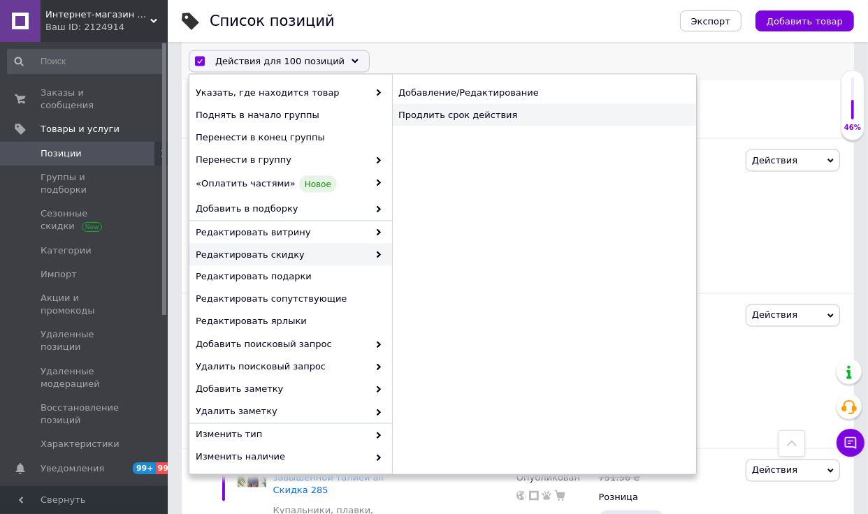
click at [525, 114] on div "Продлить срок действия" at bounding box center [544, 115] width 304 height 22
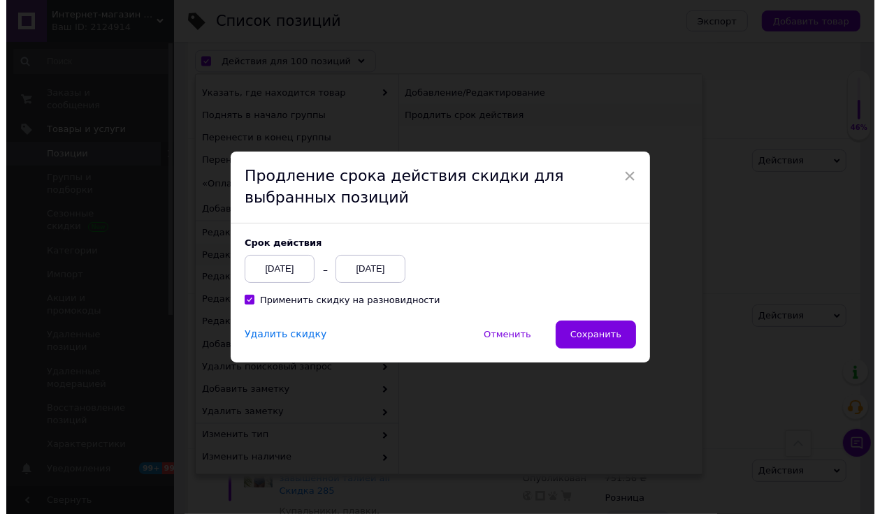
scroll to position [13324, 0]
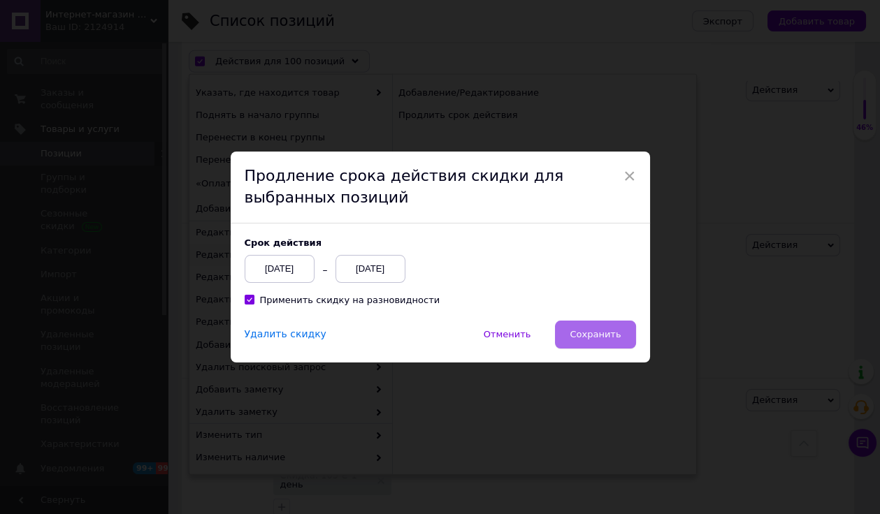
click at [603, 326] on button "Сохранить" at bounding box center [595, 335] width 80 height 28
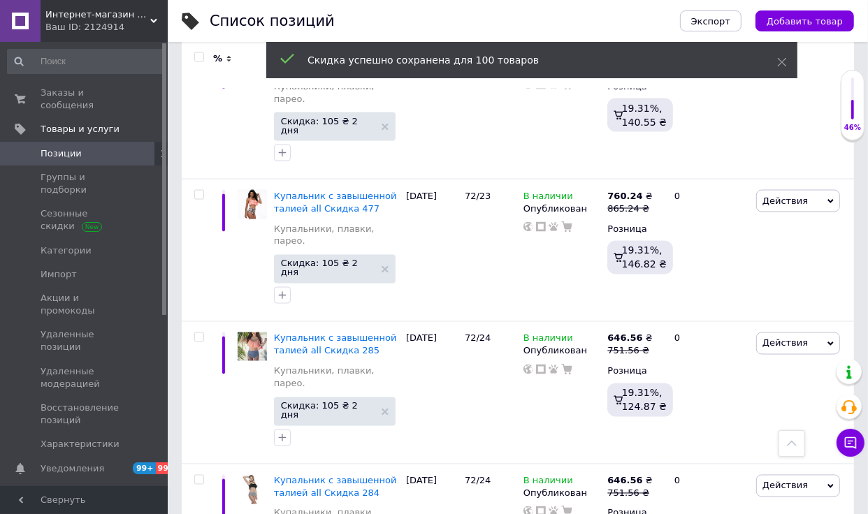
scroll to position [12995, 0]
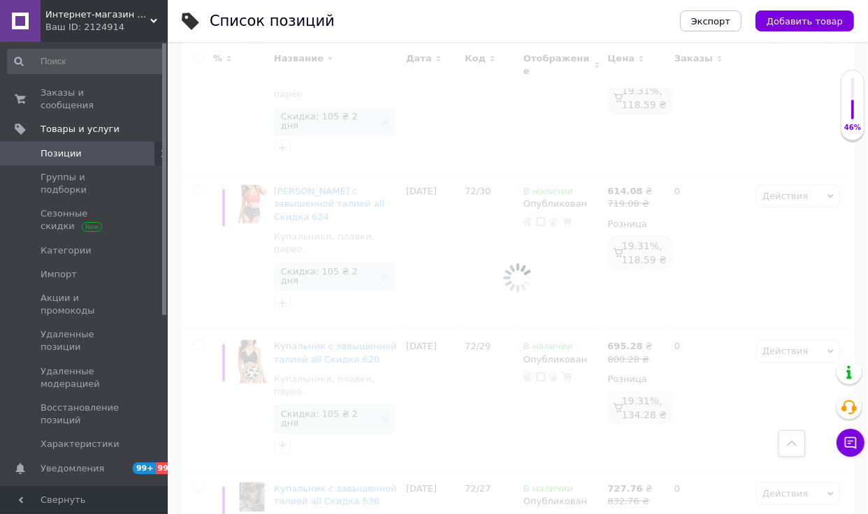
scroll to position [12995, 0]
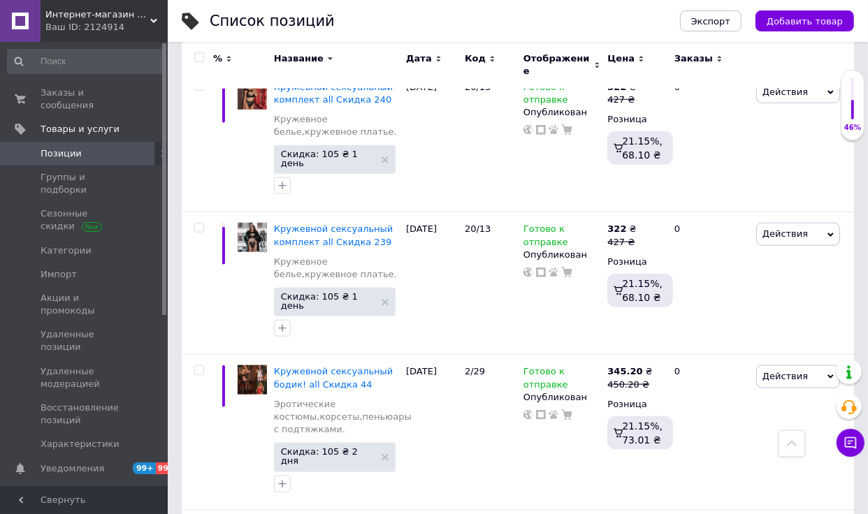
click at [202, 55] on input "checkbox" at bounding box center [198, 57] width 9 height 9
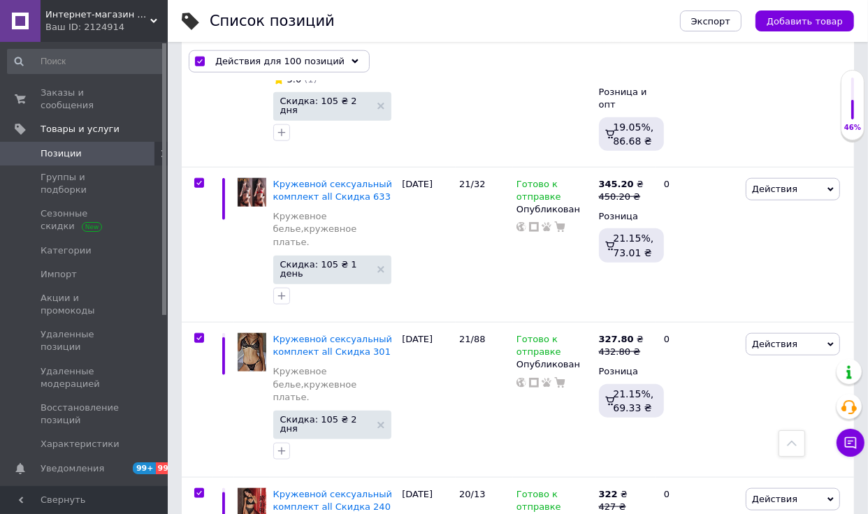
scroll to position [13101, 0]
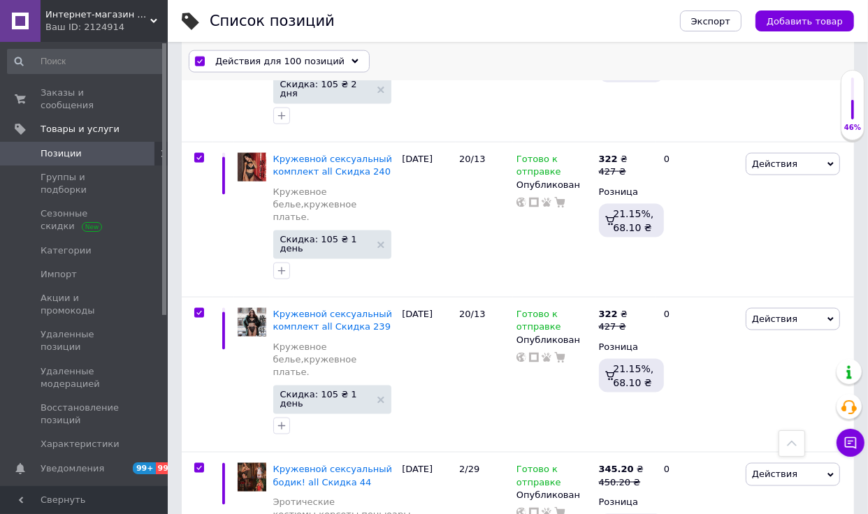
click at [321, 64] on span "Действия для 100 позиций" at bounding box center [279, 61] width 129 height 13
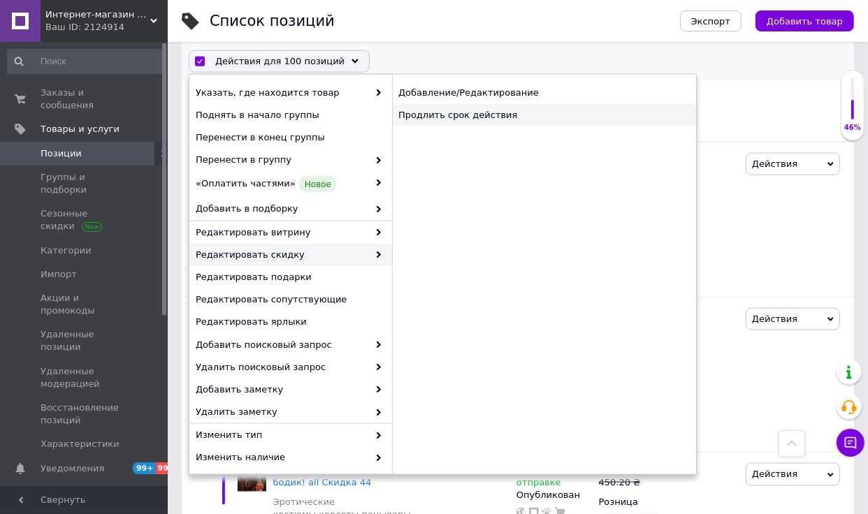
click at [528, 119] on div "Продлить срок действия" at bounding box center [544, 115] width 304 height 22
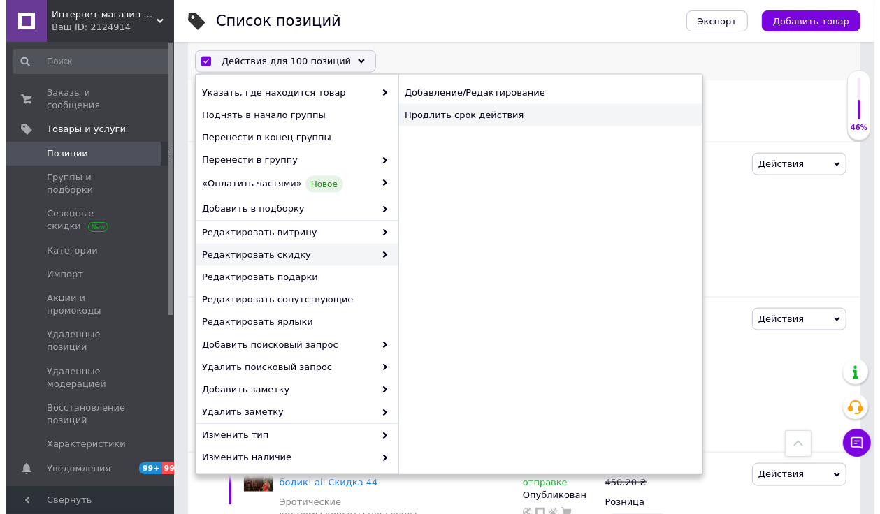
scroll to position [13016, 0]
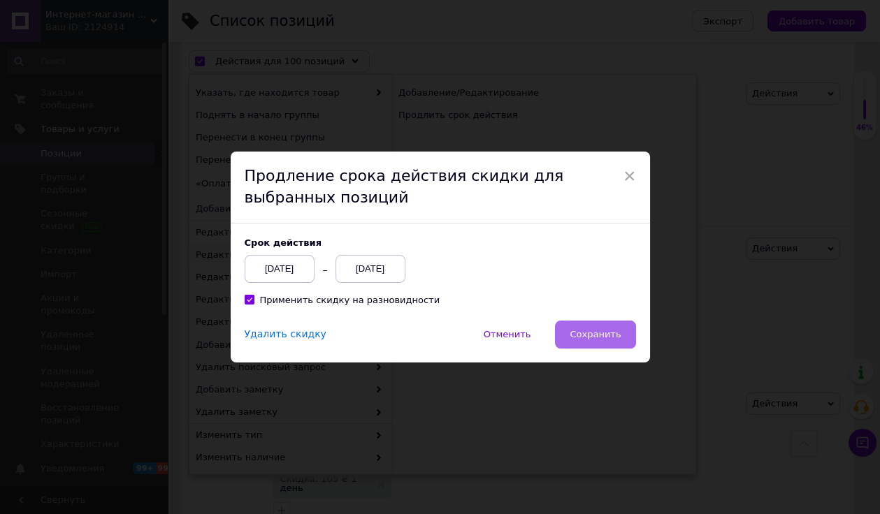
click at [597, 345] on button "Сохранить" at bounding box center [595, 335] width 80 height 28
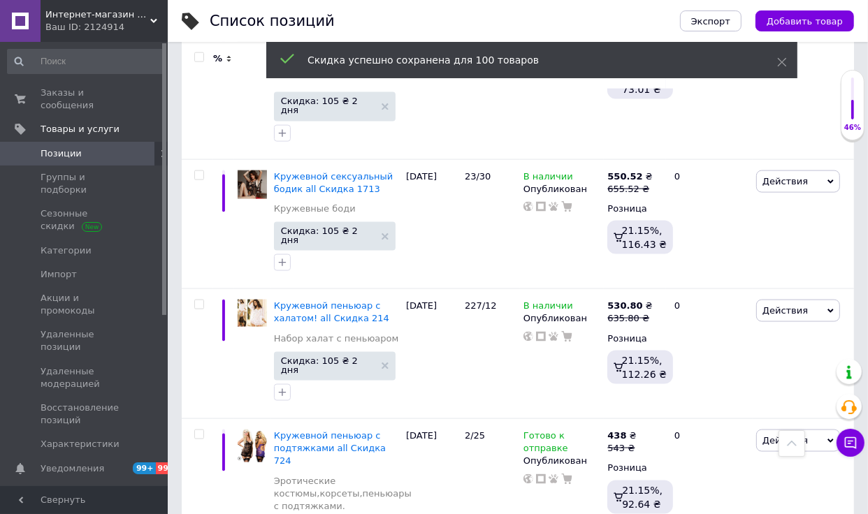
scroll to position [12766, 0]
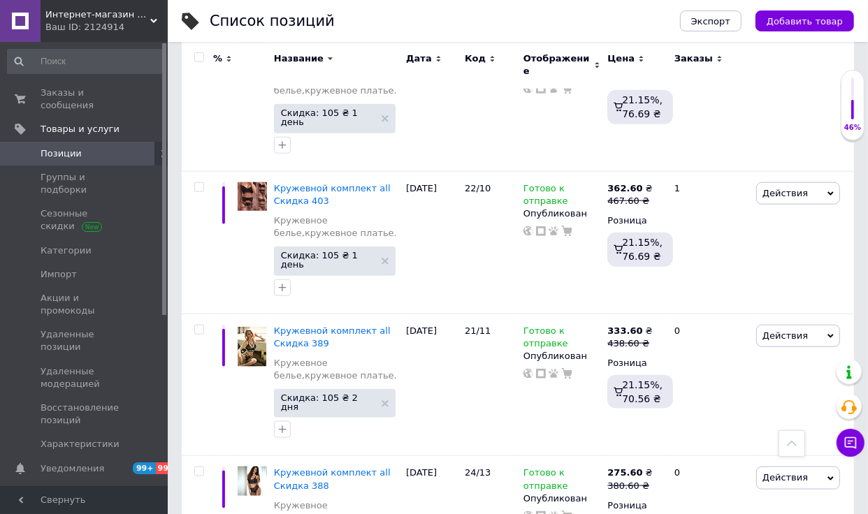
scroll to position [12783, 0]
click at [202, 57] on input "checkbox" at bounding box center [198, 57] width 9 height 9
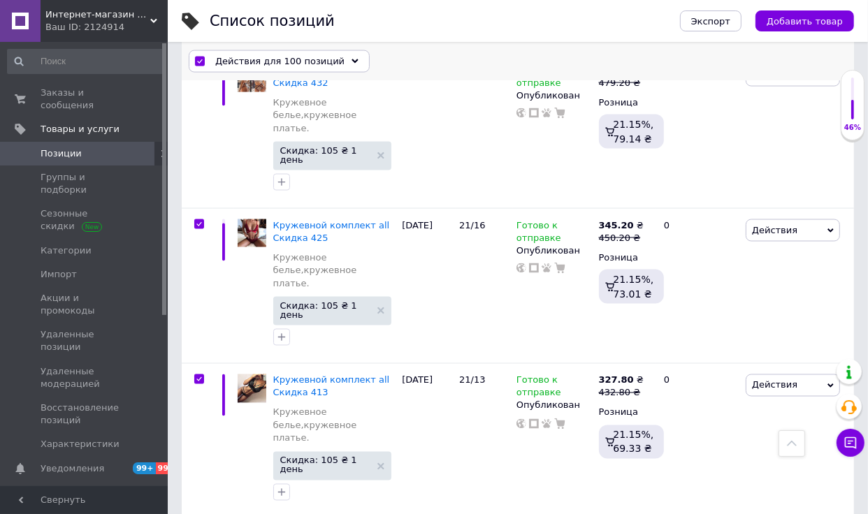
click at [363, 62] on div "Действия для 100 позиций Выбрать все 2148 позиций Выбраны все 2148 позиций Отме…" at bounding box center [518, 61] width 672 height 36
click at [351, 59] on use at bounding box center [354, 61] width 7 height 4
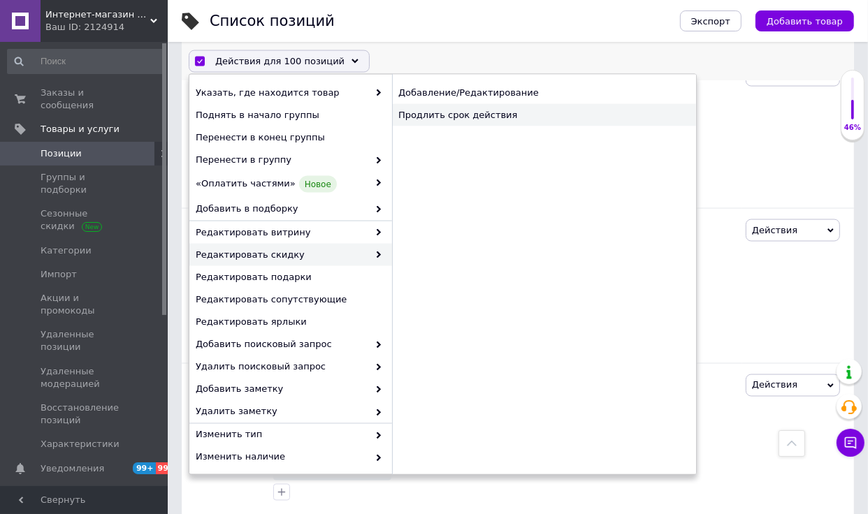
click at [457, 122] on div "Продлить срок действия" at bounding box center [544, 115] width 304 height 22
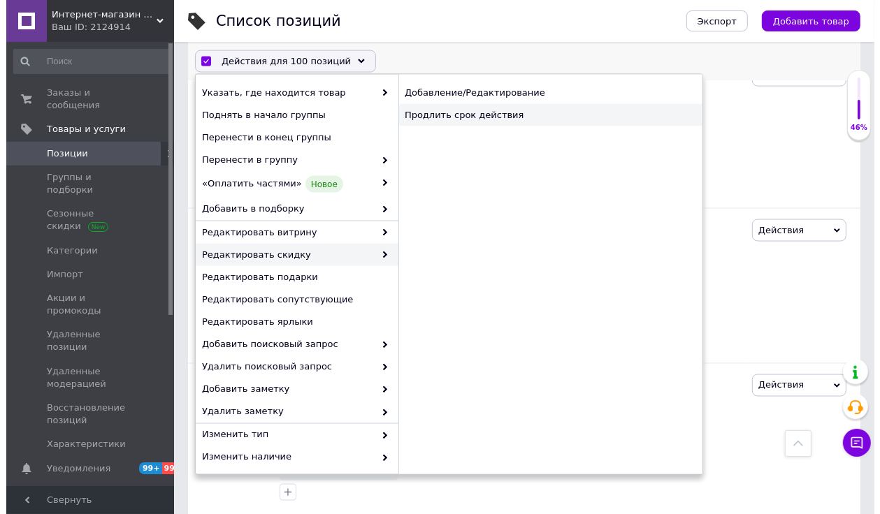
scroll to position [13241, 0]
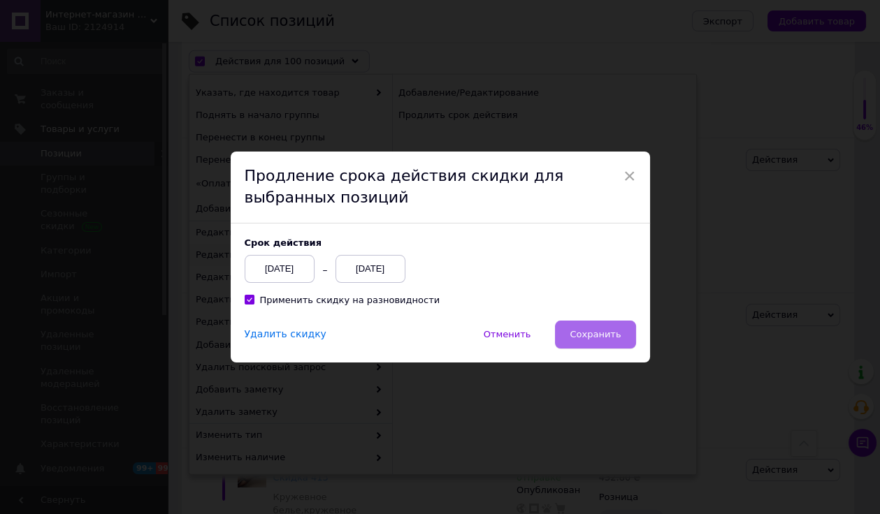
click at [584, 324] on button "Сохранить" at bounding box center [595, 335] width 80 height 28
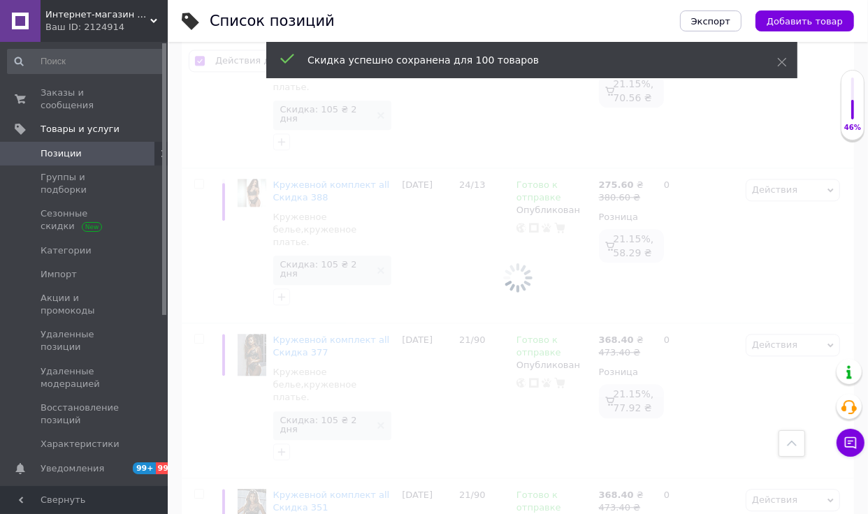
scroll to position [13543, 0]
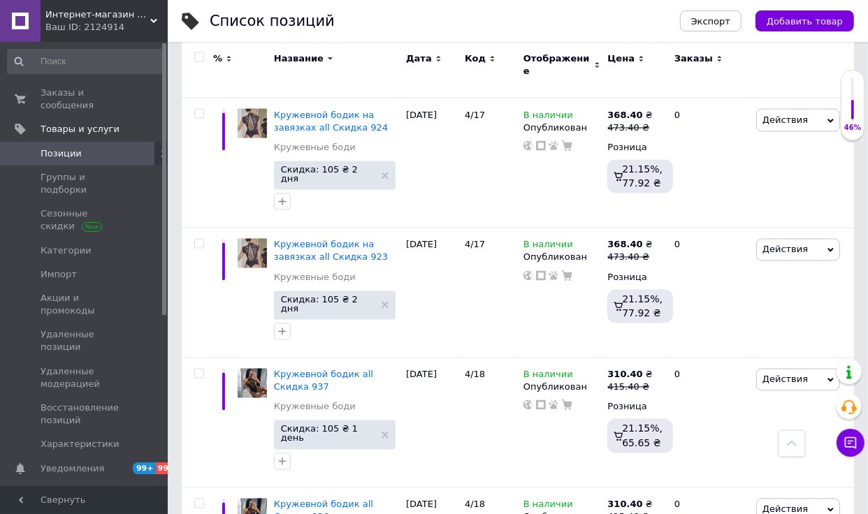
scroll to position [13086, 0]
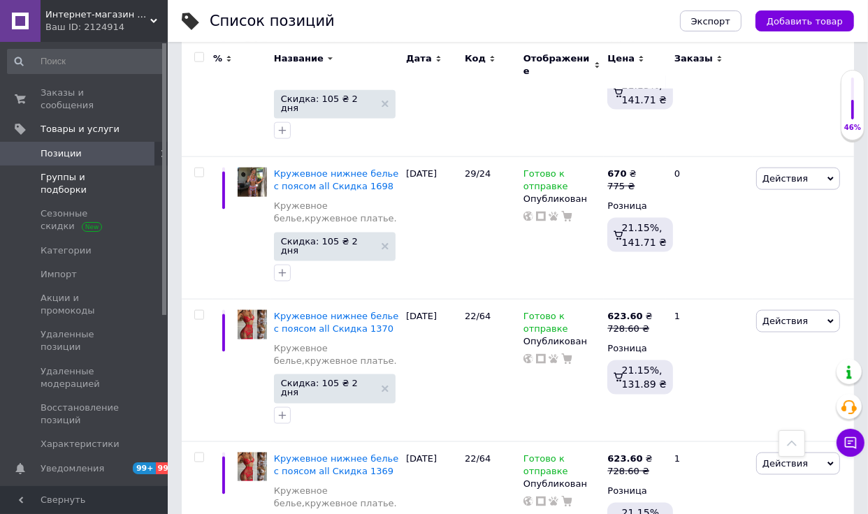
scroll to position [12494, 0]
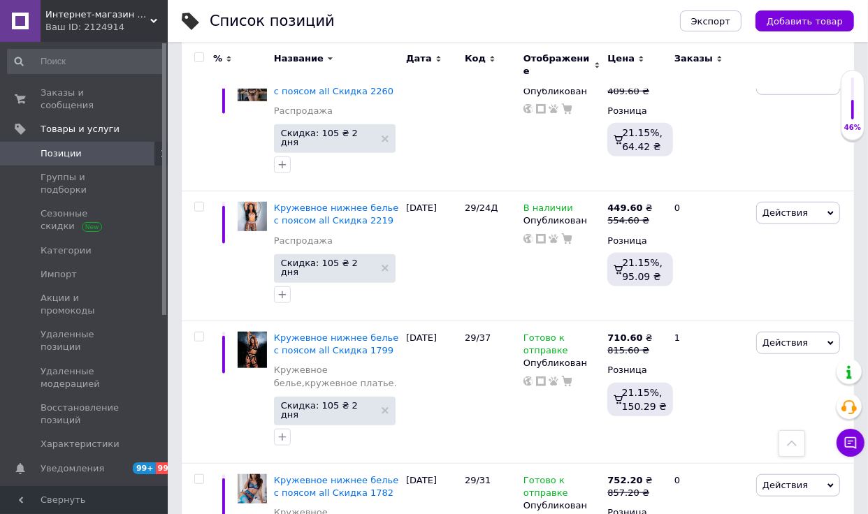
click at [296, 64] on span "Название" at bounding box center [299, 58] width 50 height 13
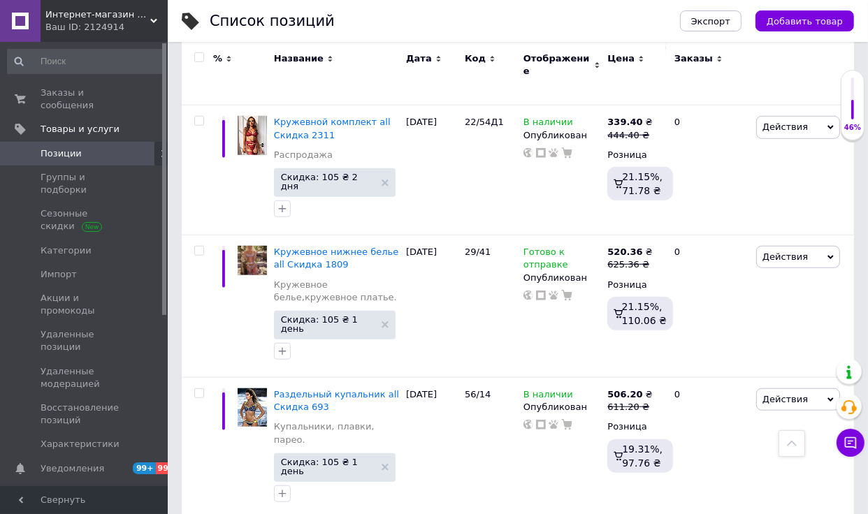
scroll to position [12891, 0]
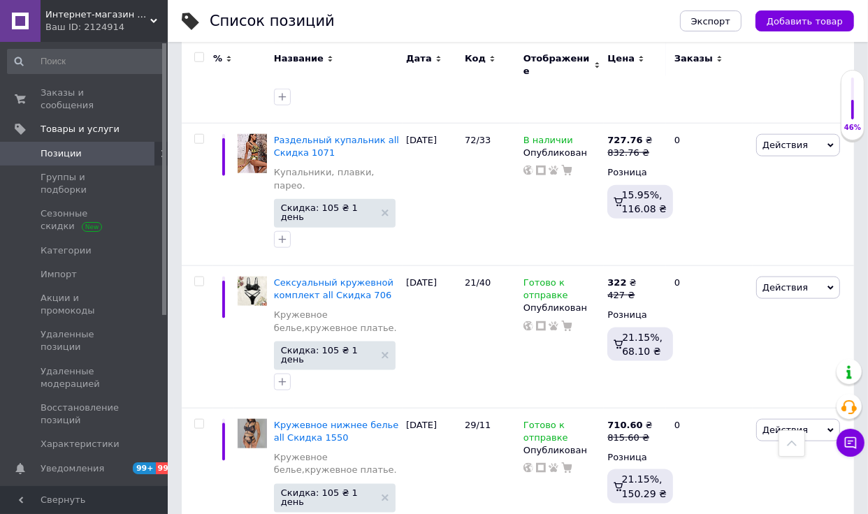
click at [201, 59] on input "checkbox" at bounding box center [198, 57] width 9 height 9
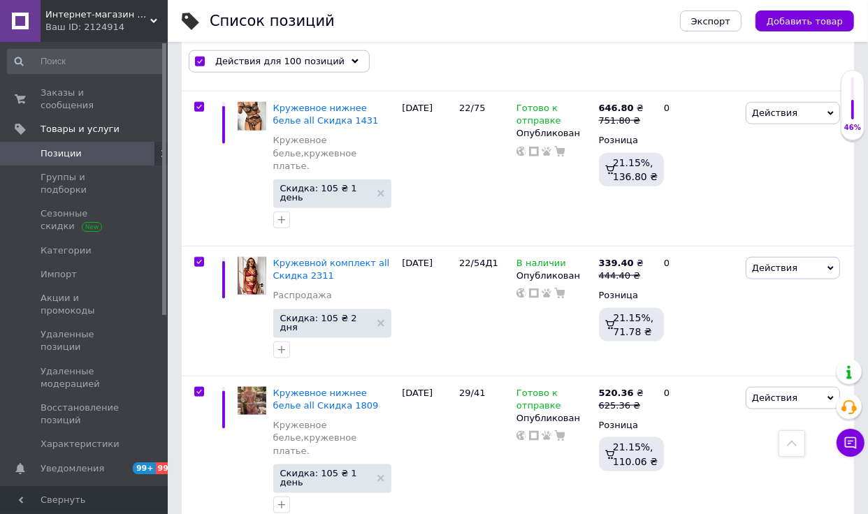
scroll to position [13341, 0]
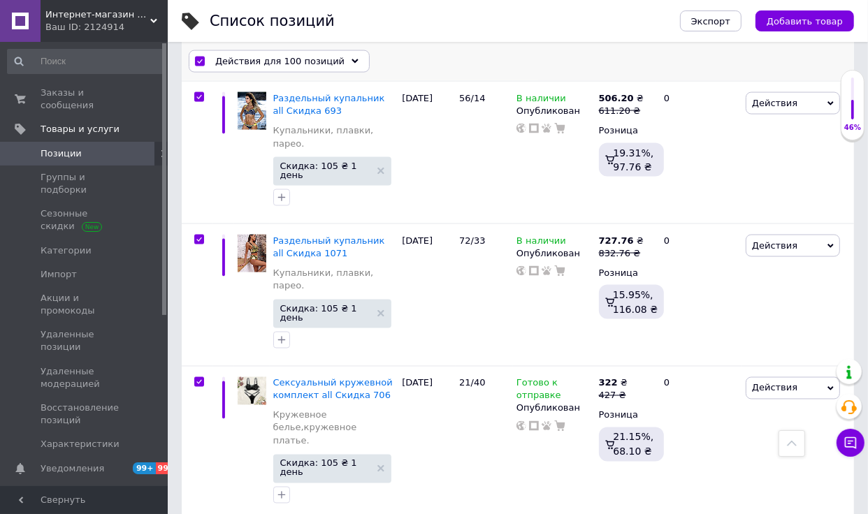
click at [356, 65] on div "Действия для 100 позиций" at bounding box center [279, 61] width 181 height 22
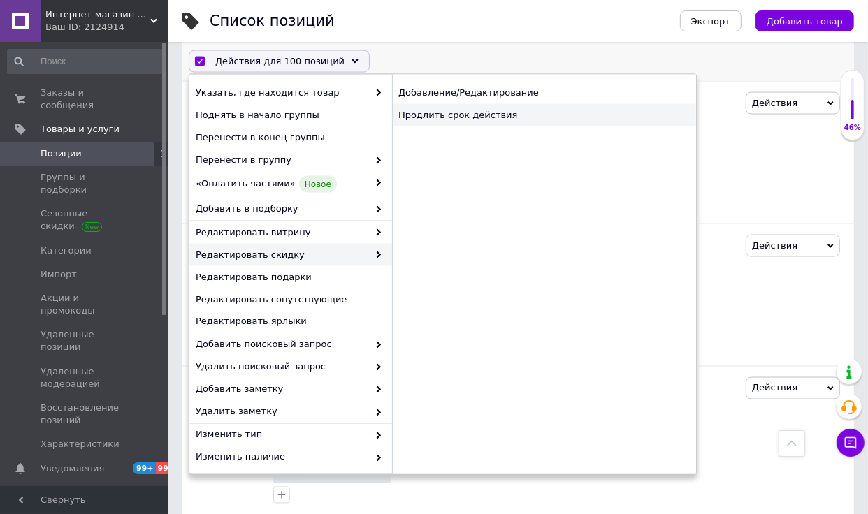
click at [508, 111] on div "Продлить срок действия" at bounding box center [544, 115] width 304 height 22
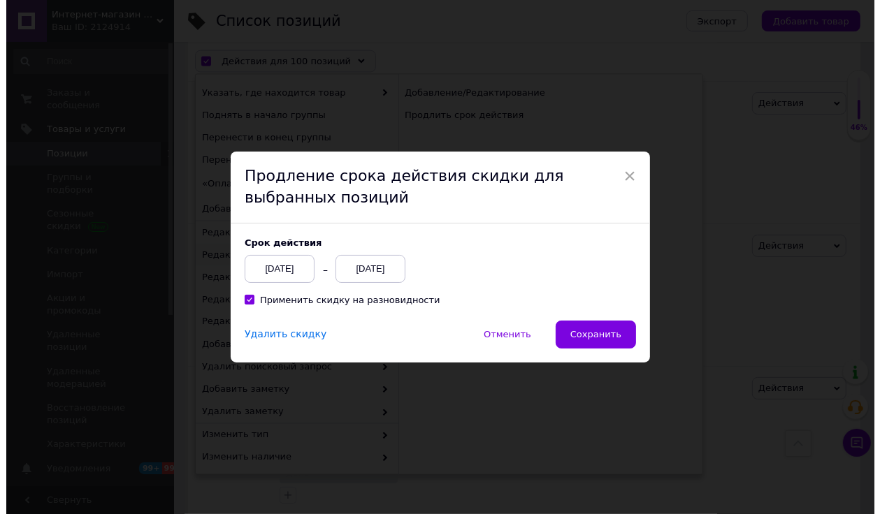
scroll to position [13257, 0]
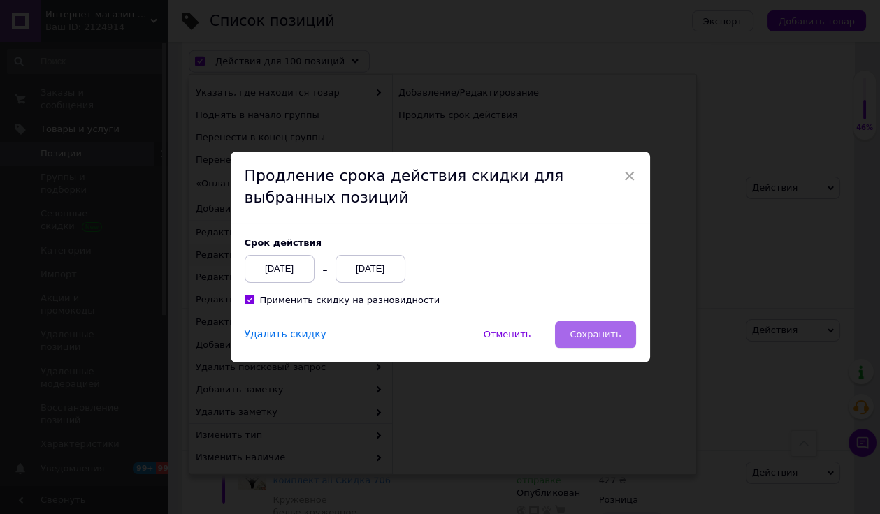
click at [594, 321] on button "Сохранить" at bounding box center [595, 335] width 80 height 28
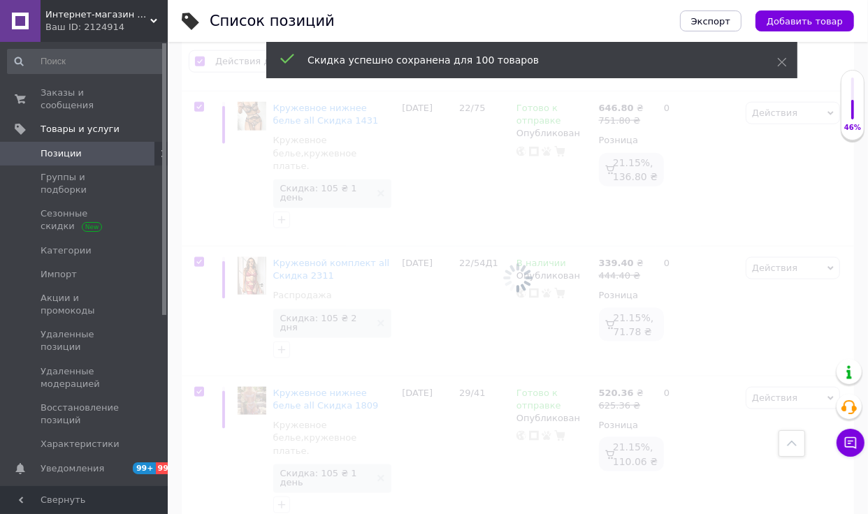
scroll to position [13363, 0]
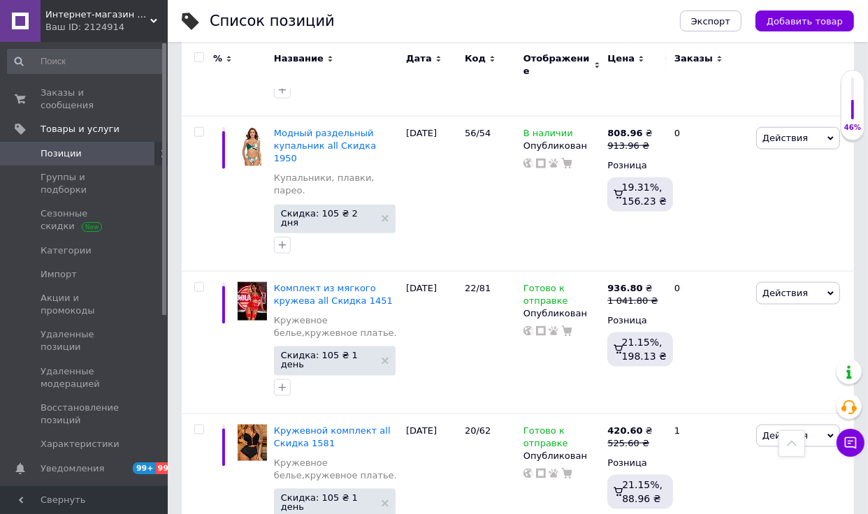
scroll to position [12872, 0]
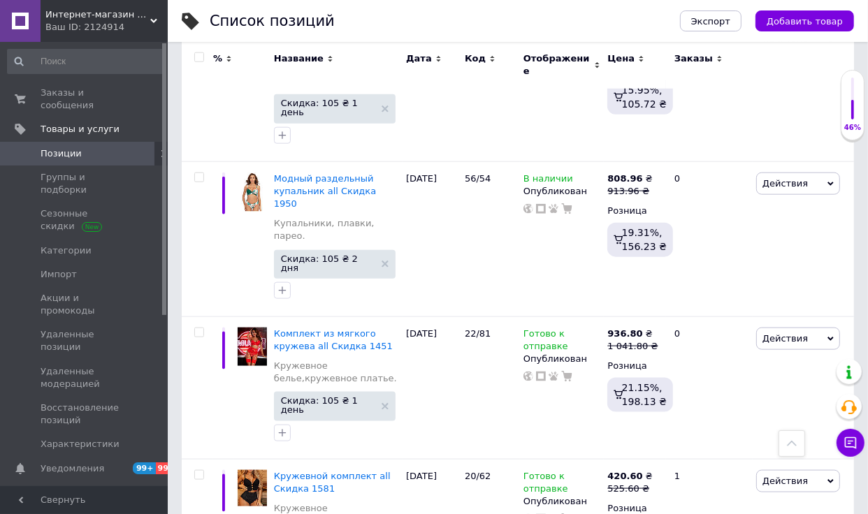
click at [202, 58] on input "checkbox" at bounding box center [198, 57] width 9 height 9
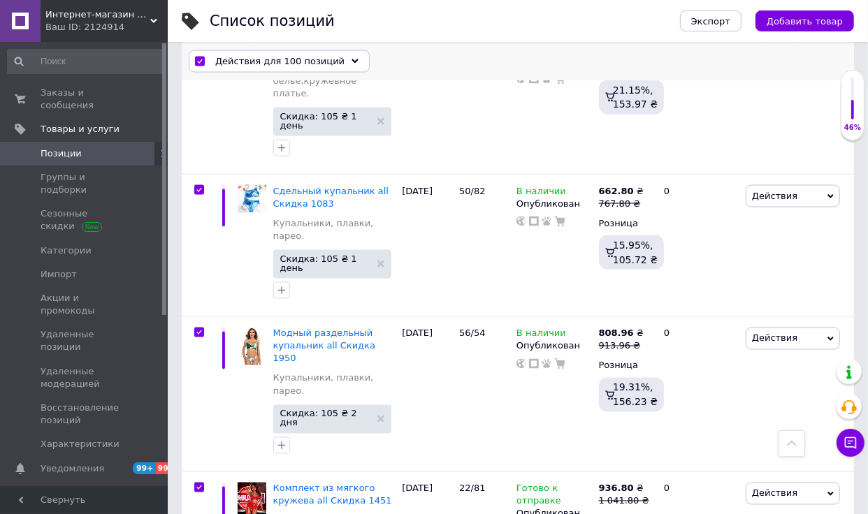
click at [310, 57] on span "Действия для 100 позиций" at bounding box center [279, 61] width 129 height 13
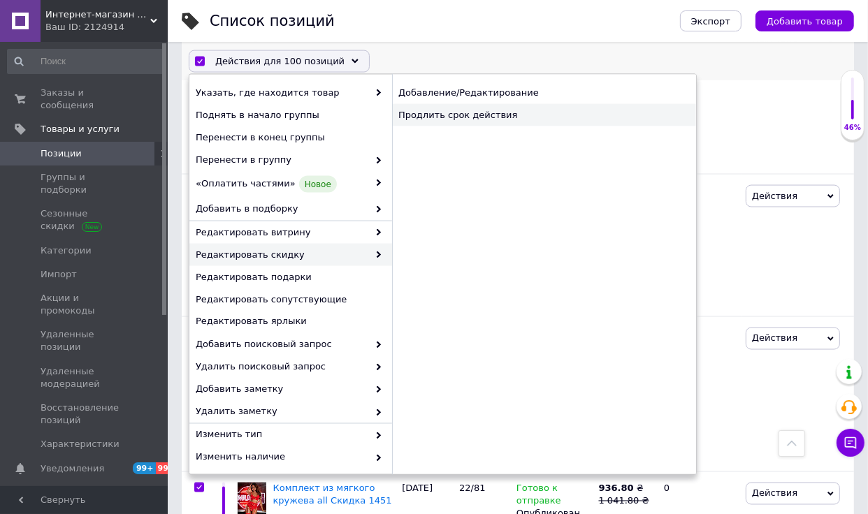
click at [481, 121] on div "Продлить срок действия" at bounding box center [544, 115] width 304 height 22
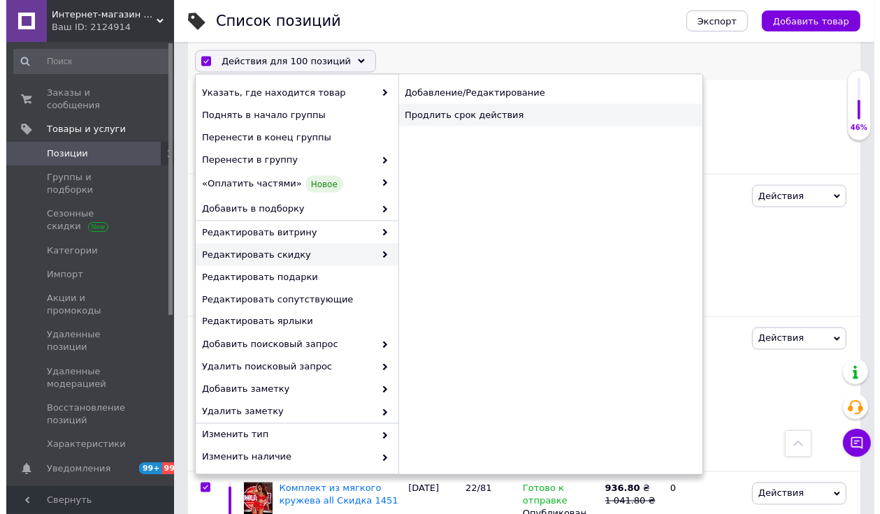
scroll to position [13272, 0]
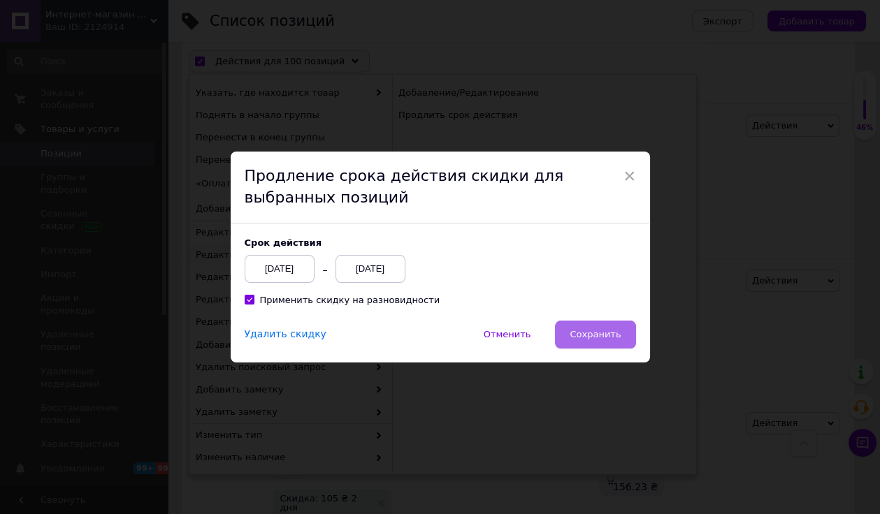
click at [578, 328] on button "Сохранить" at bounding box center [595, 335] width 80 height 28
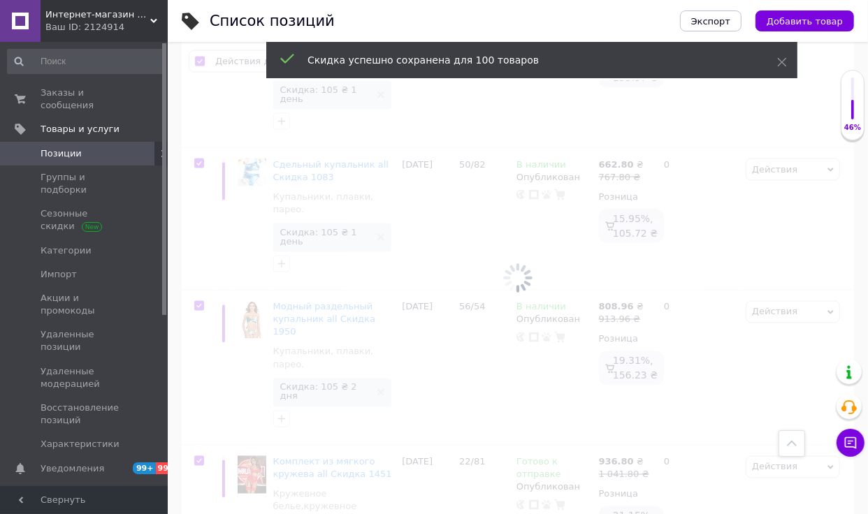
scroll to position [13385, 0]
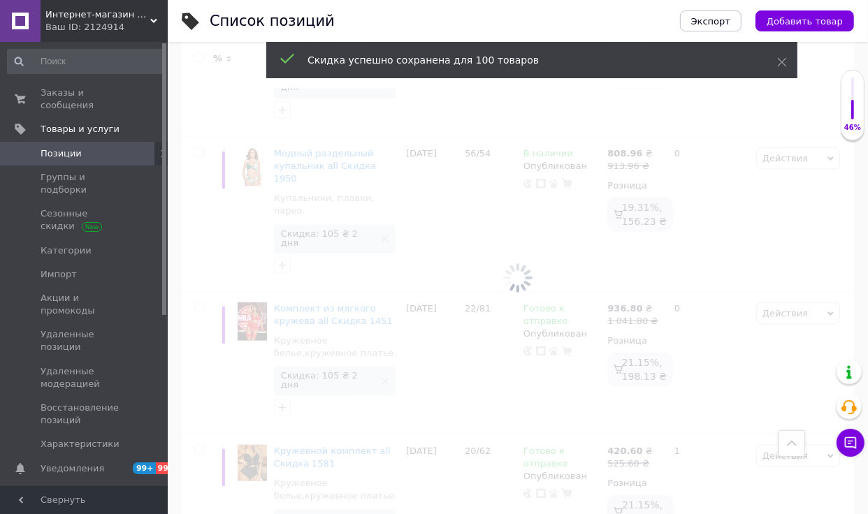
scroll to position [12898, 0]
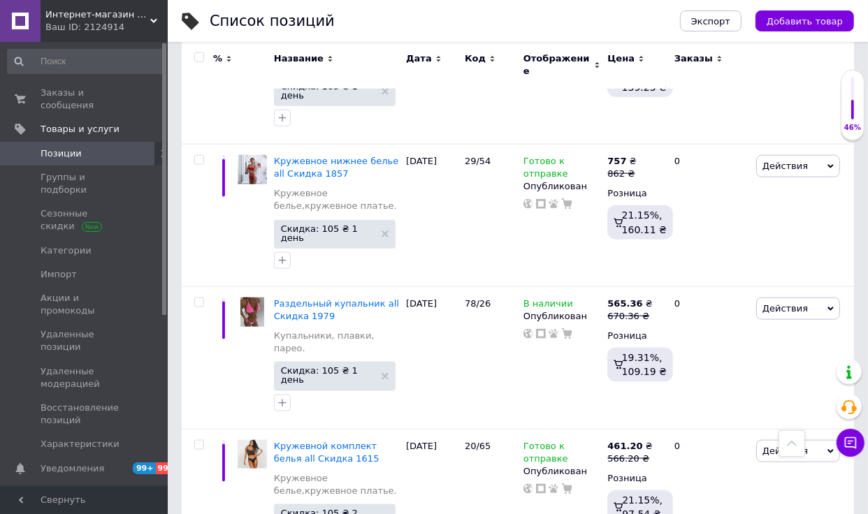
click at [195, 56] on input "checkbox" at bounding box center [198, 57] width 9 height 9
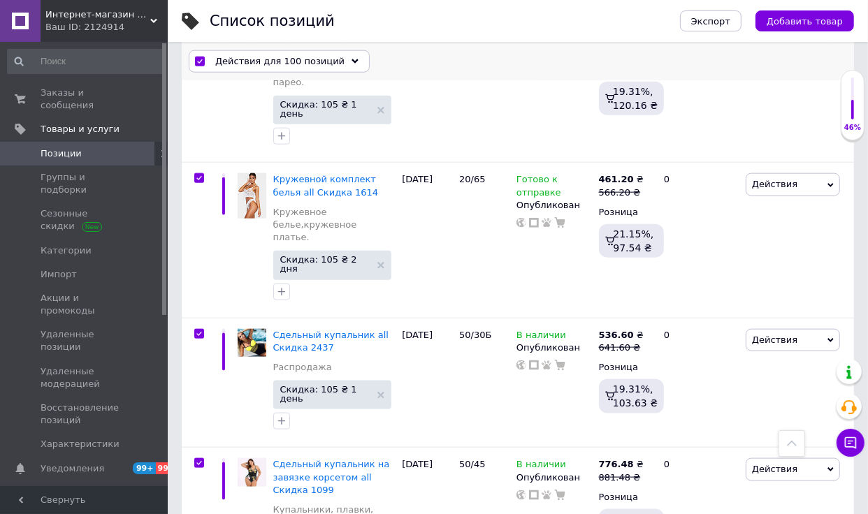
scroll to position [13408, 0]
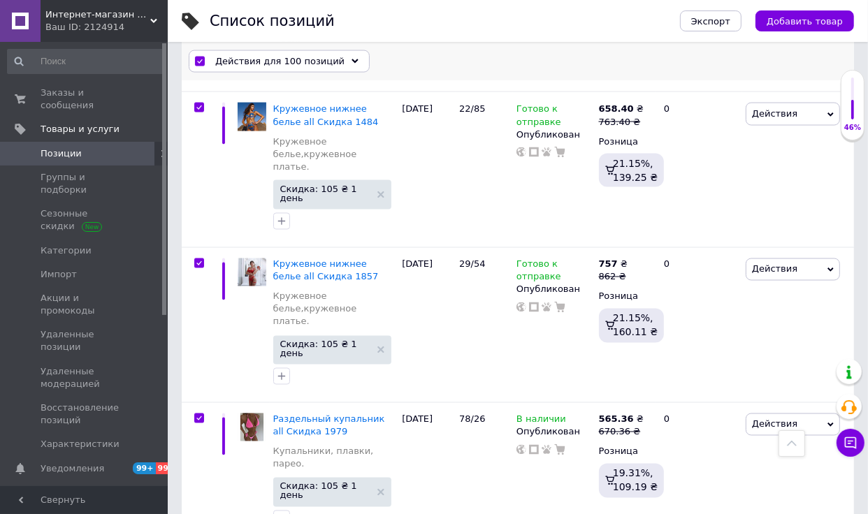
click at [311, 64] on span "Действия для 100 позиций" at bounding box center [279, 61] width 129 height 13
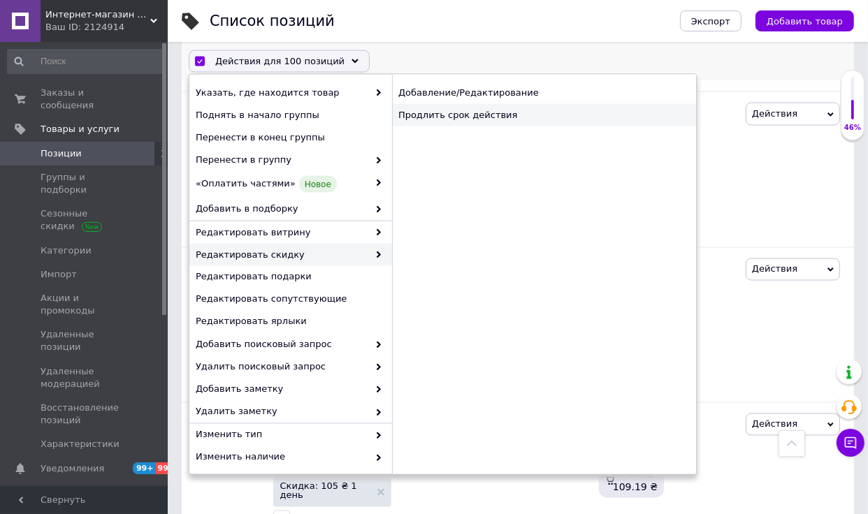
click at [484, 115] on div "Продлить срок действия" at bounding box center [544, 115] width 304 height 22
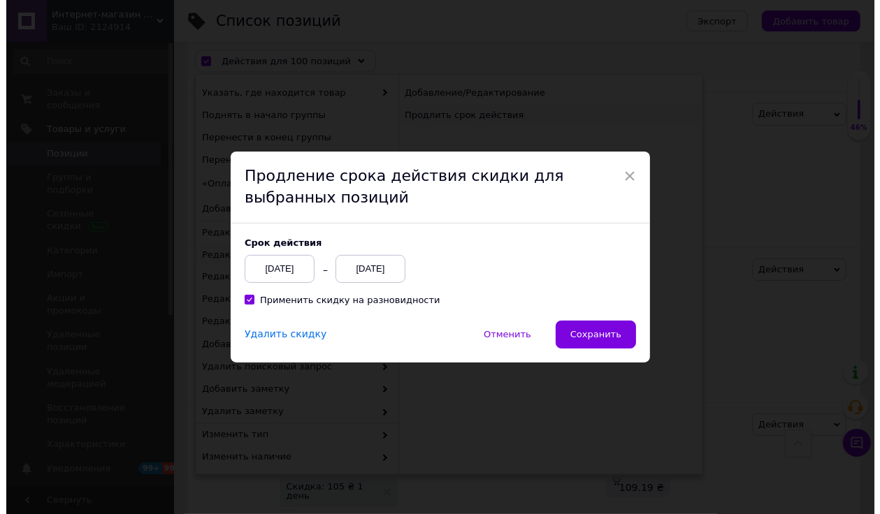
scroll to position [13323, 0]
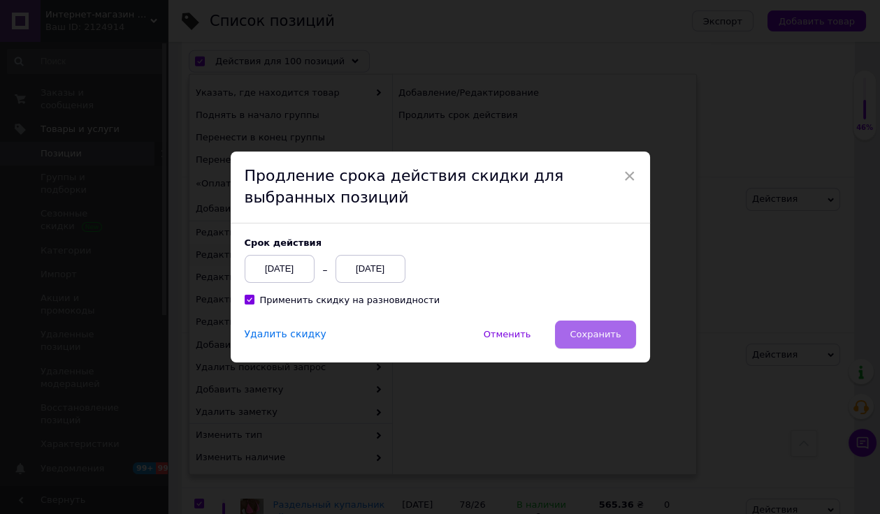
click at [586, 333] on span "Сохранить" at bounding box center [595, 334] width 51 height 10
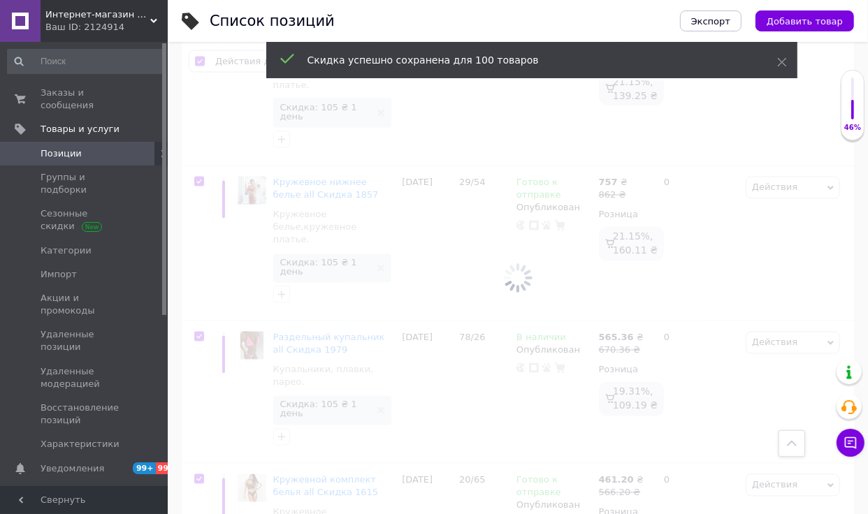
scroll to position [0, 1453]
checkbox input "false"
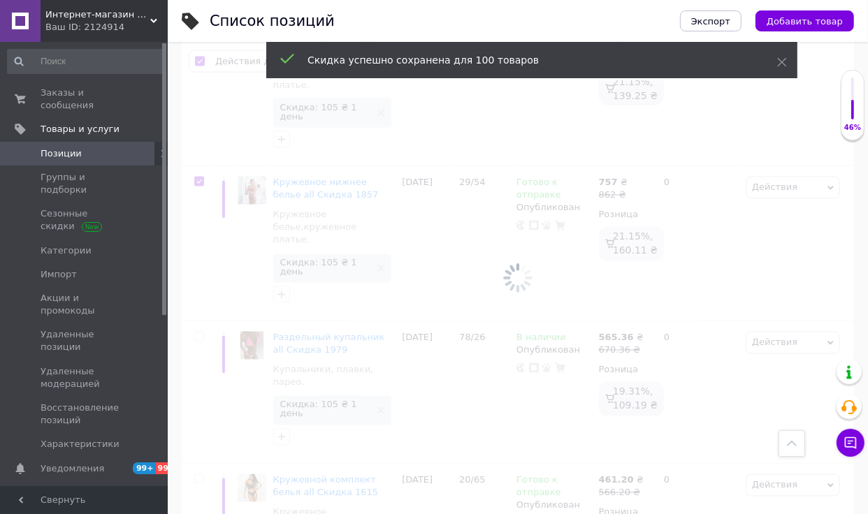
checkbox input "false"
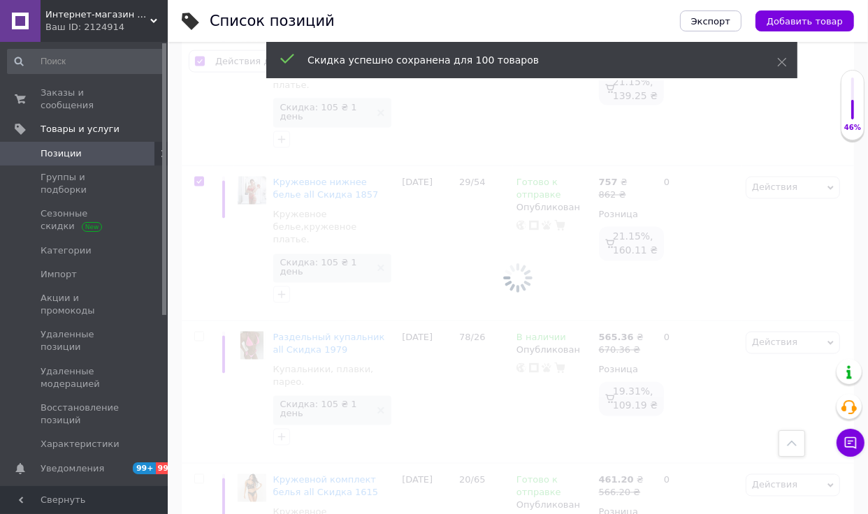
checkbox input "false"
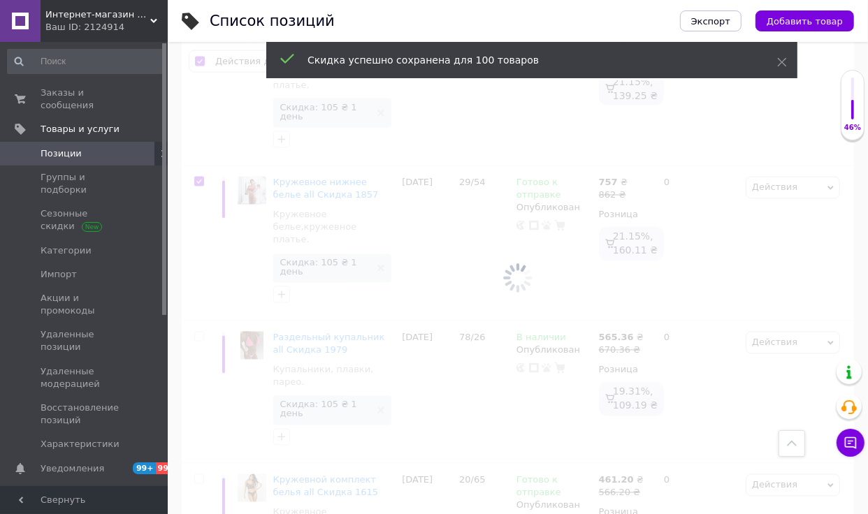
checkbox input "false"
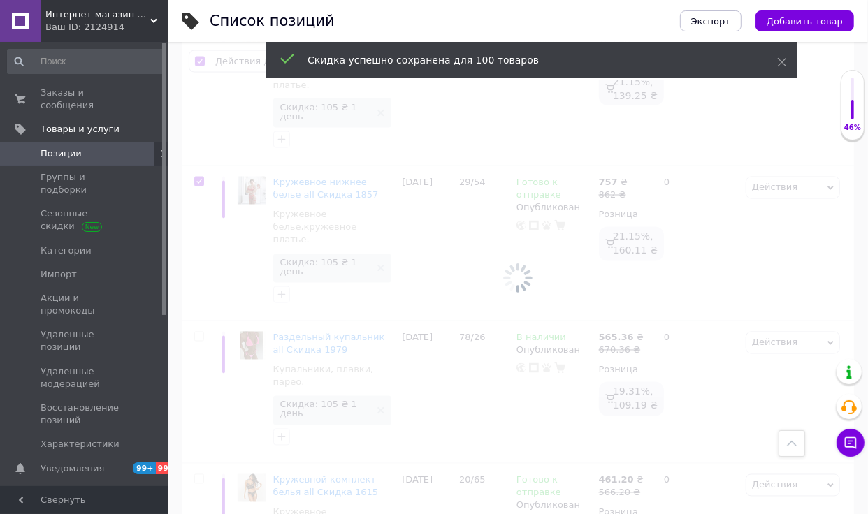
checkbox input "false"
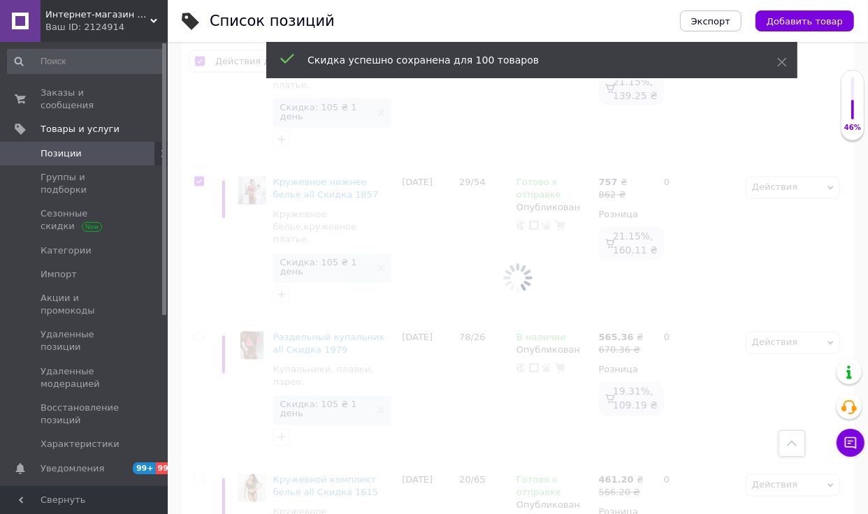
checkbox input "false"
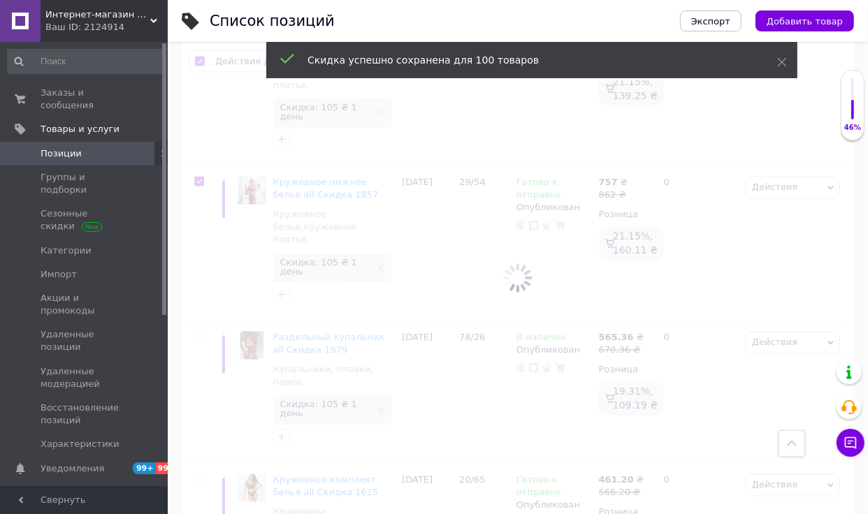
checkbox input "false"
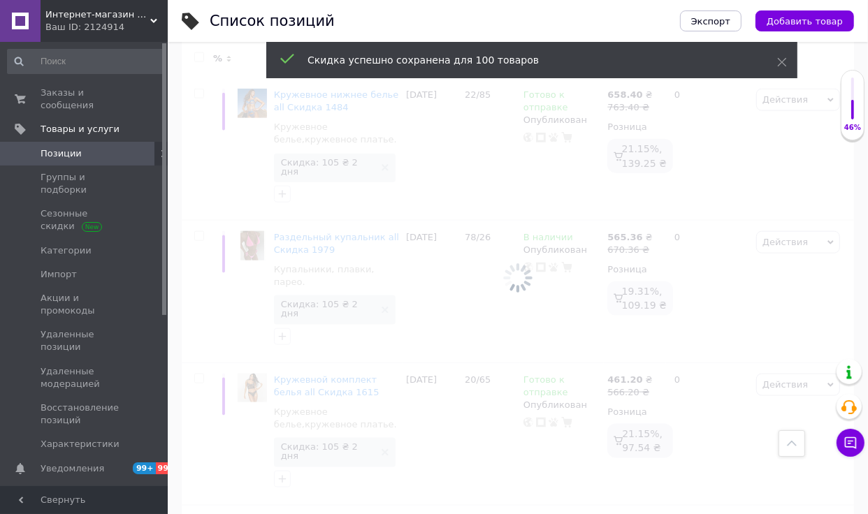
scroll to position [12964, 0]
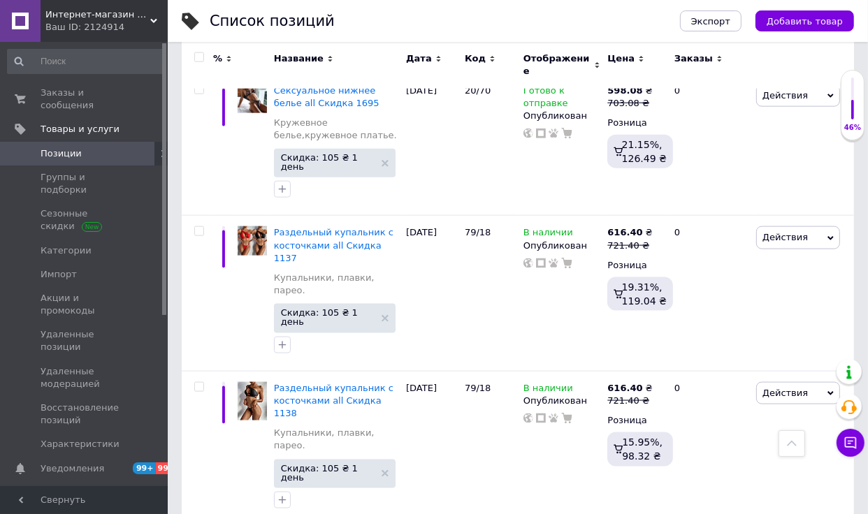
click at [205, 57] on div at bounding box center [199, 57] width 28 height 10
click at [201, 54] on input "checkbox" at bounding box center [198, 57] width 9 height 9
checkbox input "true"
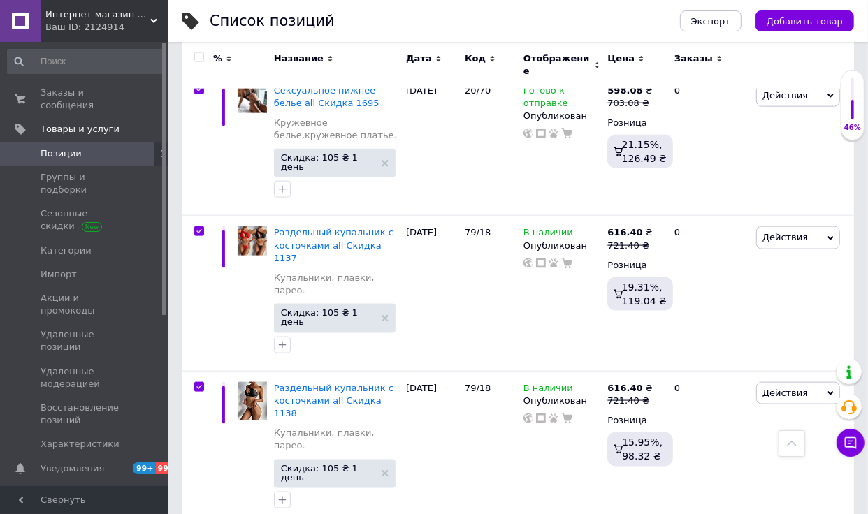
checkbox input "true"
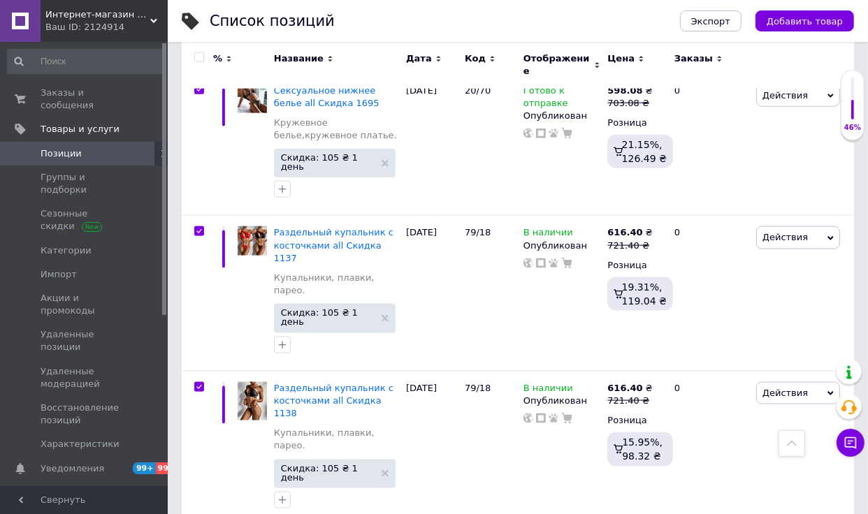
checkbox input "true"
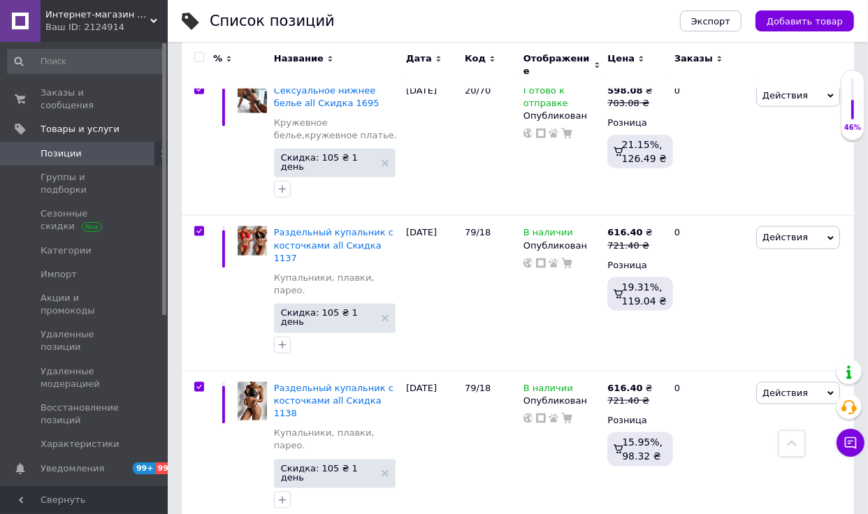
checkbox input "true"
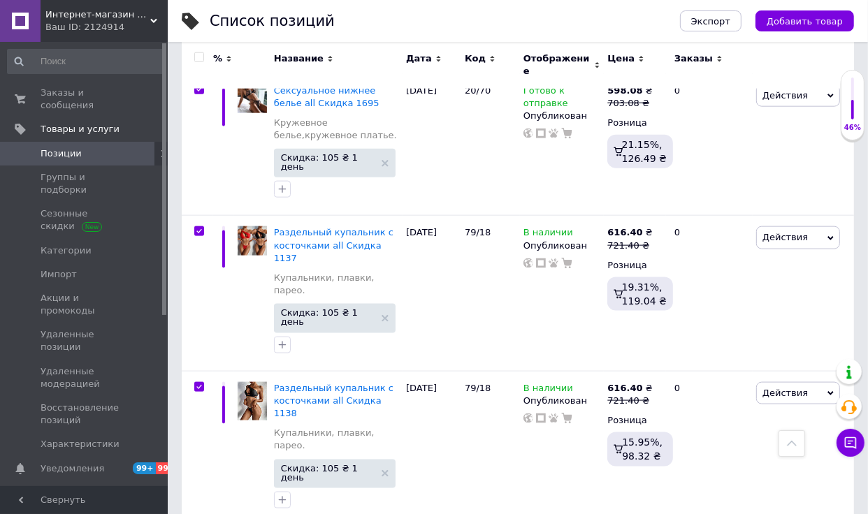
checkbox input "true"
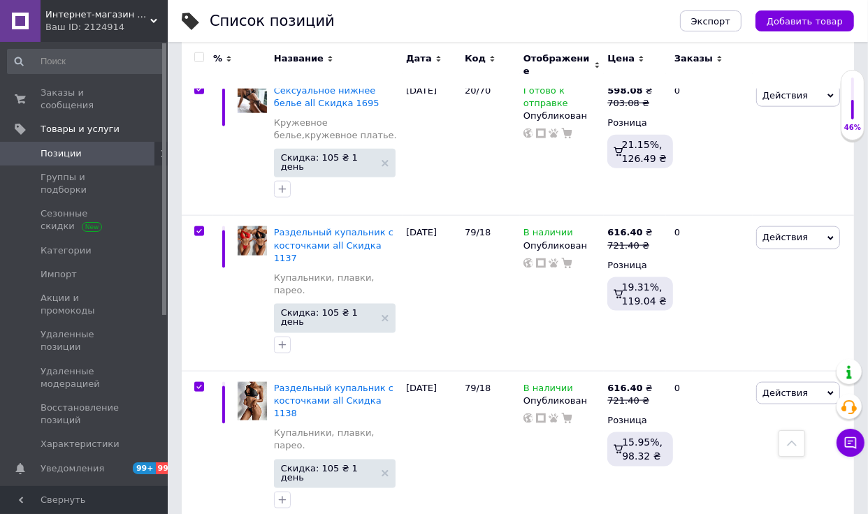
checkbox input "true"
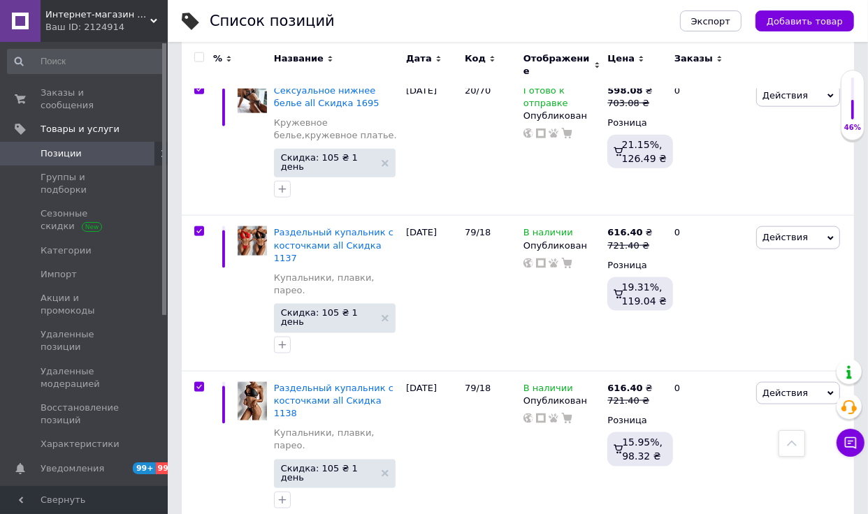
checkbox input "true"
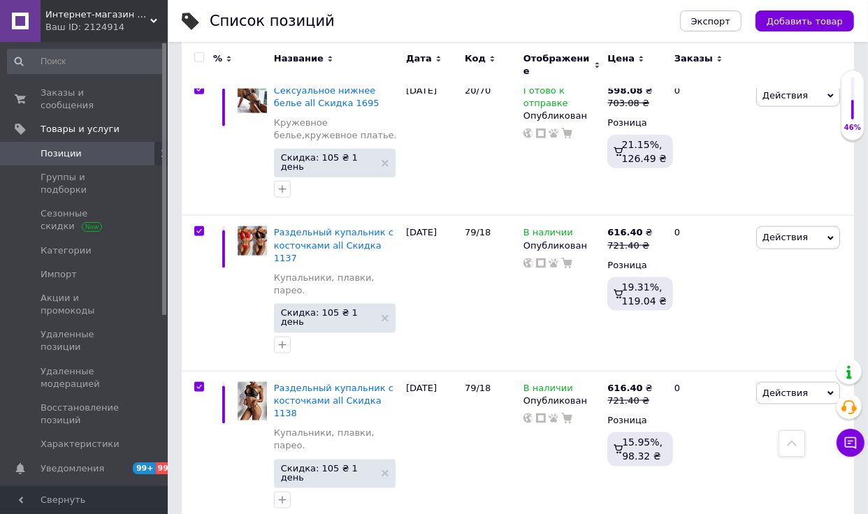
checkbox input "true"
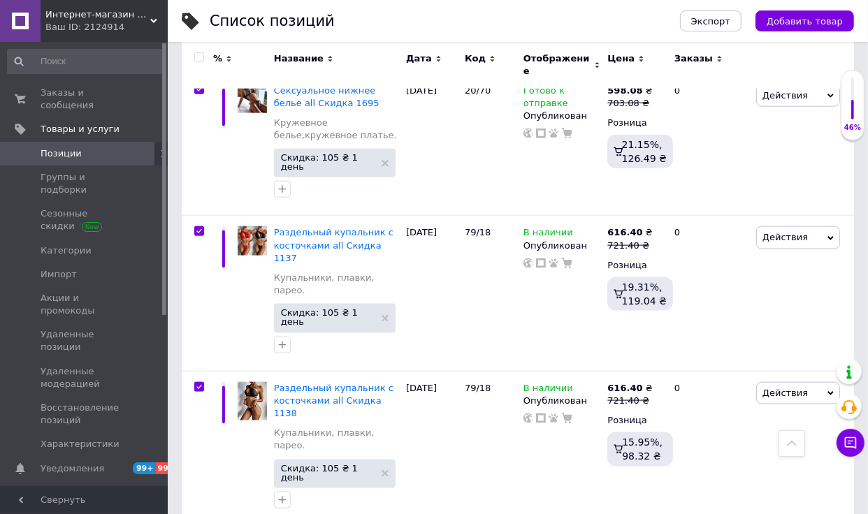
checkbox input "true"
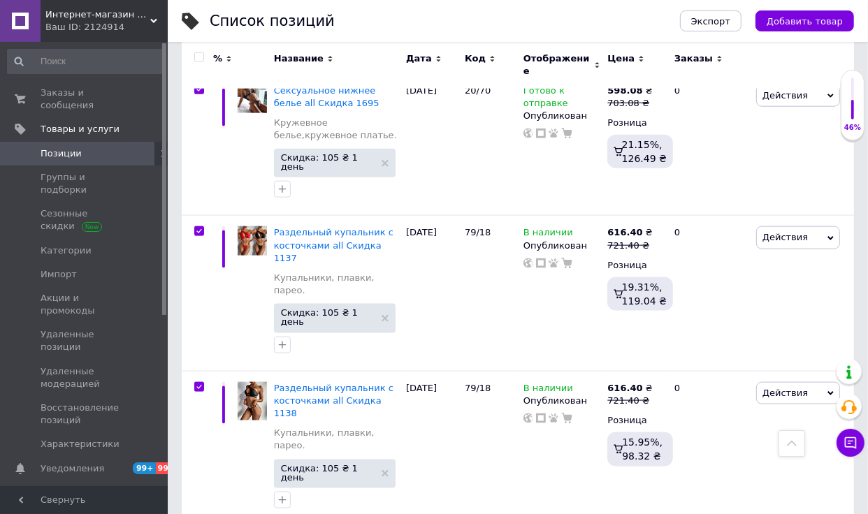
checkbox input "true"
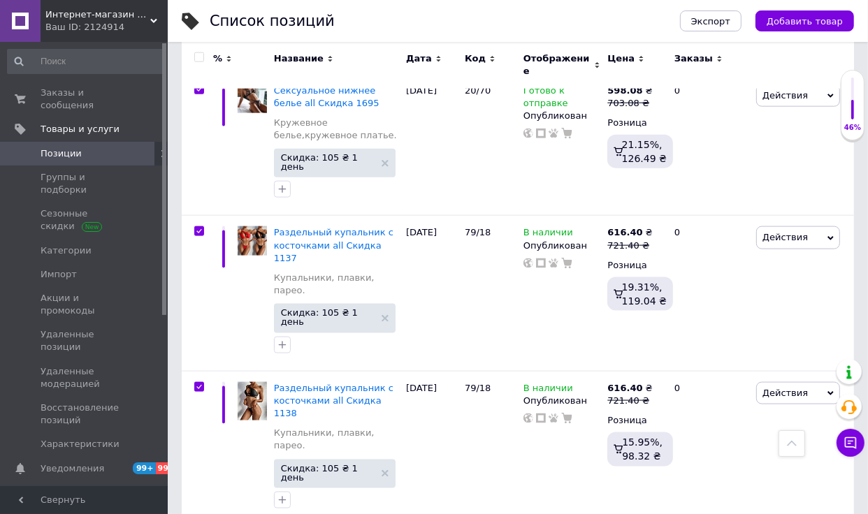
checkbox input "true"
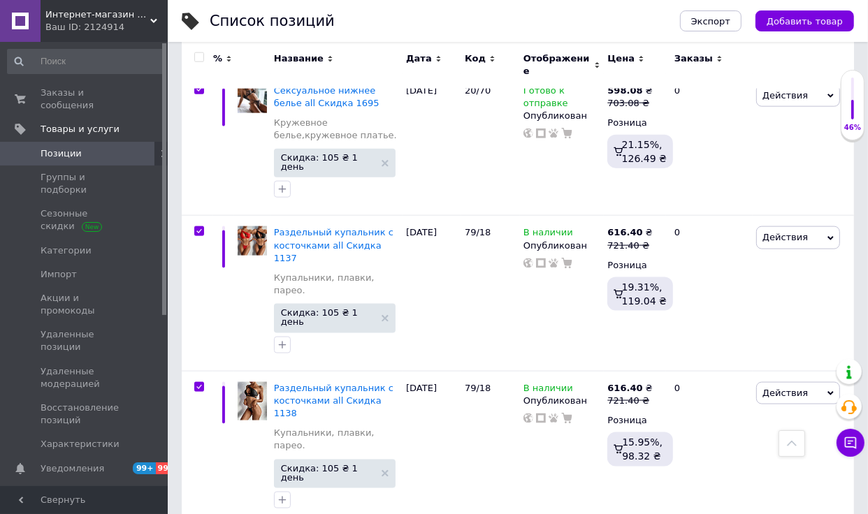
checkbox input "true"
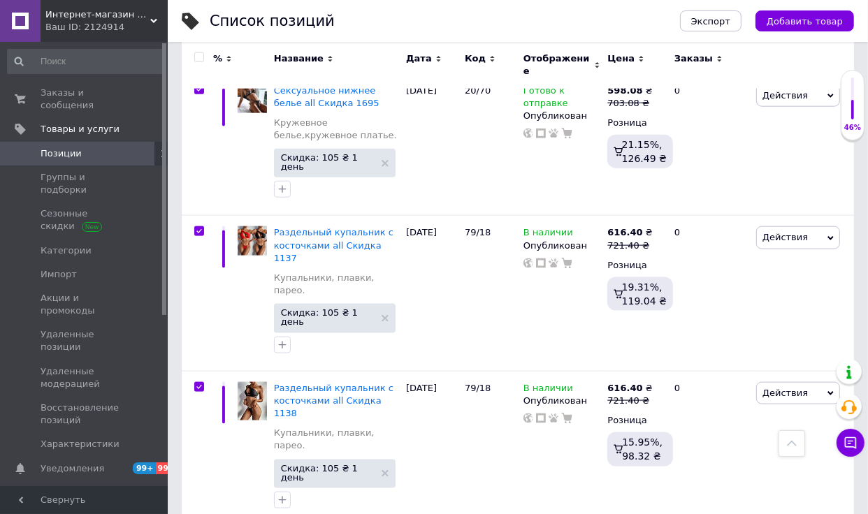
checkbox input "true"
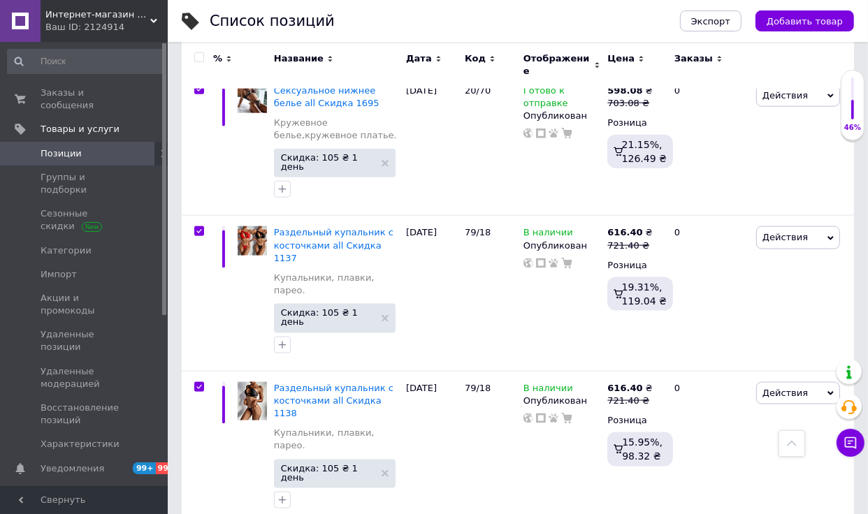
checkbox input "true"
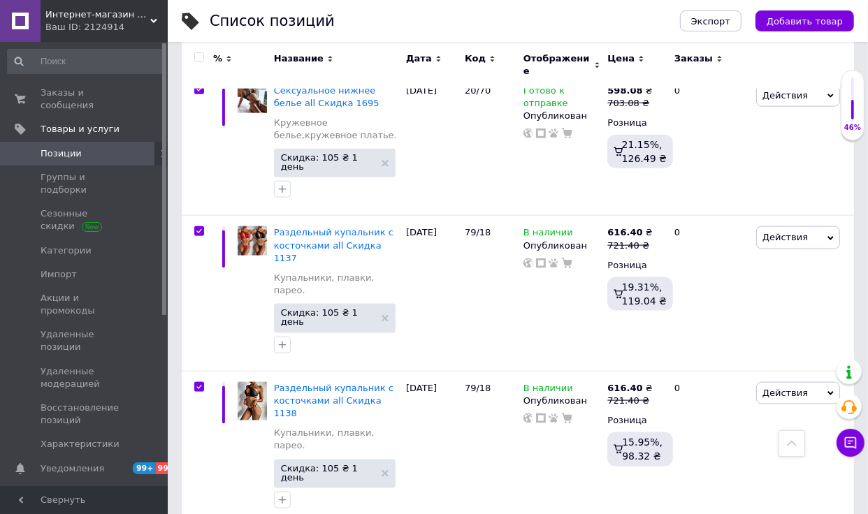
checkbox input "true"
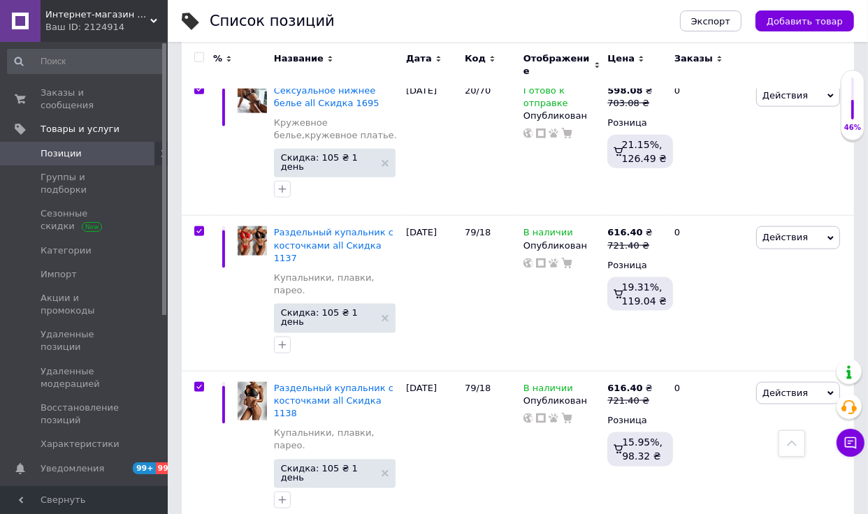
checkbox input "true"
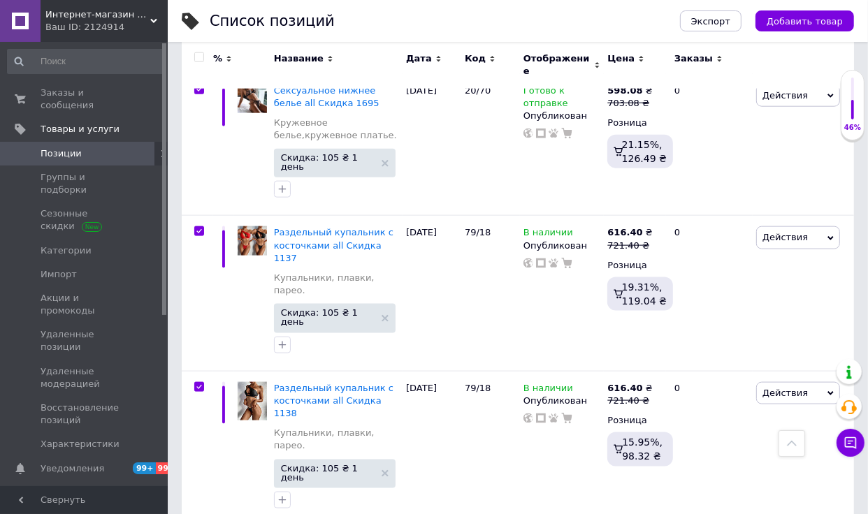
checkbox input "true"
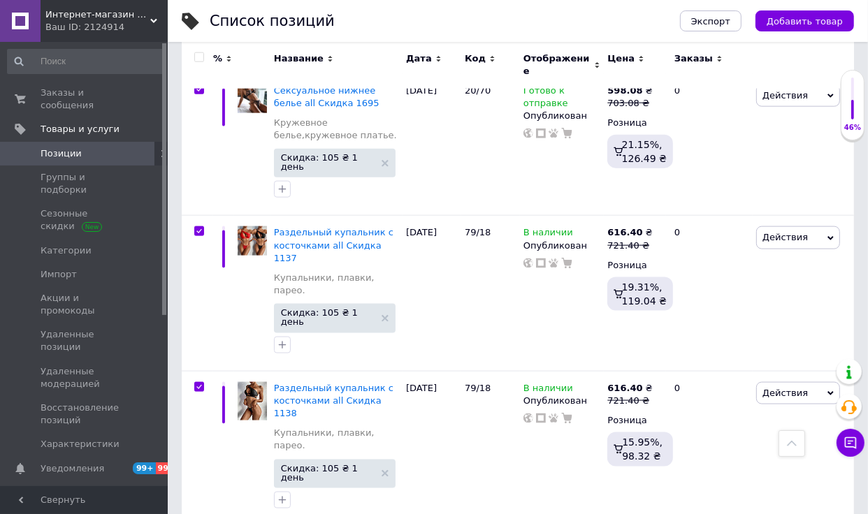
checkbox input "true"
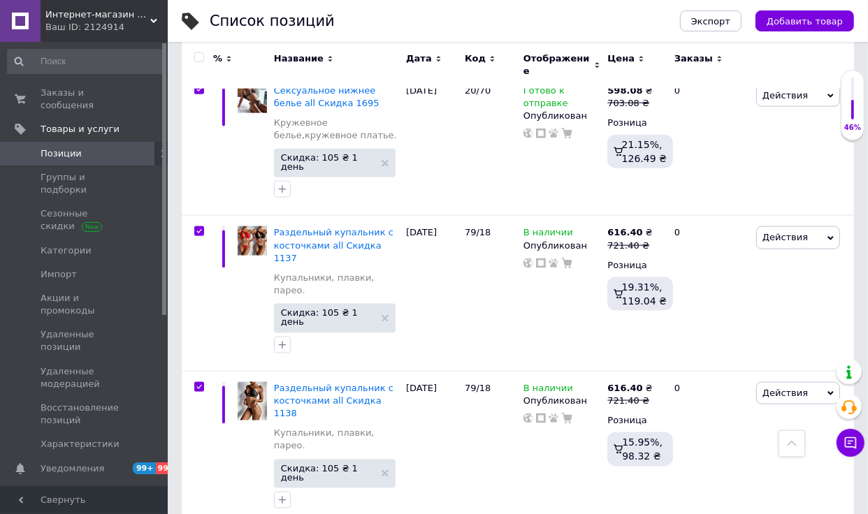
checkbox input "true"
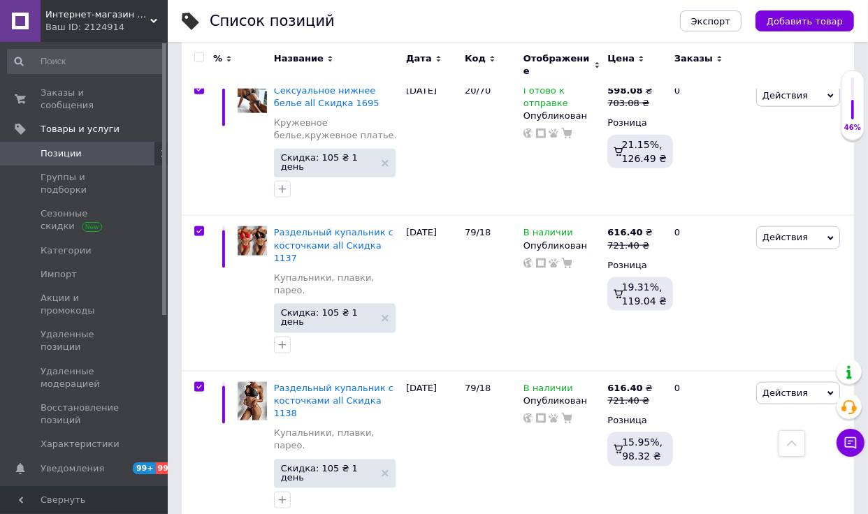
checkbox input "true"
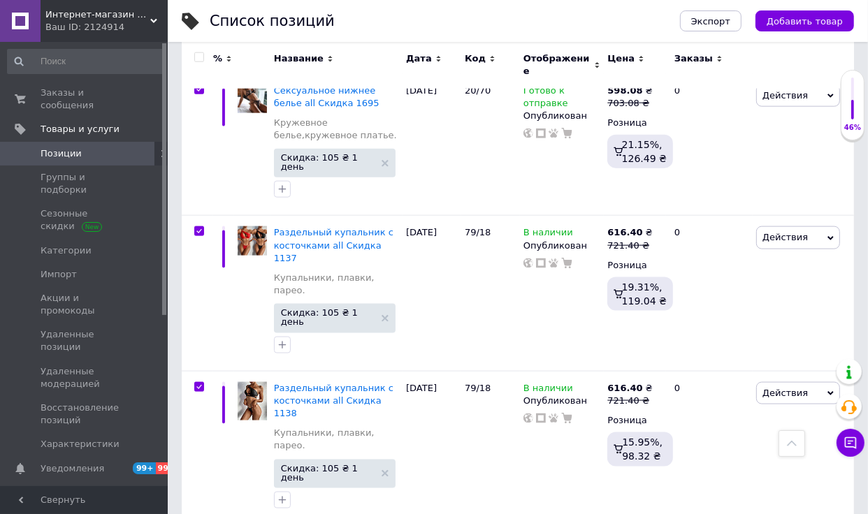
checkbox input "true"
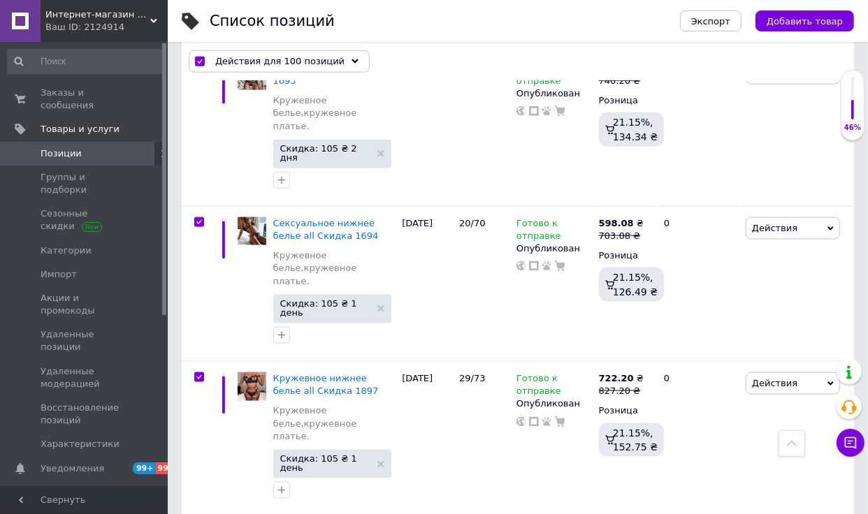
scroll to position [13508, 0]
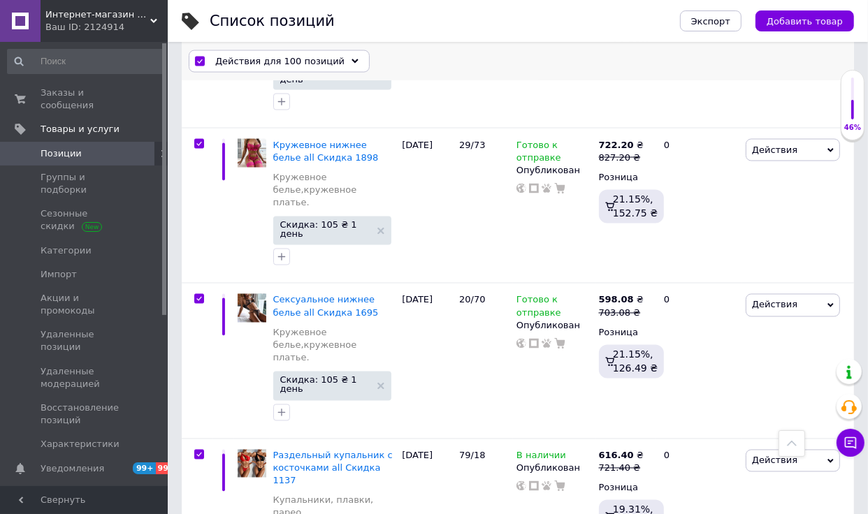
click at [351, 59] on icon at bounding box center [354, 61] width 7 height 7
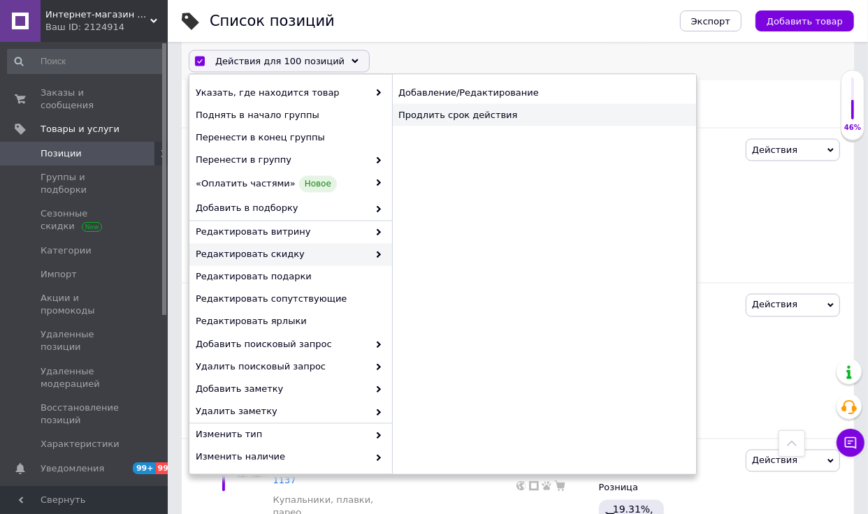
click at [512, 117] on div "Продлить срок действия" at bounding box center [544, 115] width 304 height 22
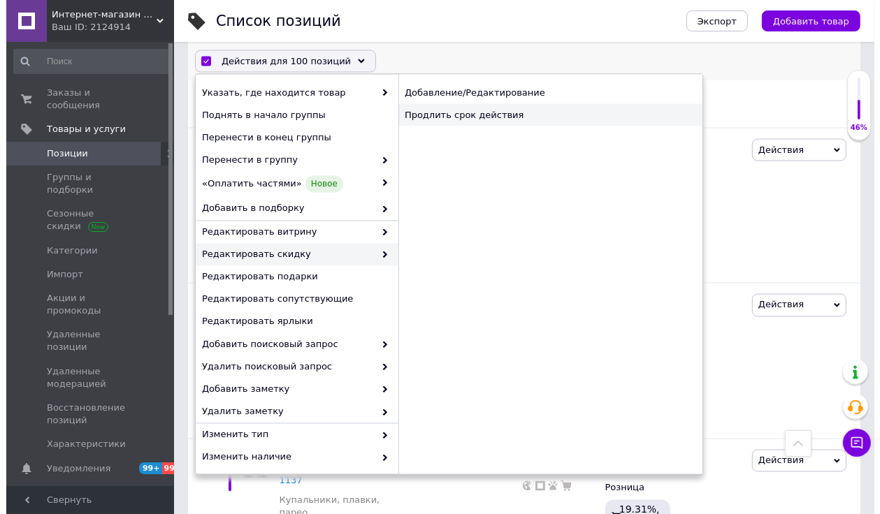
scroll to position [13422, 0]
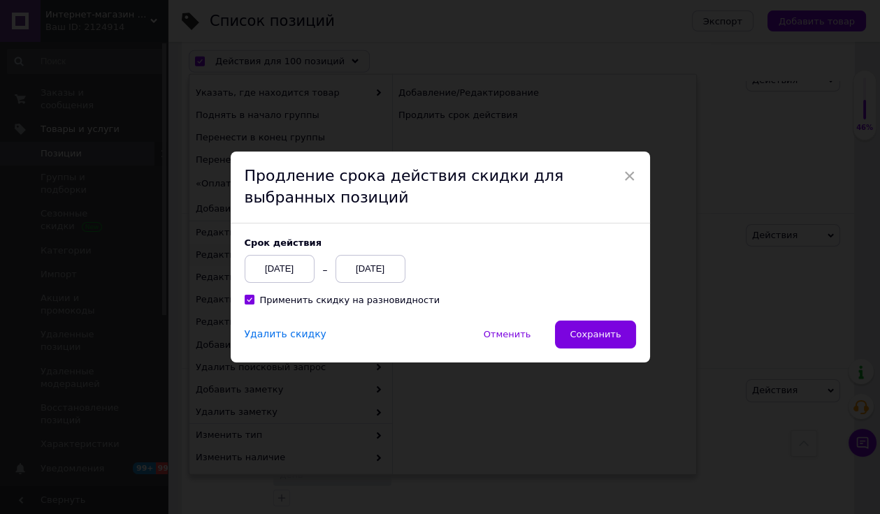
click at [596, 313] on div "Cрок действия 12.09.2025 14.09.2025 Применить скидку на разновидности" at bounding box center [440, 272] width 419 height 97
click at [595, 328] on button "Сохранить" at bounding box center [595, 335] width 80 height 28
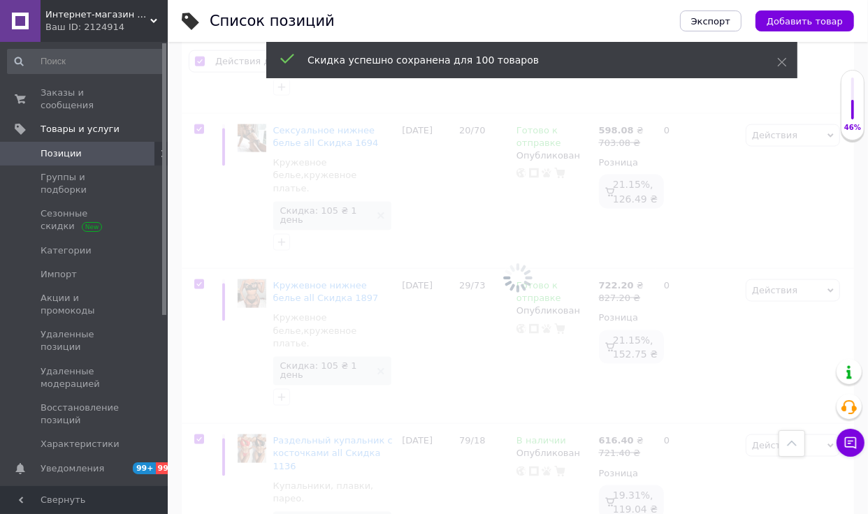
scroll to position [13614, 0]
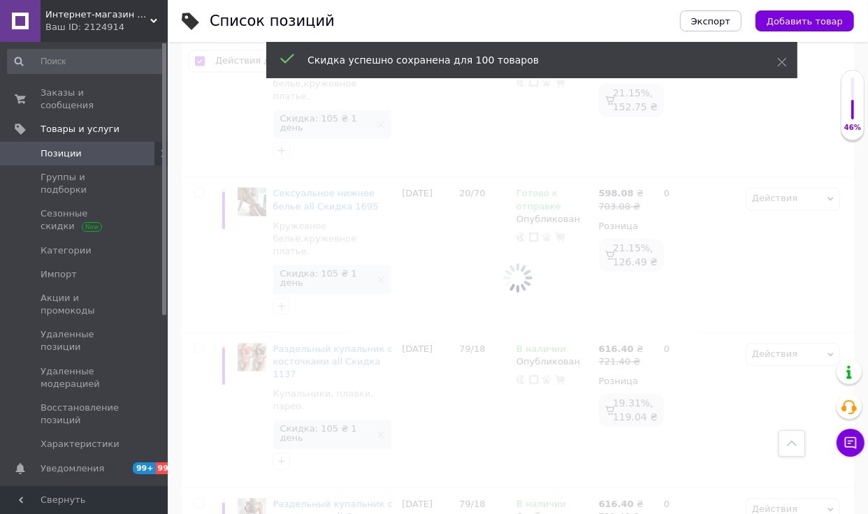
checkbox input "false"
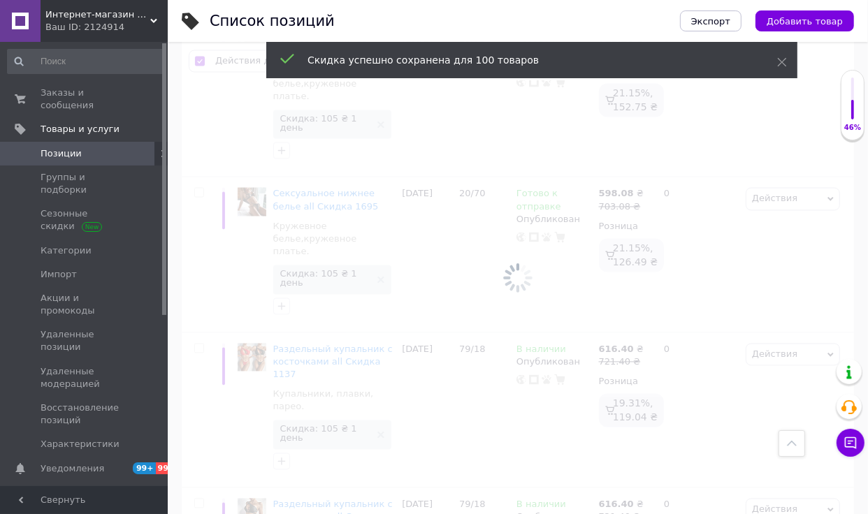
checkbox input "false"
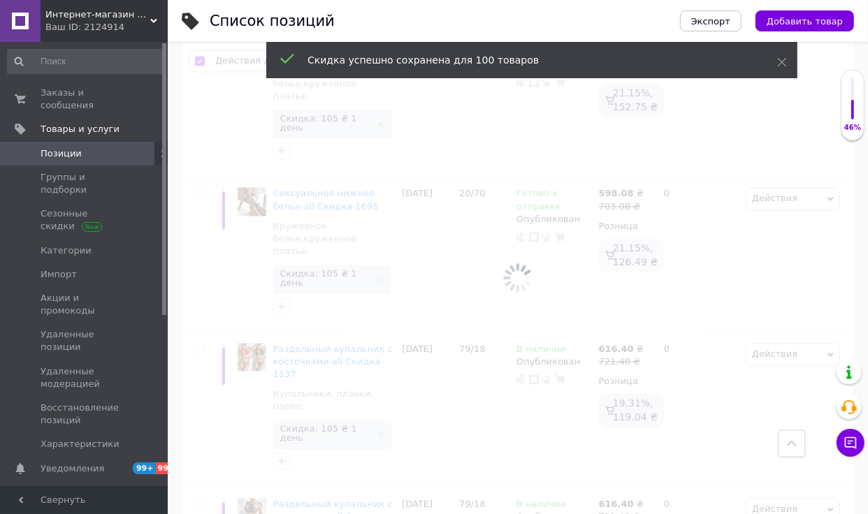
checkbox input "false"
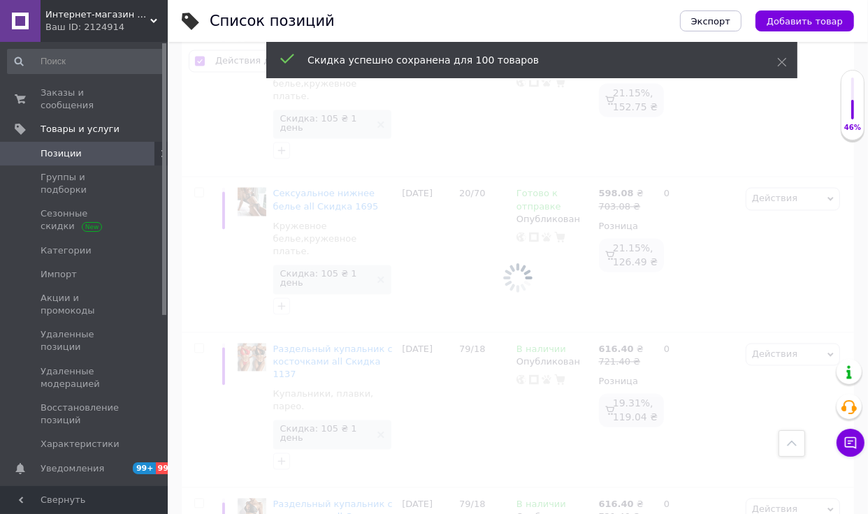
checkbox input "false"
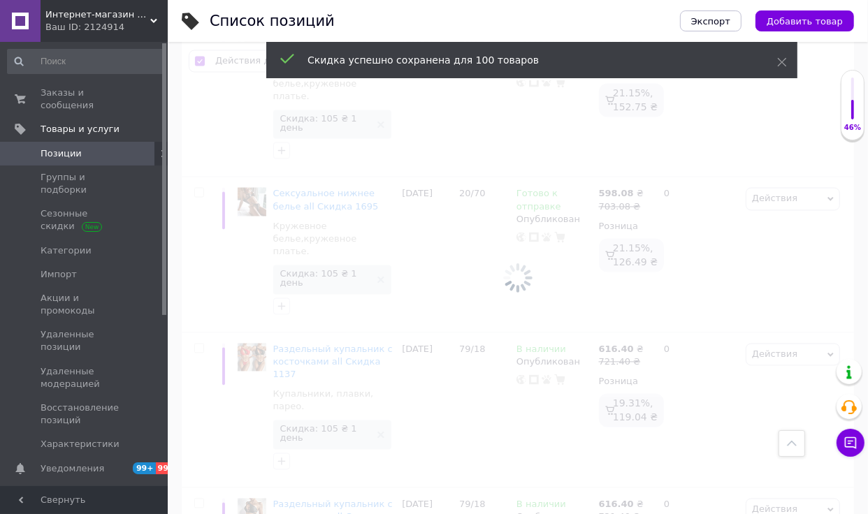
checkbox input "false"
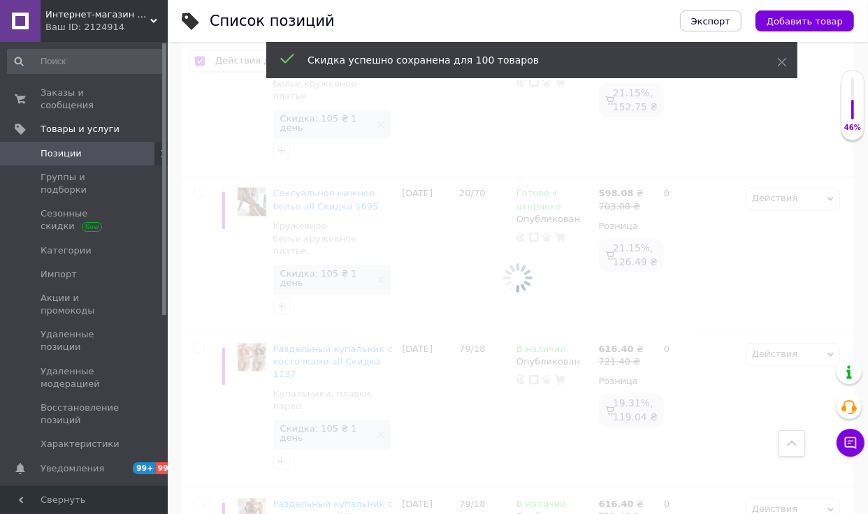
checkbox input "false"
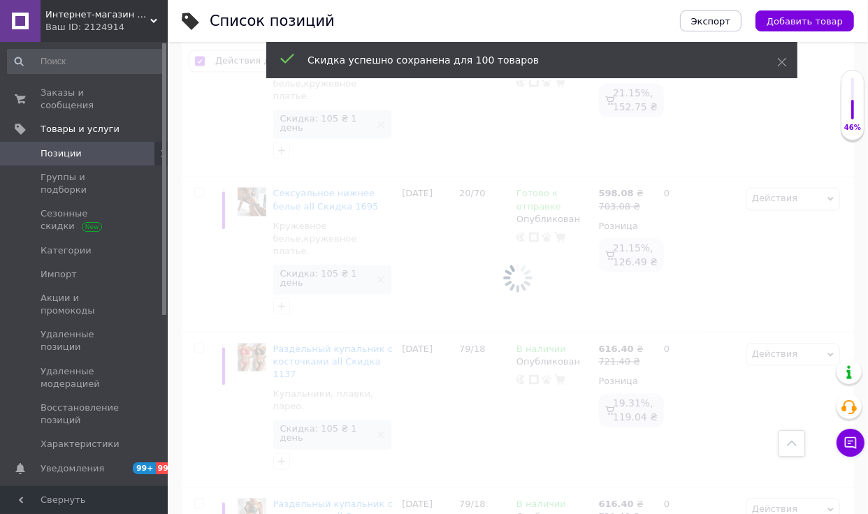
checkbox input "false"
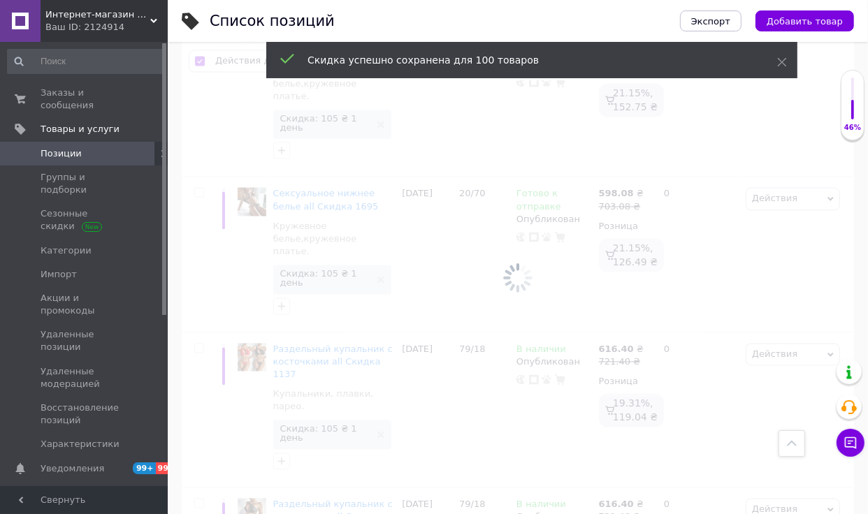
checkbox input "false"
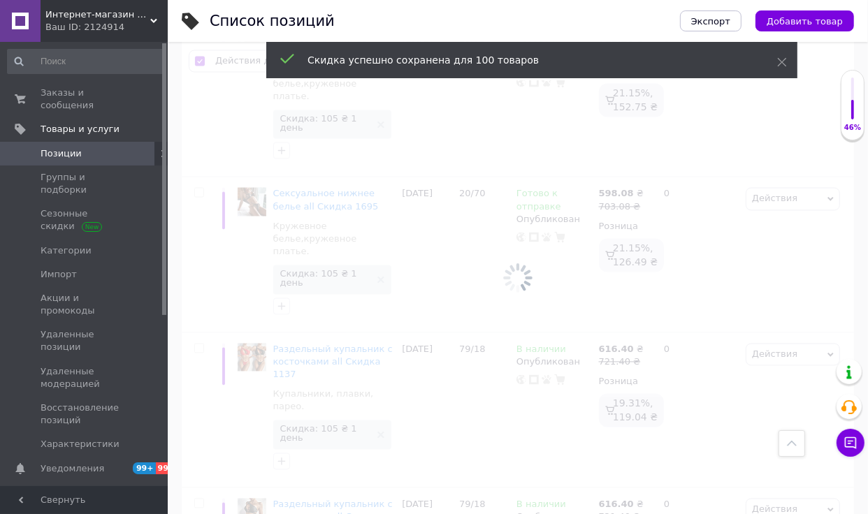
checkbox input "false"
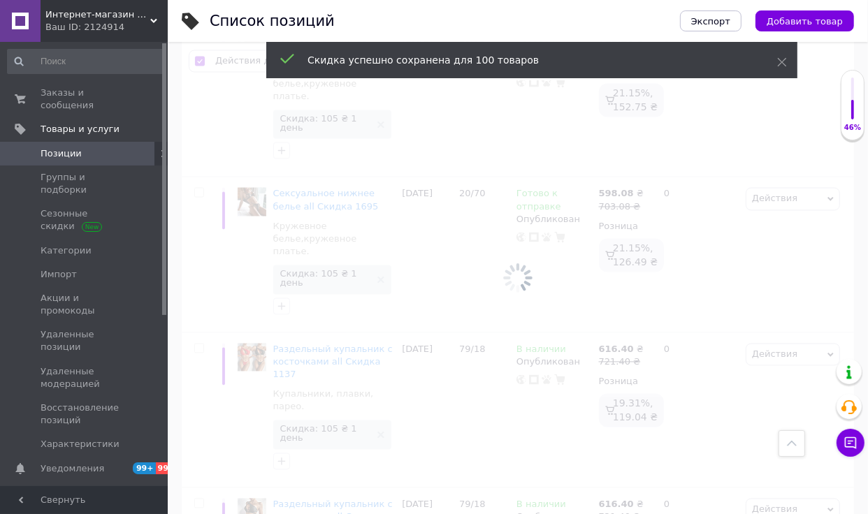
checkbox input "false"
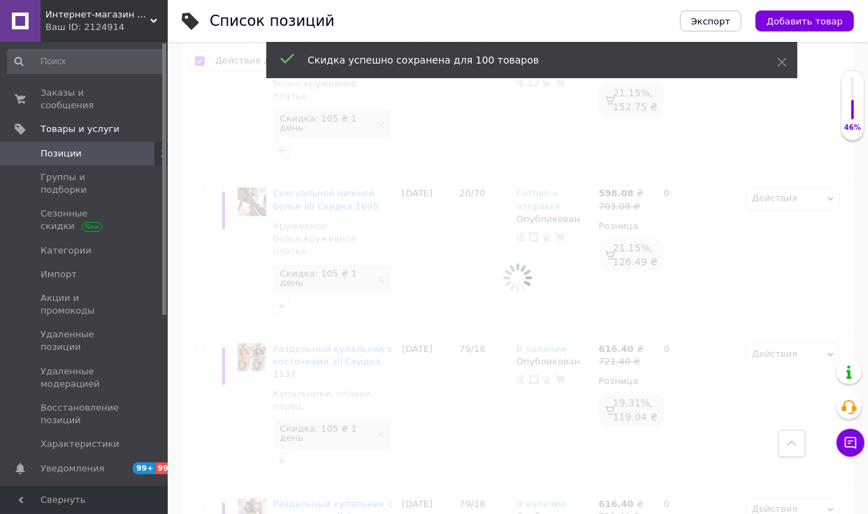
checkbox input "false"
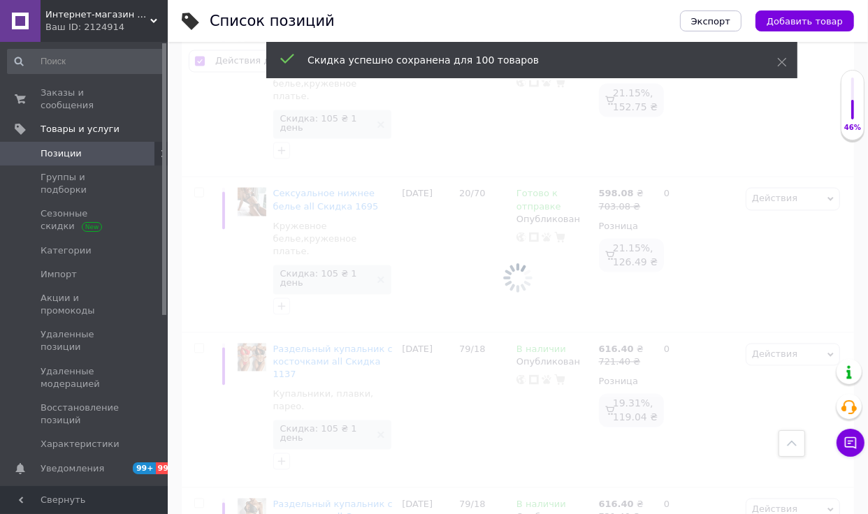
checkbox input "false"
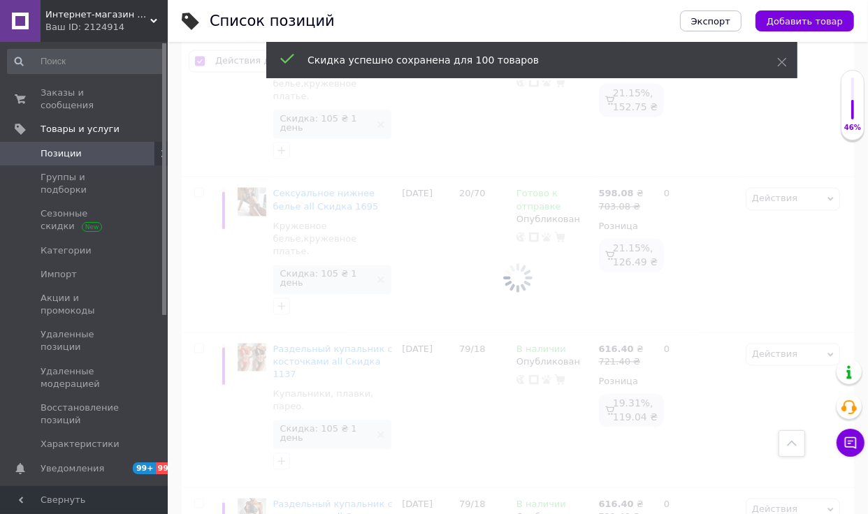
checkbox input "false"
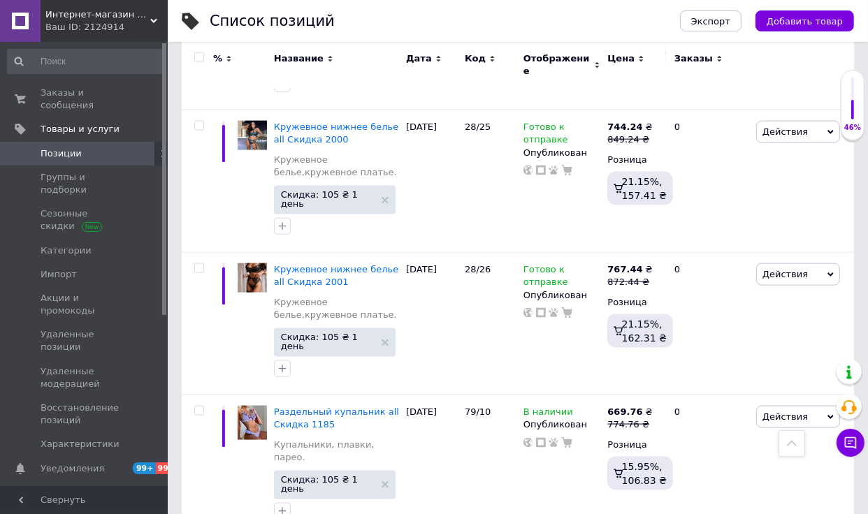
scroll to position [12891, 0]
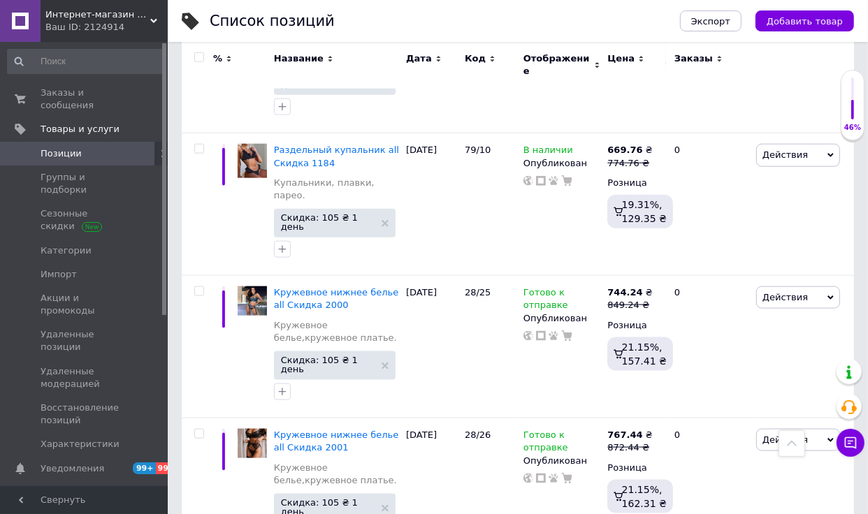
click at [199, 55] on input "checkbox" at bounding box center [198, 57] width 9 height 9
checkbox input "true"
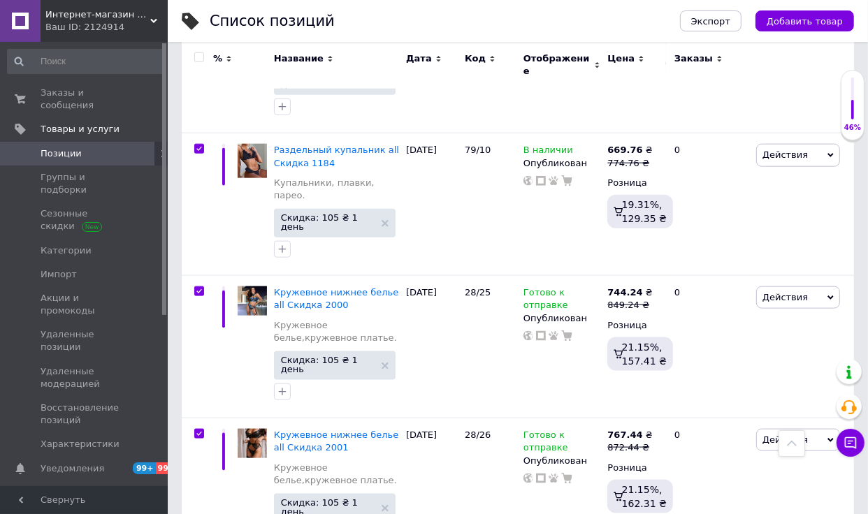
checkbox input "true"
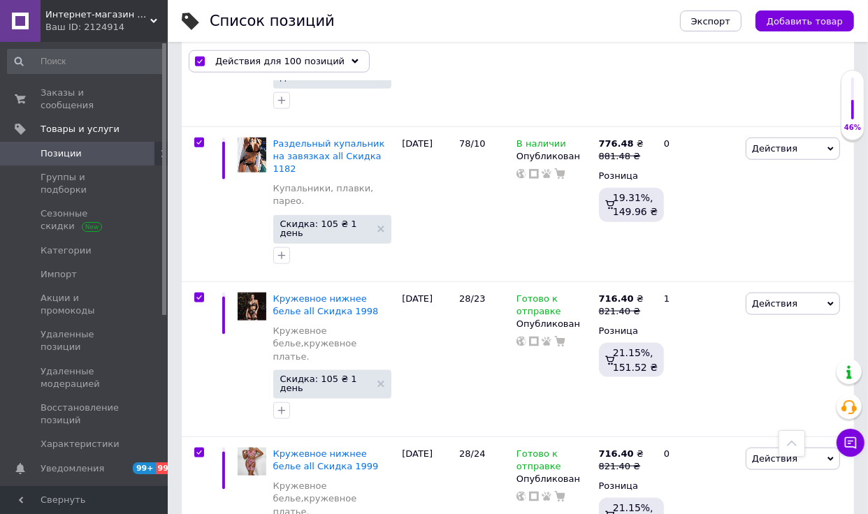
scroll to position [13441, 0]
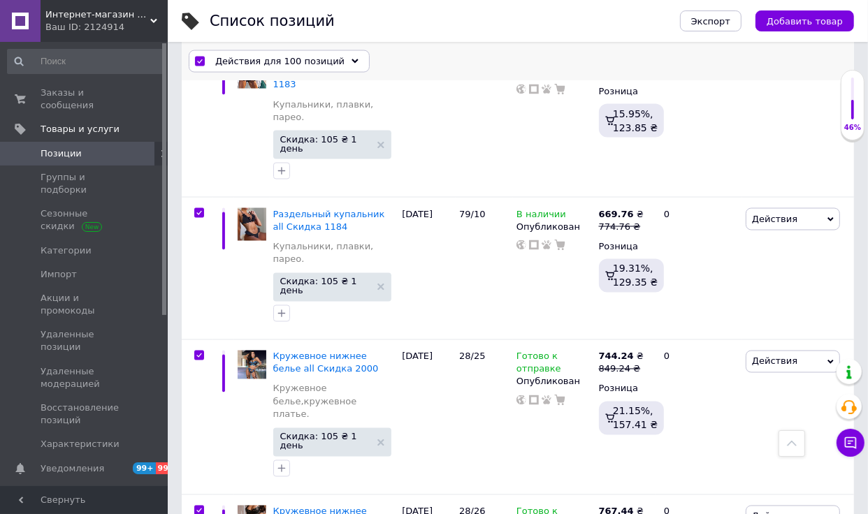
click at [327, 63] on span "Действия для 100 позиций" at bounding box center [279, 61] width 129 height 13
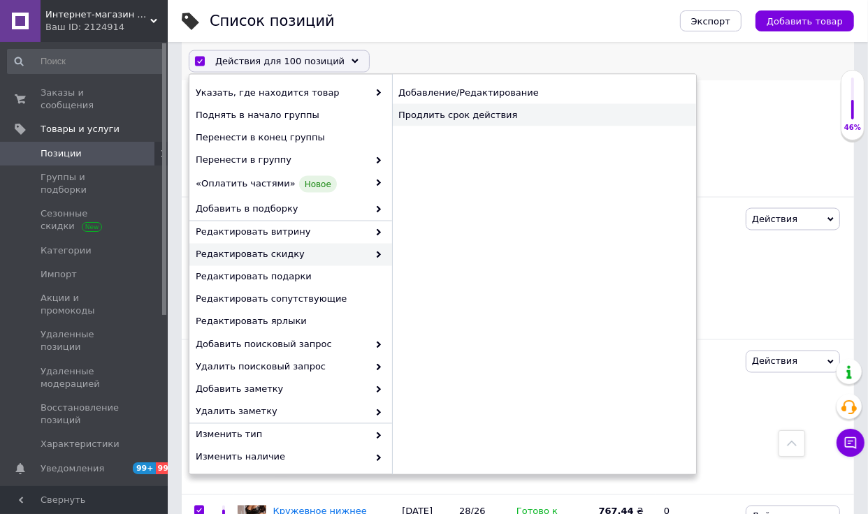
click at [521, 119] on div "Продлить срок действия" at bounding box center [544, 115] width 304 height 22
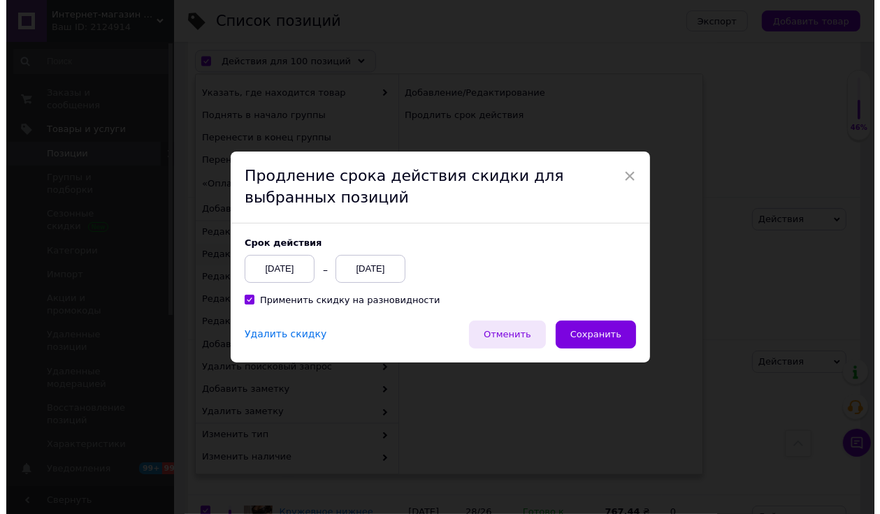
scroll to position [13357, 0]
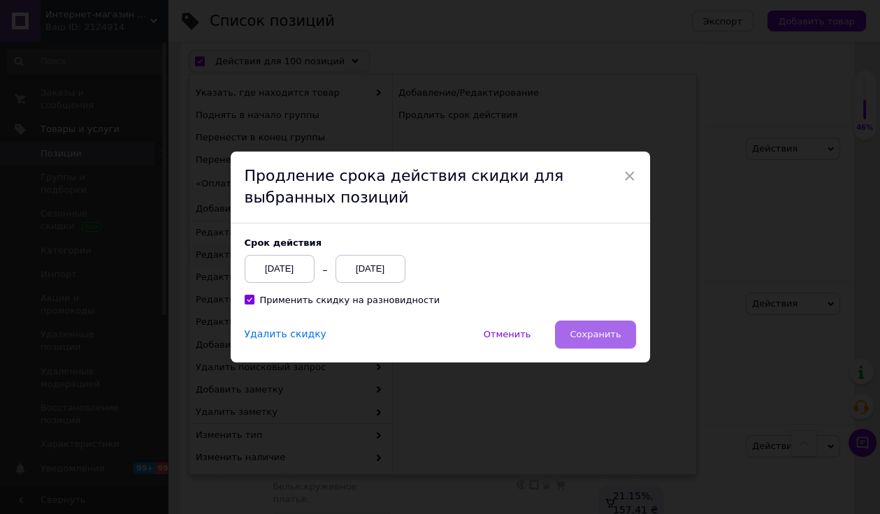
click at [586, 338] on span "Сохранить" at bounding box center [595, 334] width 51 height 10
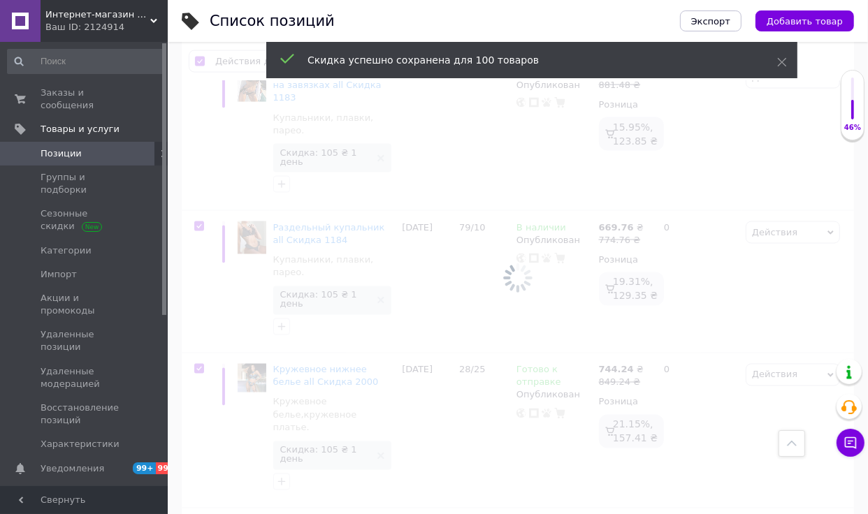
scroll to position [13463, 0]
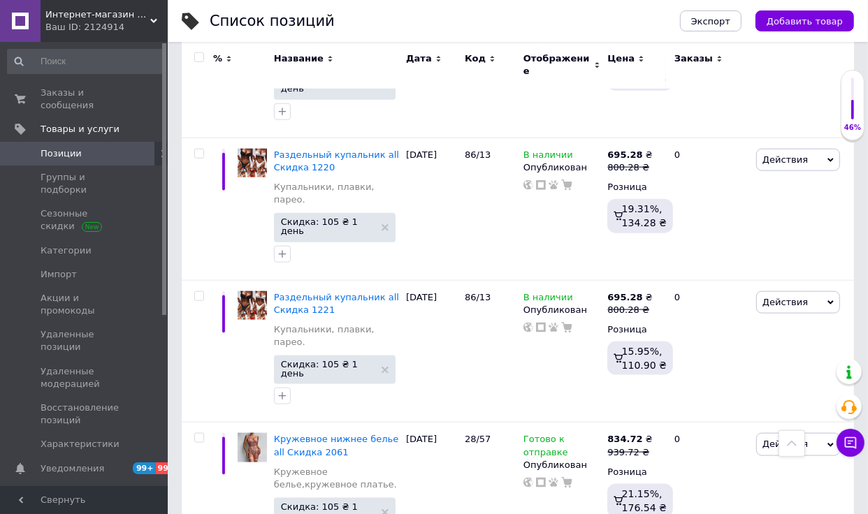
click at [201, 56] on input "checkbox" at bounding box center [198, 57] width 9 height 9
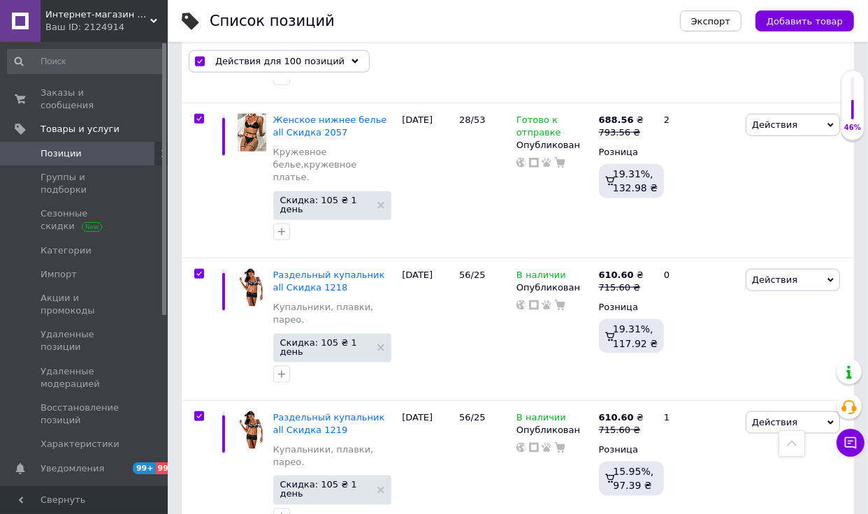
scroll to position [13349, 0]
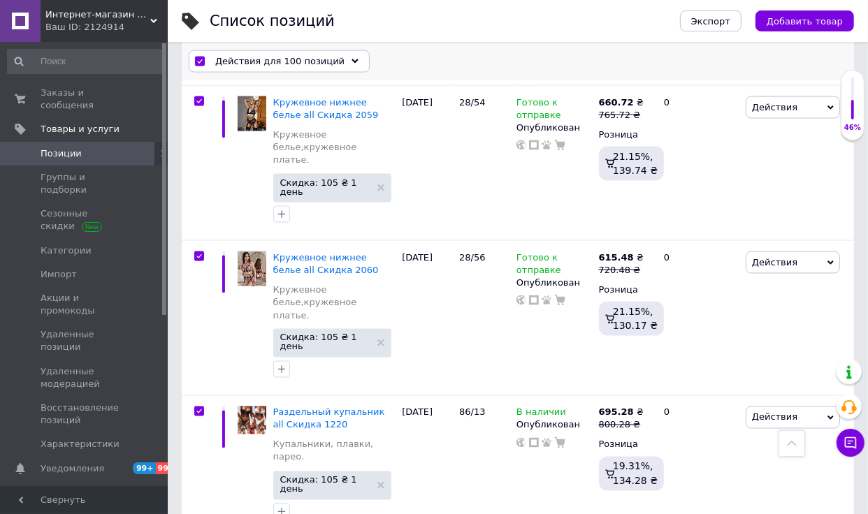
click at [310, 60] on span "Действия для 100 позиций" at bounding box center [279, 61] width 129 height 13
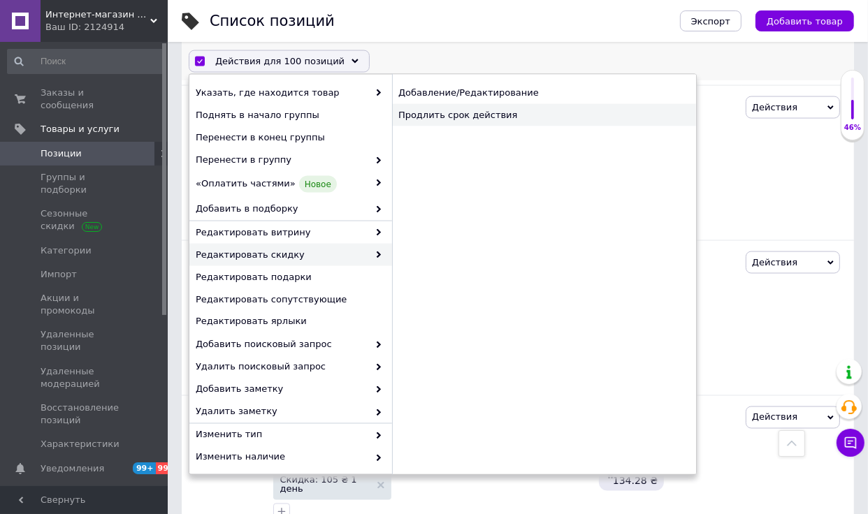
click at [510, 122] on div "Продлить срок действия" at bounding box center [544, 115] width 304 height 22
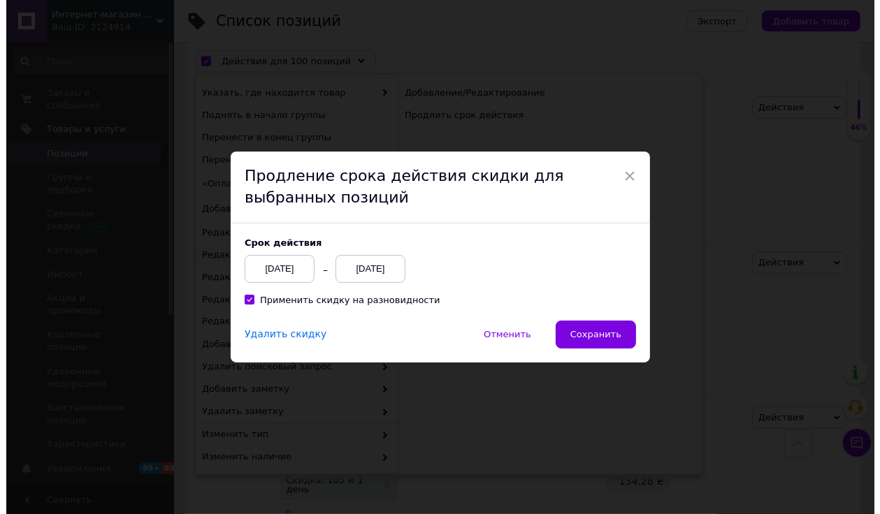
scroll to position [13265, 0]
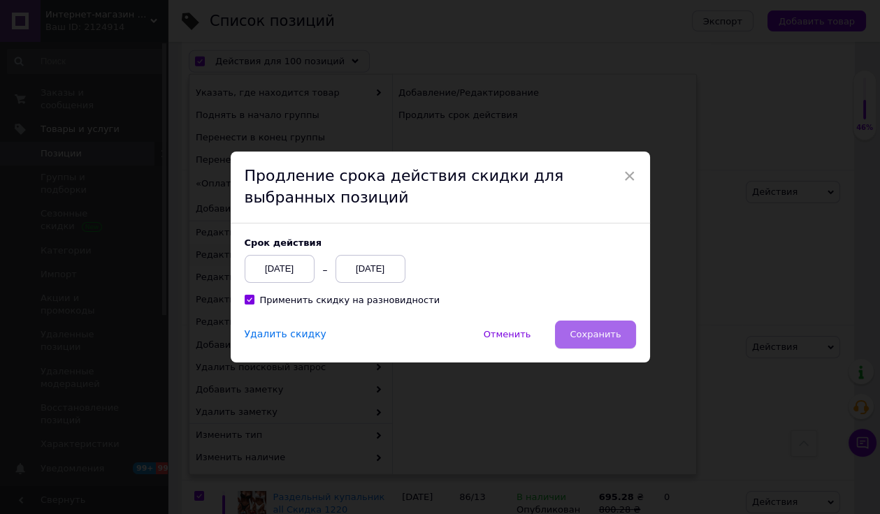
click at [602, 338] on span "Сохранить" at bounding box center [595, 334] width 51 height 10
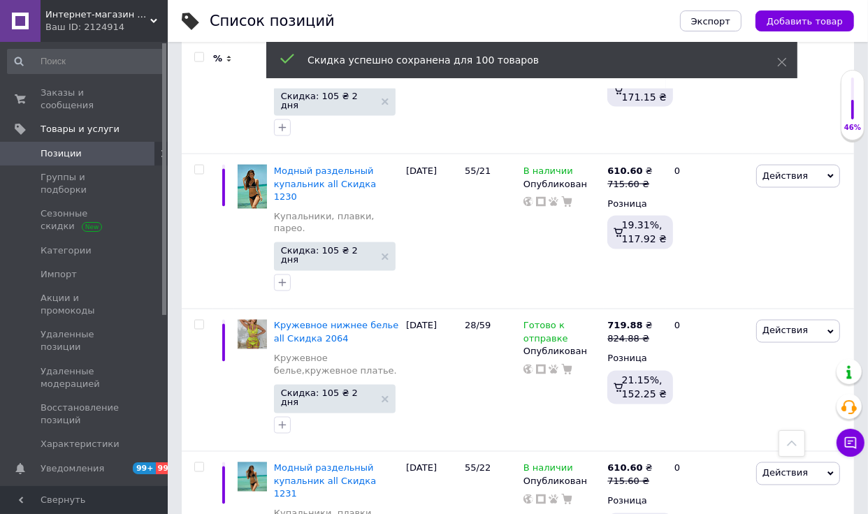
scroll to position [12951, 0]
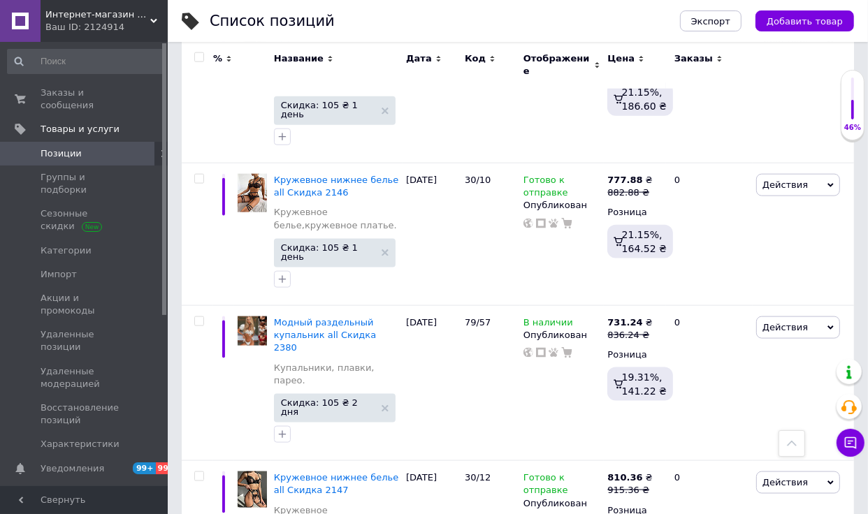
scroll to position [12807, 0]
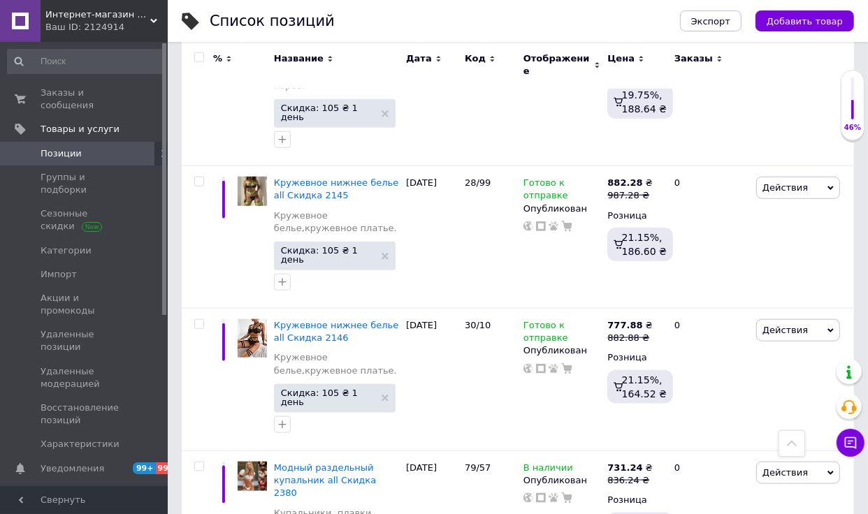
click at [201, 58] on input "checkbox" at bounding box center [198, 57] width 9 height 9
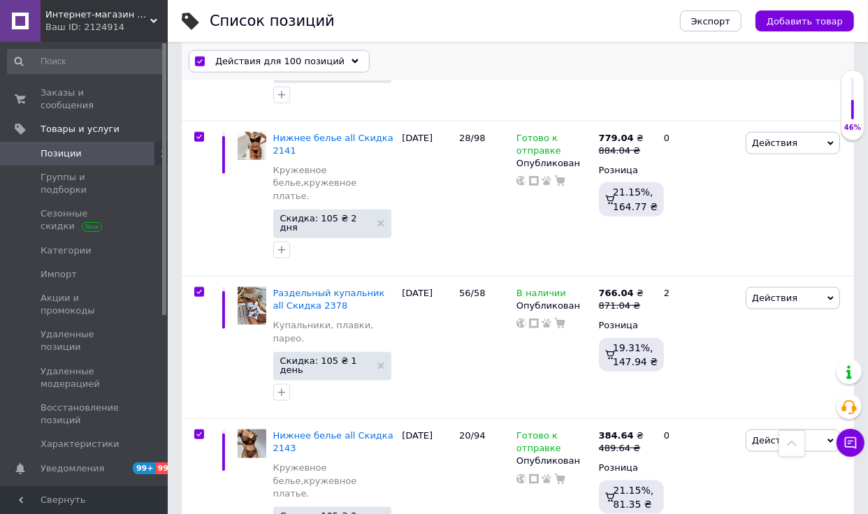
scroll to position [13427, 0]
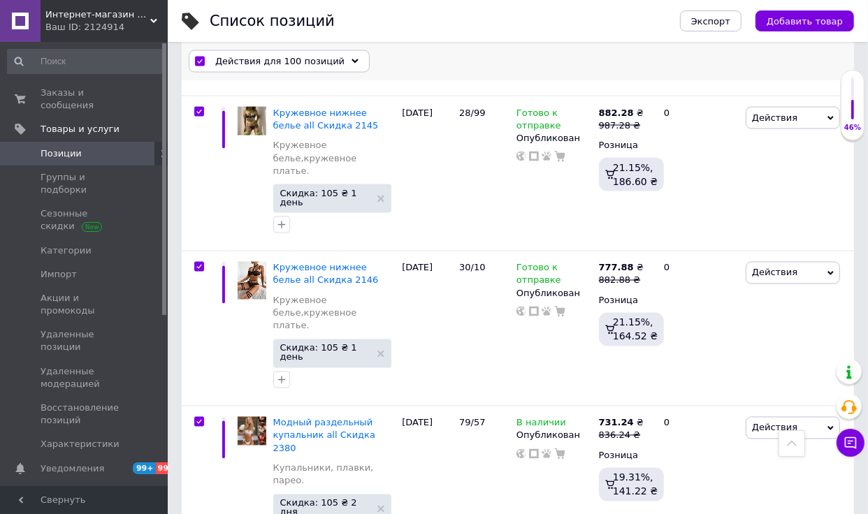
click at [351, 75] on div "Действия для 100 позиций Выбрать все 2148 позиций Выбраны все 2148 позиций Отме…" at bounding box center [518, 61] width 672 height 36
click at [349, 64] on div "Действия для 100 позиций" at bounding box center [279, 61] width 181 height 22
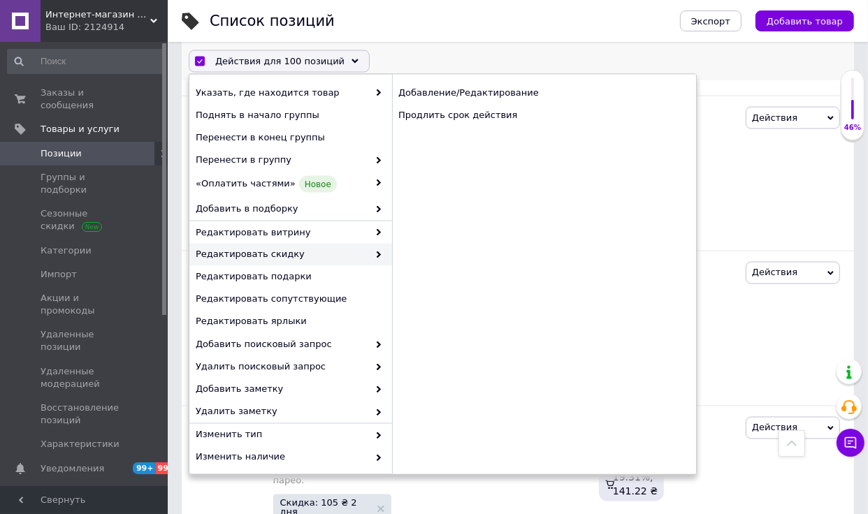
click at [495, 127] on div "Добавление/Редактирование Продлить срок действия" at bounding box center [544, 104] width 304 height 59
click at [495, 114] on div "Продлить срок действия" at bounding box center [544, 115] width 304 height 22
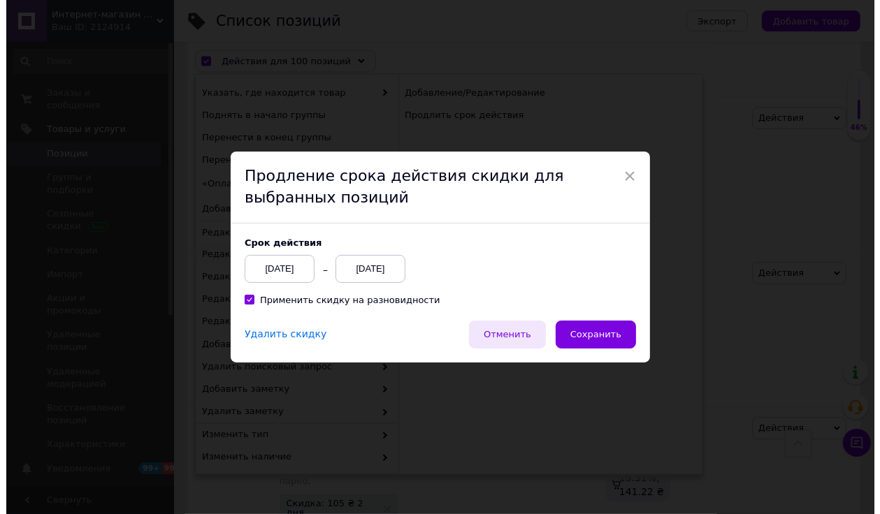
scroll to position [13342, 0]
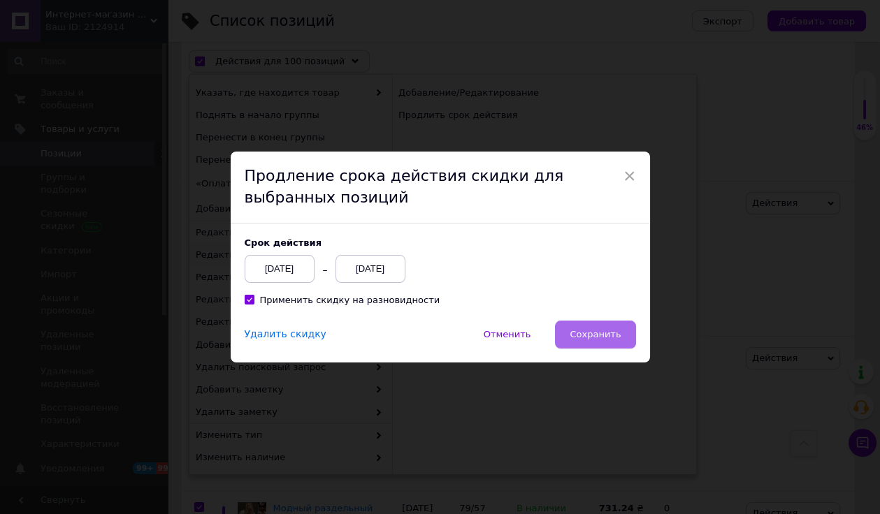
click at [565, 331] on button "Сохранить" at bounding box center [595, 335] width 80 height 28
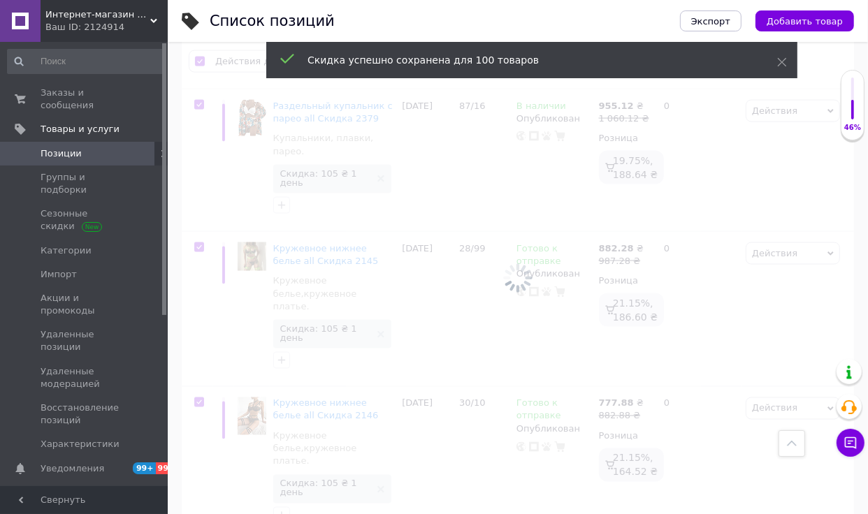
scroll to position [13456, 0]
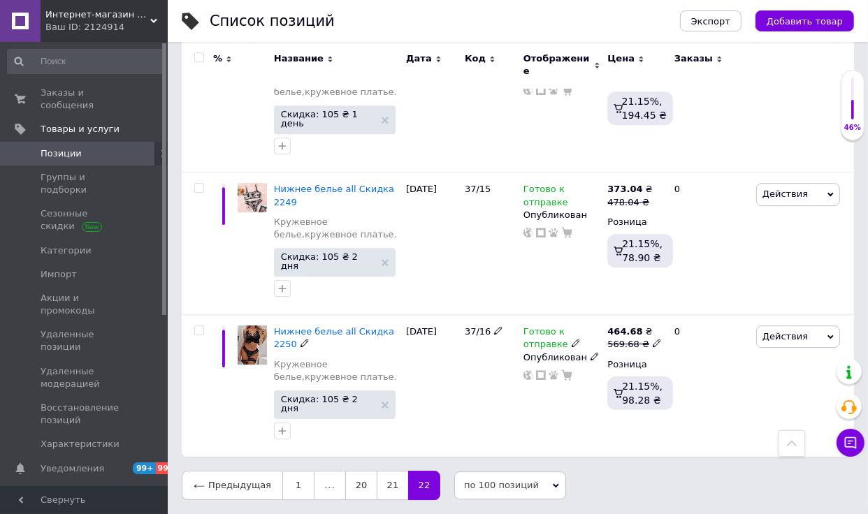
scroll to position [6244, 0]
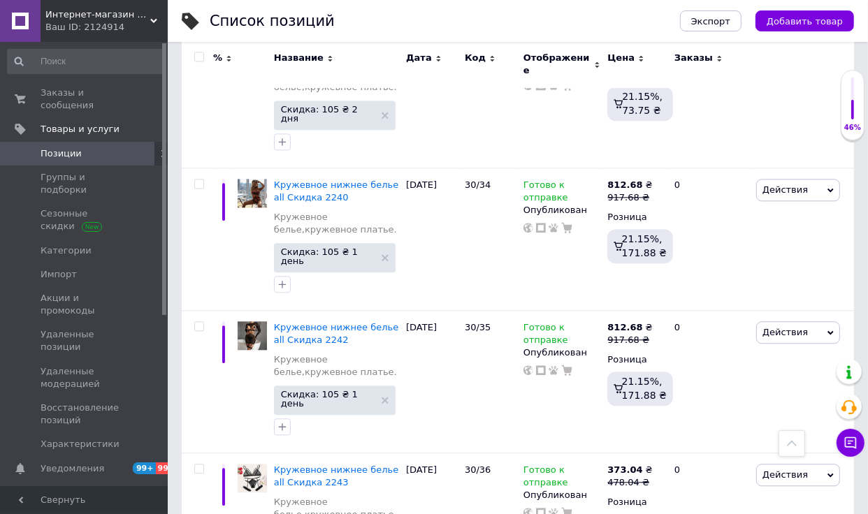
click at [285, 48] on div "Название" at bounding box center [336, 65] width 132 height 47
click at [280, 54] on span "Название" at bounding box center [299, 58] width 50 height 13
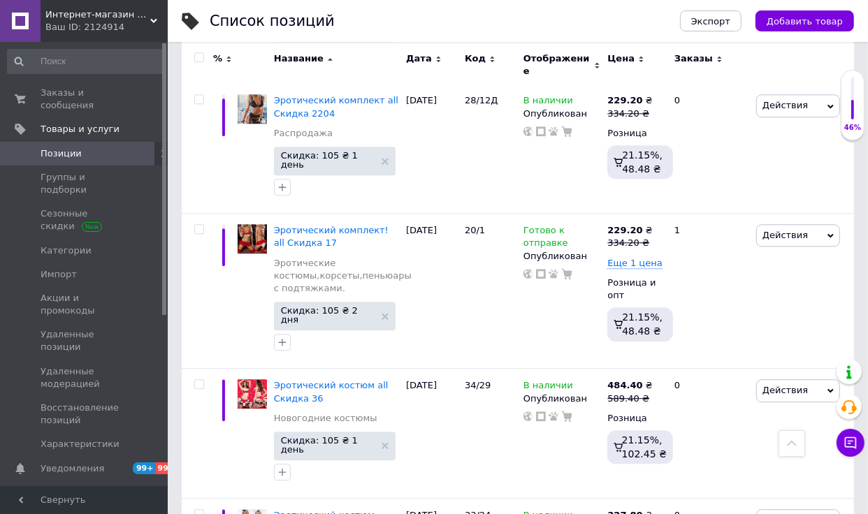
click at [200, 57] on input "checkbox" at bounding box center [198, 57] width 9 height 9
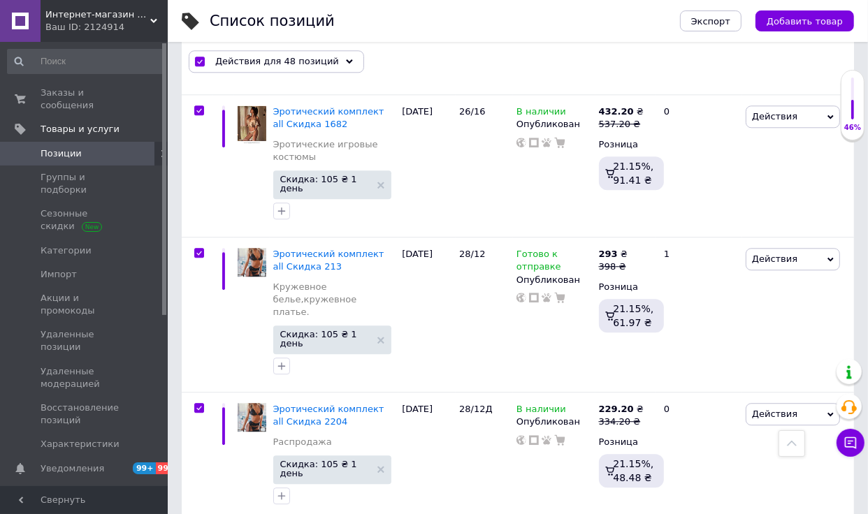
scroll to position [6673, 0]
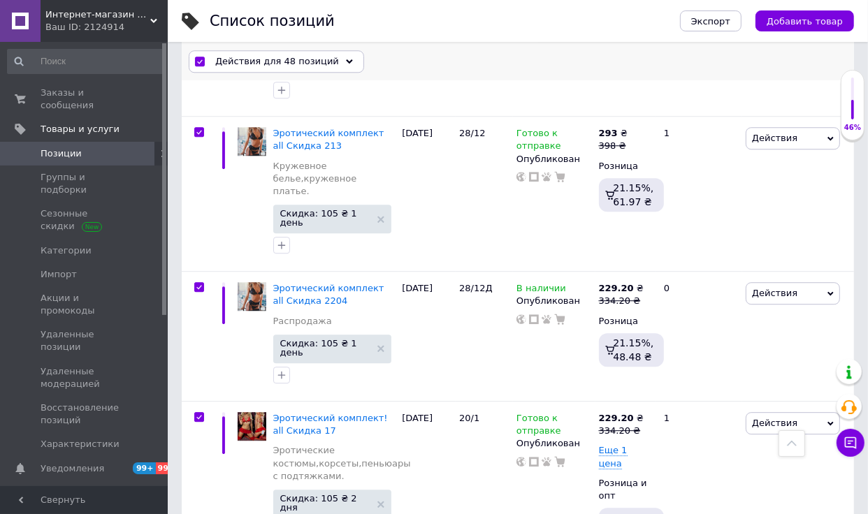
click at [317, 56] on span "Действия для 48 позиций" at bounding box center [277, 61] width 124 height 13
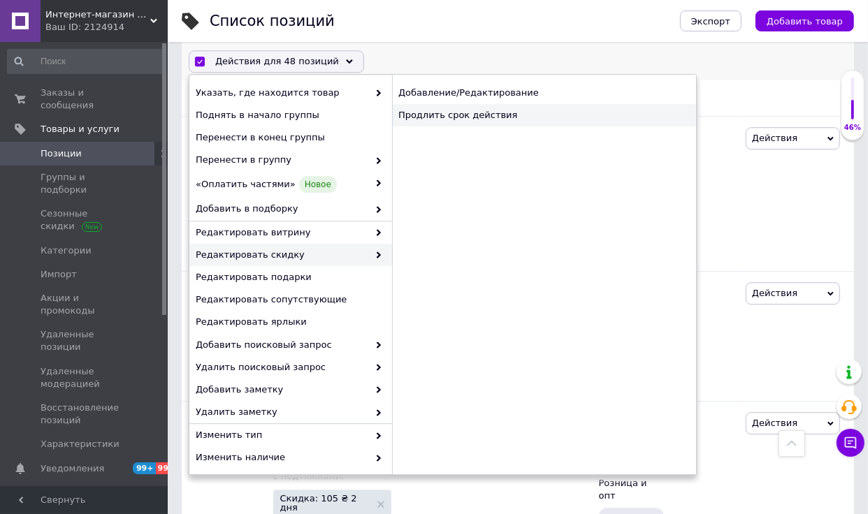
click at [495, 121] on div "Продлить срок действия" at bounding box center [544, 115] width 304 height 22
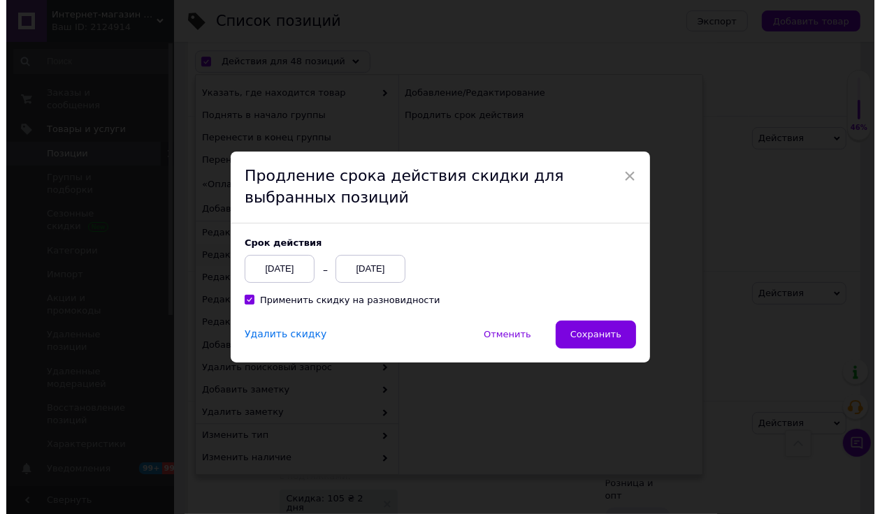
scroll to position [6588, 0]
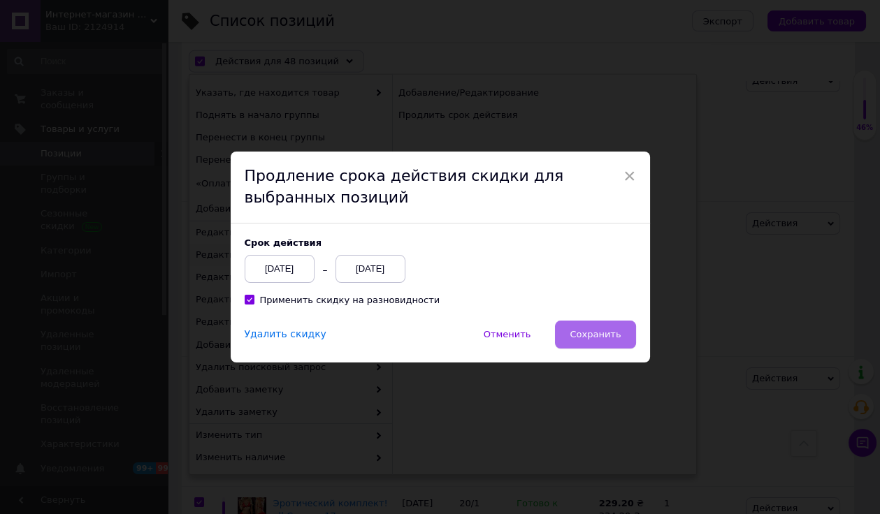
click at [593, 330] on span "Сохранить" at bounding box center [595, 334] width 51 height 10
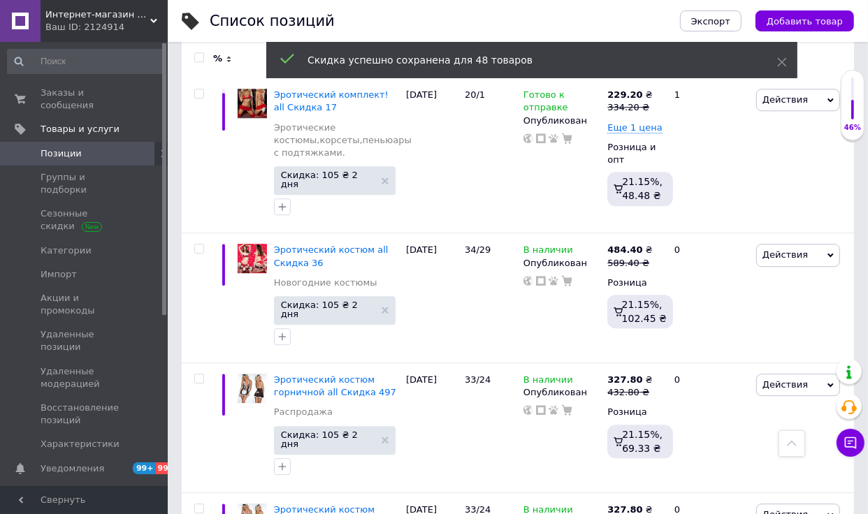
scroll to position [6553, 0]
